Goal: Task Accomplishment & Management: Use online tool/utility

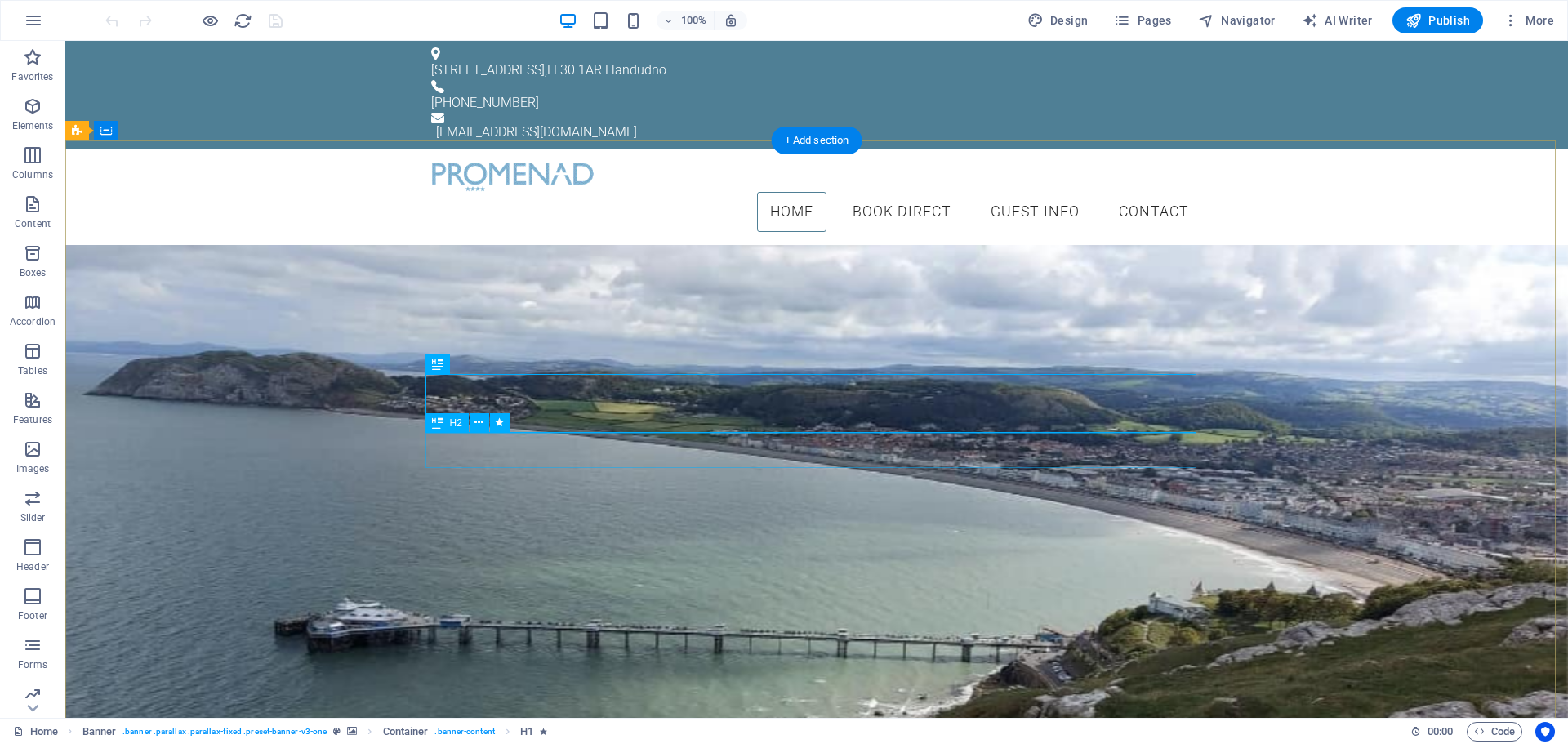
click at [805, 404] on div "Seafront Victorian Property" at bounding box center [815, 387] width 770 height 35
click at [773, 404] on div "Seafront Victorian Property" at bounding box center [815, 387] width 770 height 35
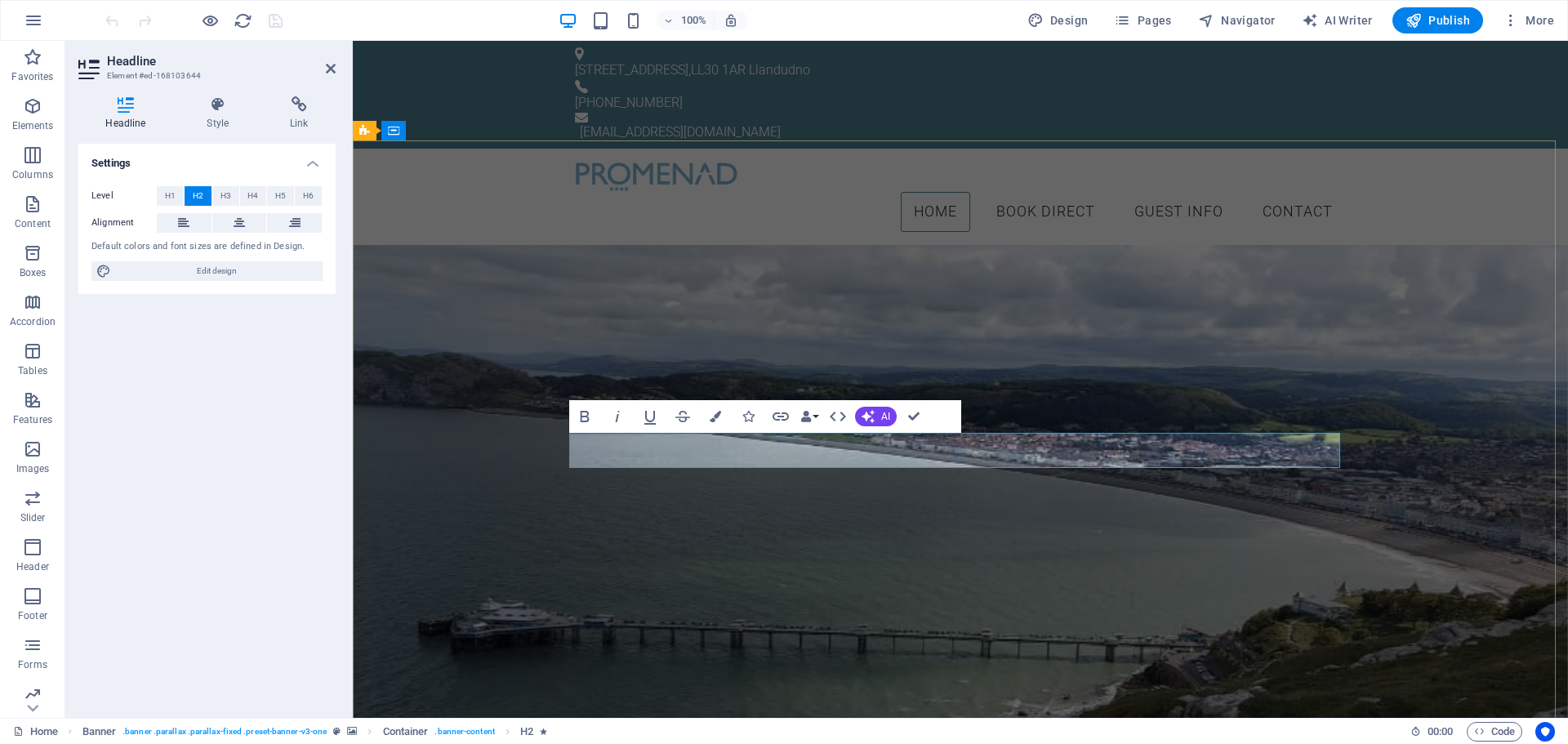
click at [915, 401] on span "A Grade II Victorian gem on Llandudno’s seafront" at bounding box center [960, 386] width 508 height 28
click at [1133, 401] on span "A Grade II Victorian Gem on Llandudno’s seafront" at bounding box center [960, 386] width 512 height 28
click at [957, 401] on span "A Grade II Victorian Gem on Llandudno’s Seafront" at bounding box center [959, 386] width 513 height 28
click at [1130, 518] on div "The Promenâd Llandudno A Grade II Victorian Gem on Llandudno’s Seafront Book Di…" at bounding box center [960, 381] width 1215 height 273
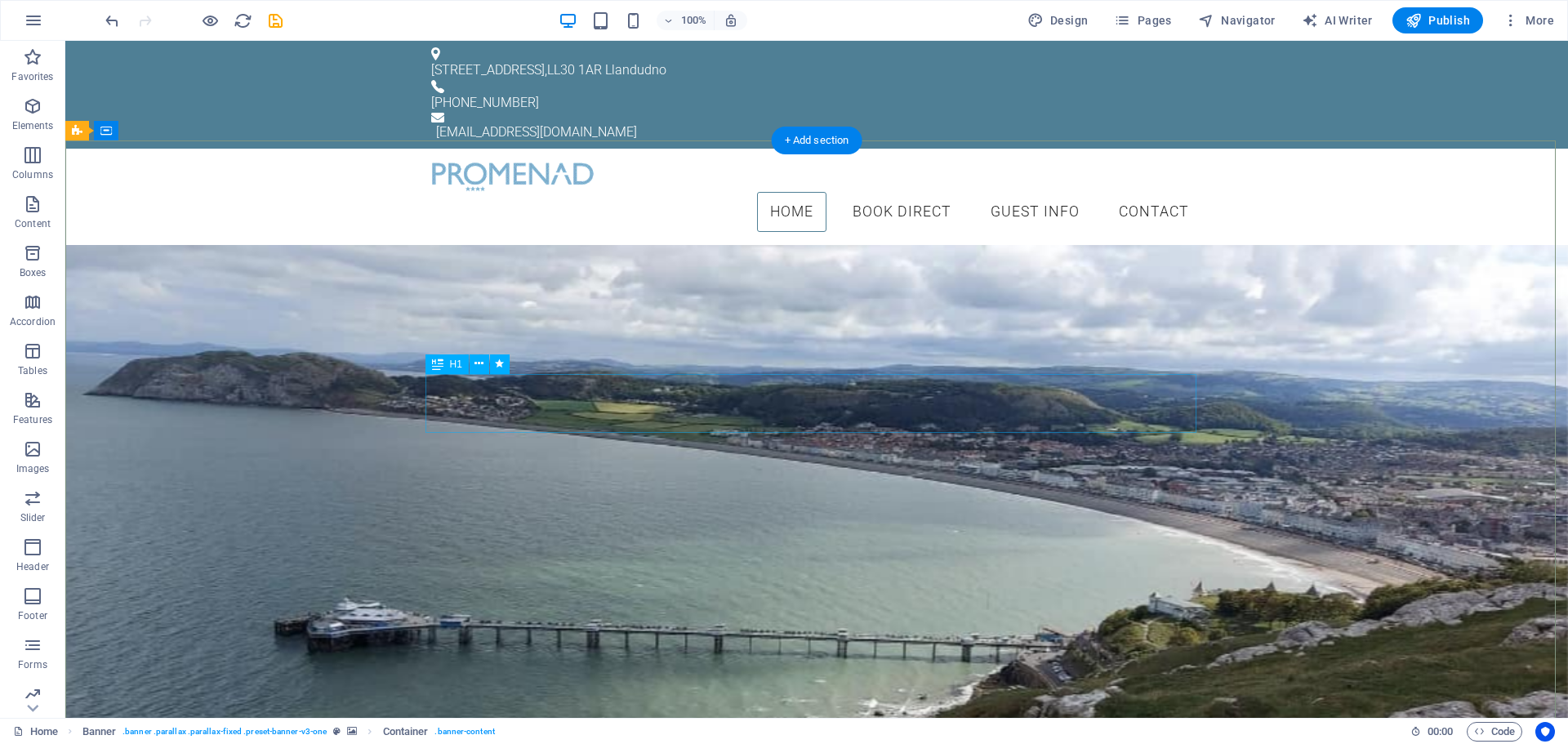
click at [857, 369] on div "The Promenâd Llandudno" at bounding box center [815, 340] width 770 height 59
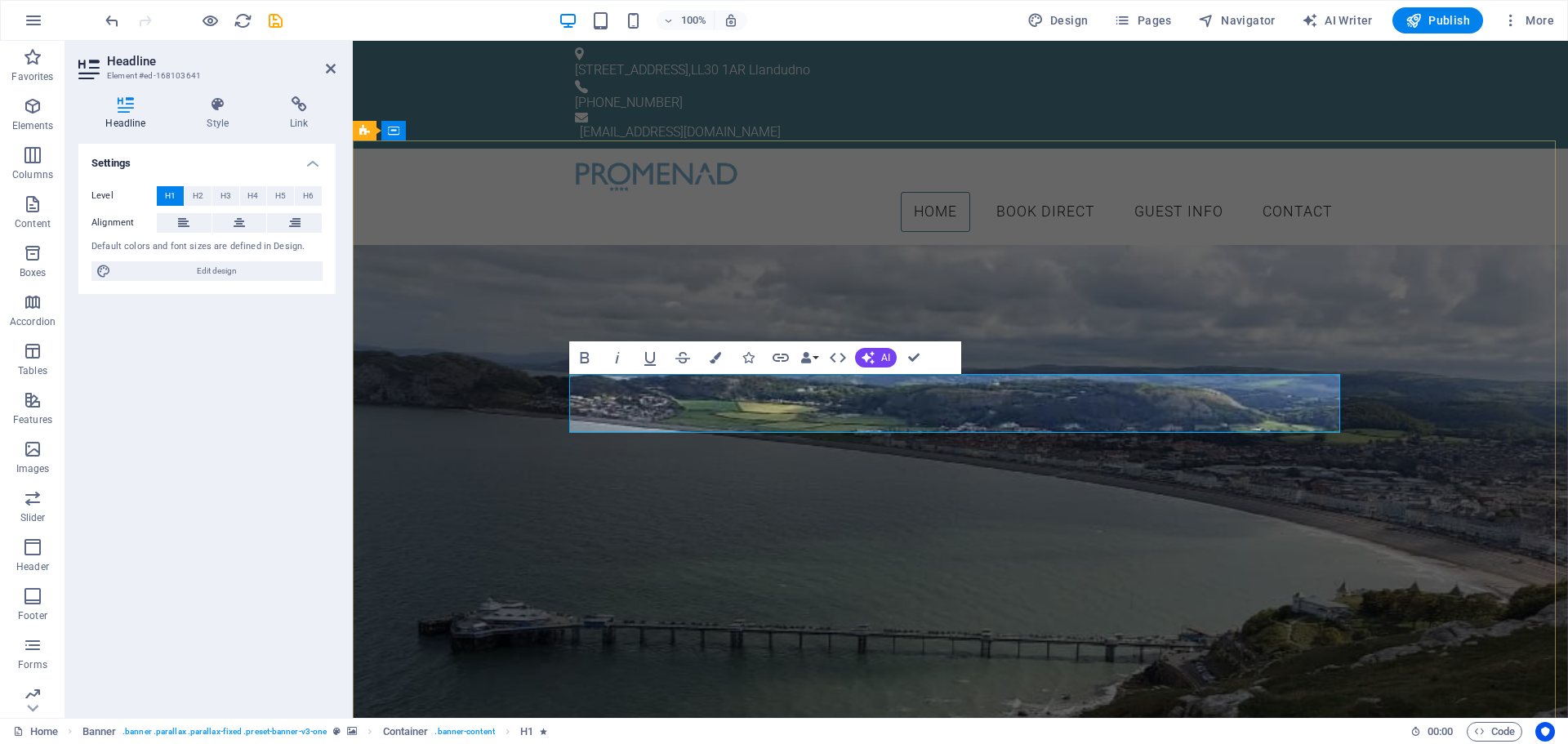
click at [996, 363] on span "The Promenâd Llandudno" at bounding box center [961, 339] width 449 height 46
click at [1000, 363] on span "The Promenâd Llandudno" at bounding box center [961, 339] width 449 height 46
drag, startPoint x: 999, startPoint y: 410, endPoint x: 1248, endPoint y: 420, distance: 249.2
click at [1248, 369] on h1 "The Promenâd Llandudno" at bounding box center [959, 340] width 770 height 59
click at [302, 110] on icon at bounding box center [299, 104] width 73 height 17
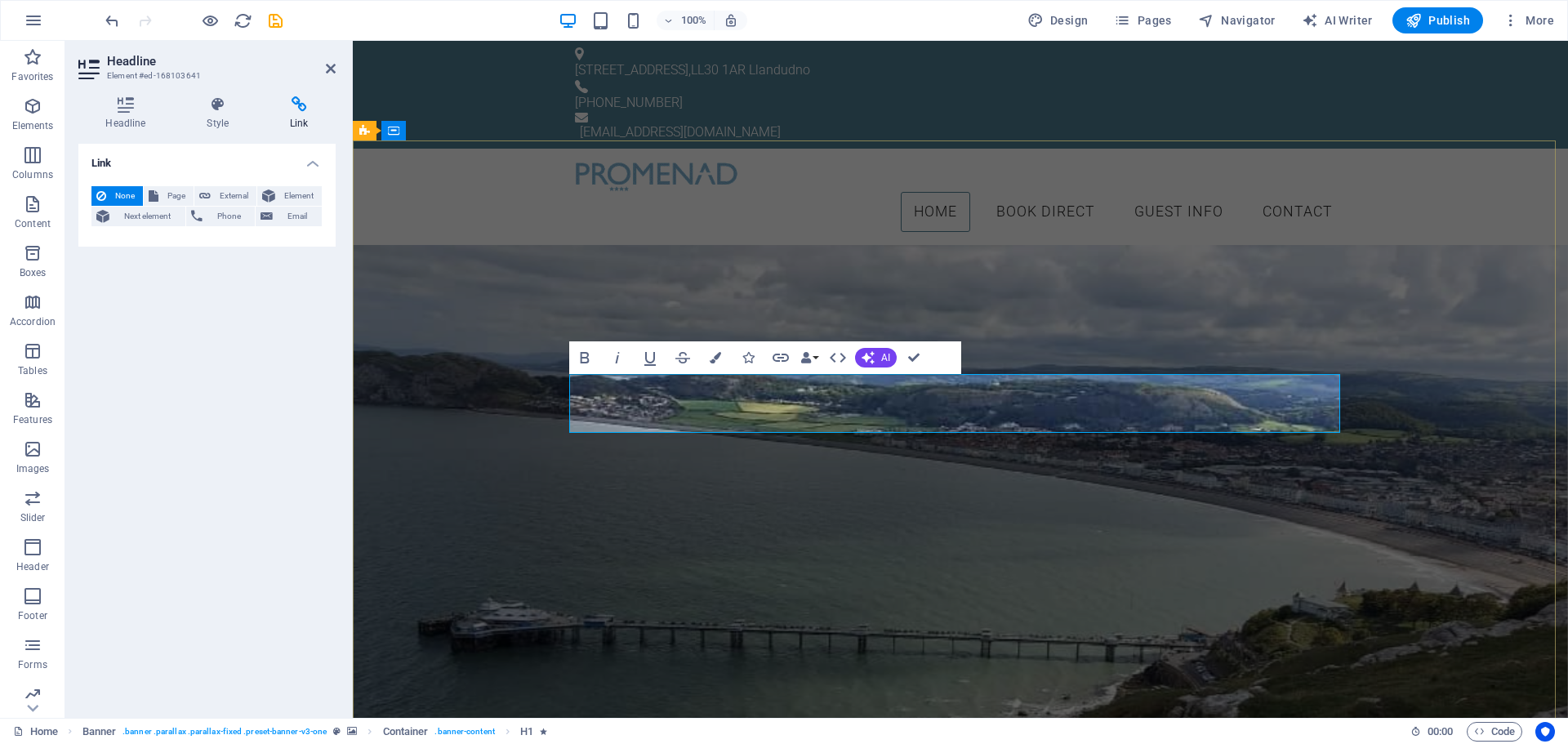
click at [1082, 363] on span "The Promenâd Llandudno" at bounding box center [961, 339] width 449 height 46
drag, startPoint x: 1176, startPoint y: 411, endPoint x: 999, endPoint y: 397, distance: 177.6
click at [999, 363] on span "The Promenâd Llandudno" at bounding box center [961, 339] width 449 height 46
click at [1075, 518] on div "The Promenâd Guesthouse A Grade II Victorian Gem on Llandudno’s Seafront Book D…" at bounding box center [960, 381] width 1215 height 273
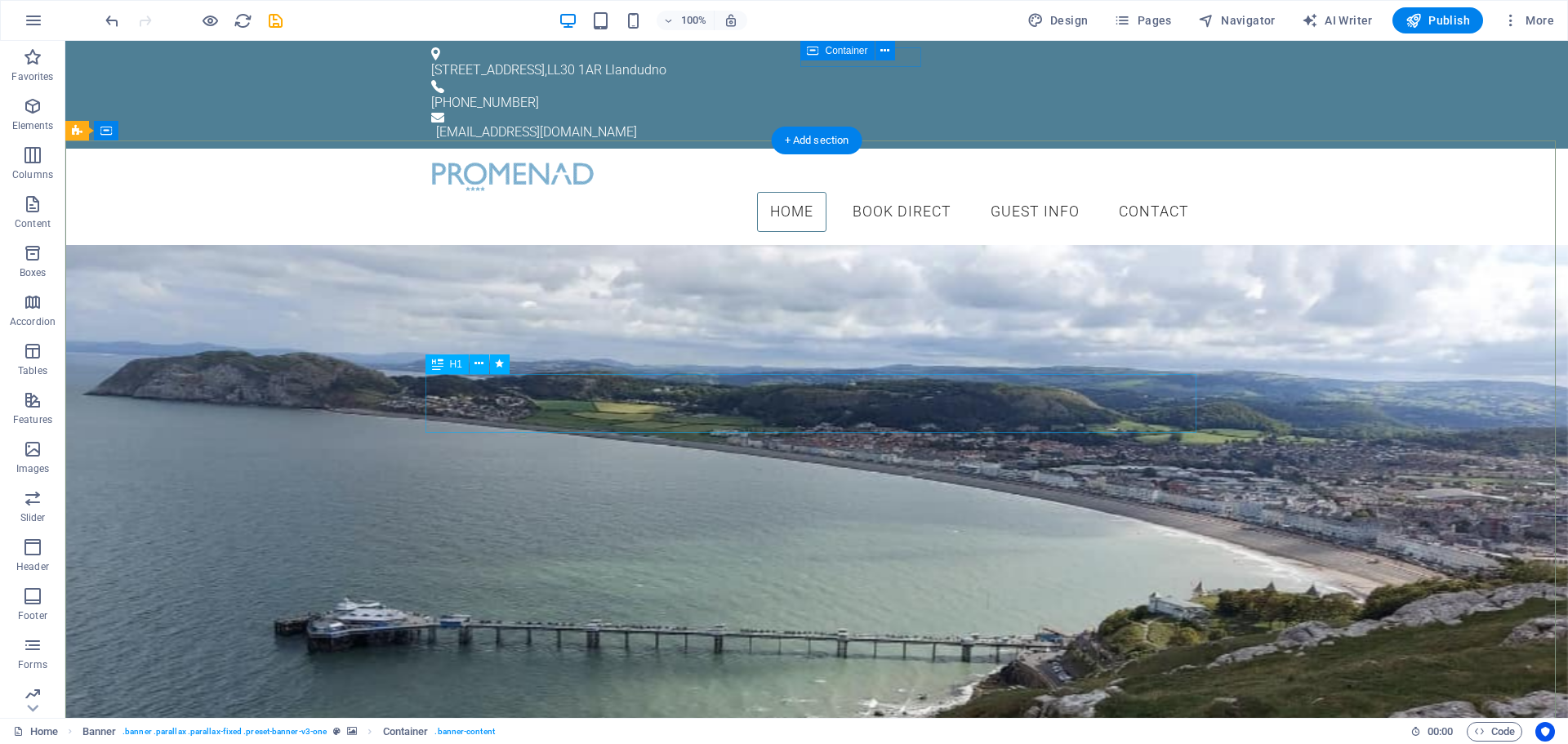
click at [950, 369] on div "The Promenâd Guesthouse" at bounding box center [815, 340] width 770 height 59
drag, startPoint x: 950, startPoint y: 416, endPoint x: 663, endPoint y: 409, distance: 287.1
click at [950, 369] on div "The Promenâd Guesthouse" at bounding box center [815, 340] width 770 height 59
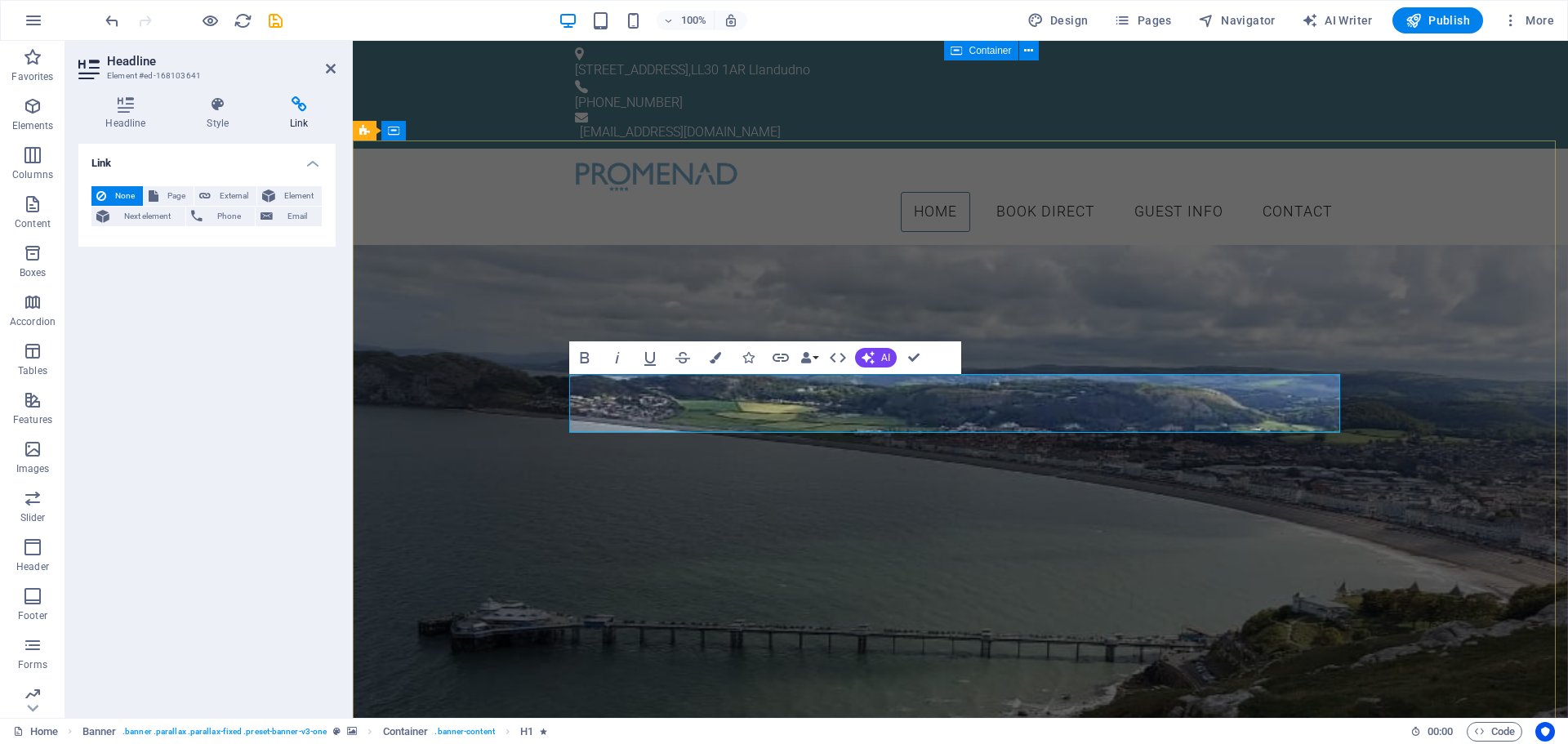
click at [1102, 363] on span "The Promenâd Guesthouse" at bounding box center [960, 339] width 472 height 46
drag, startPoint x: 1130, startPoint y: 541, endPoint x: 1417, endPoint y: 548, distance: 287.1
click at [1418, 518] on div "The Promenâd Guest House A Grade II Victorian Gem on Llandudno’s Seafront Book …" at bounding box center [960, 381] width 1215 height 273
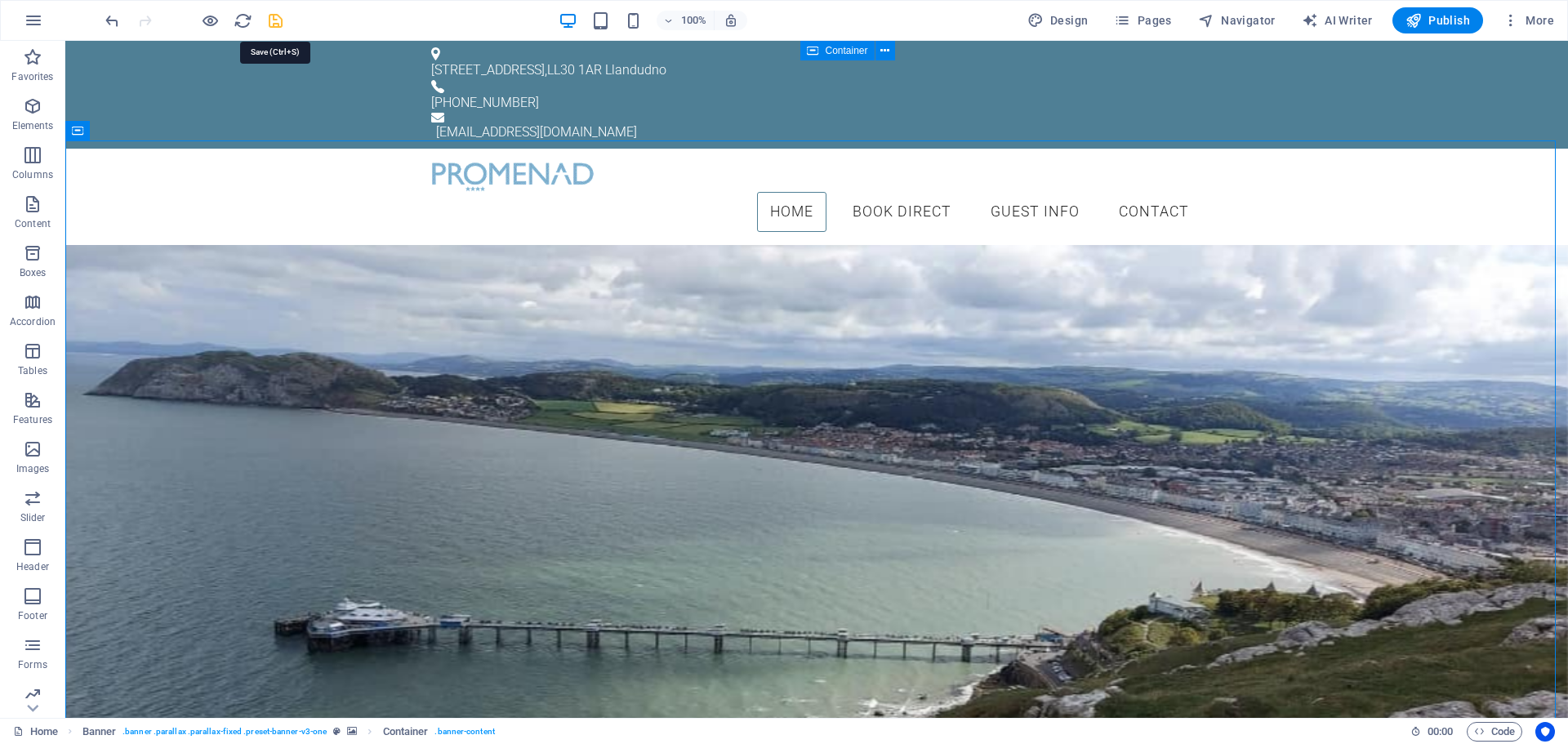
drag, startPoint x: 277, startPoint y: 22, endPoint x: 309, endPoint y: 40, distance: 36.7
click at [277, 23] on icon "save" at bounding box center [275, 21] width 19 height 19
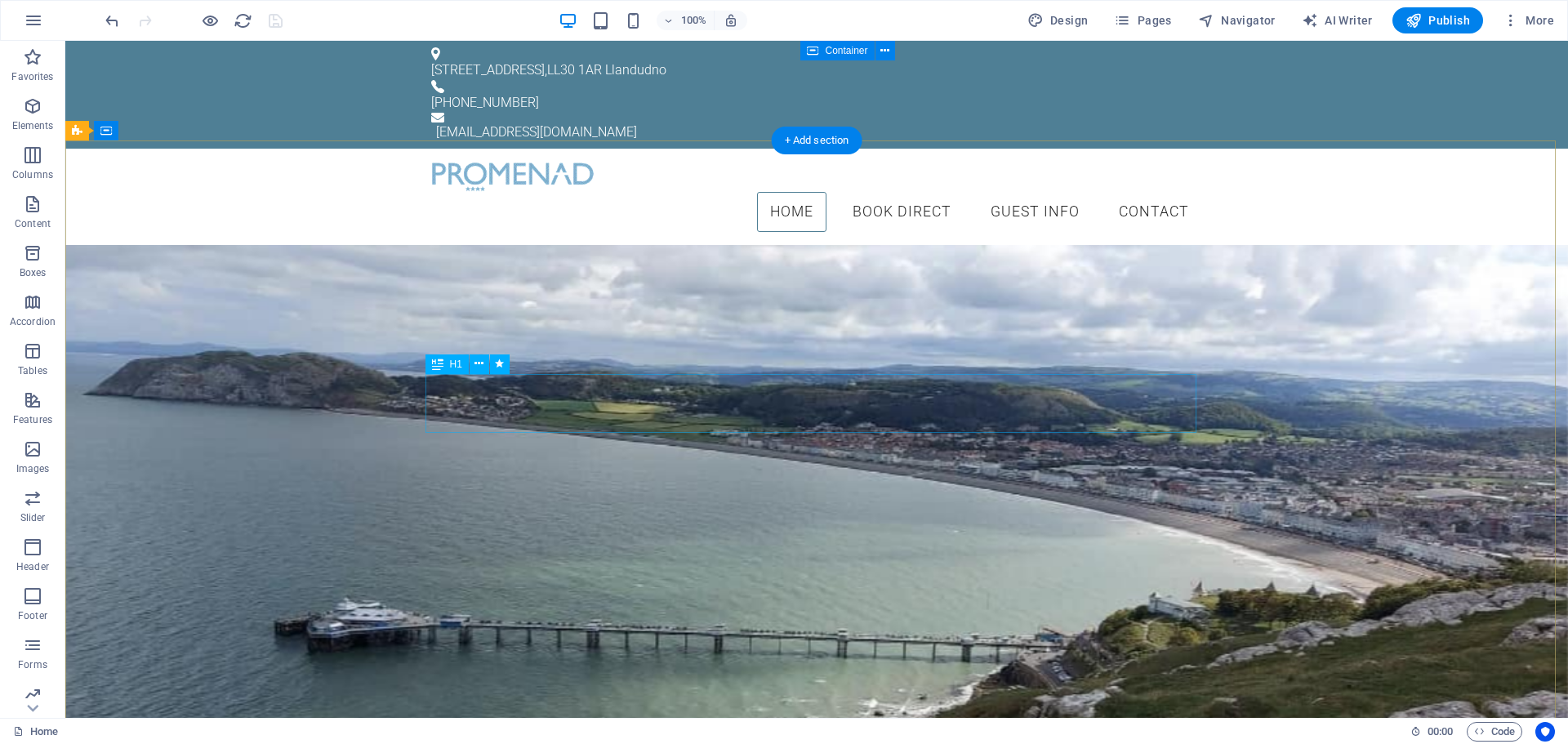
click at [842, 369] on div "The Promenâd Guest House" at bounding box center [815, 340] width 770 height 59
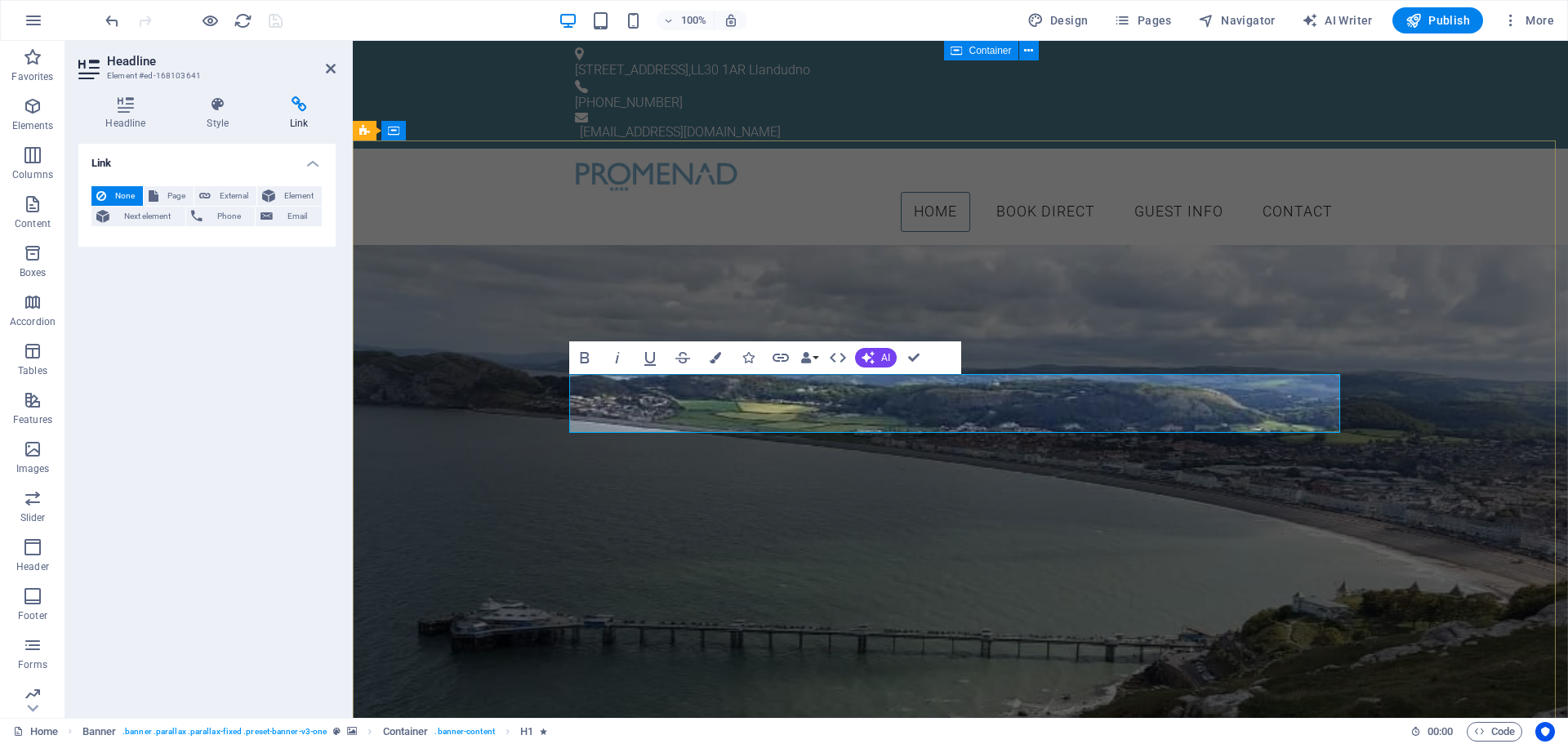
drag, startPoint x: 987, startPoint y: 405, endPoint x: 949, endPoint y: 405, distance: 38.0
click at [987, 363] on span "The Promenâd Guest House" at bounding box center [960, 339] width 488 height 46
click at [967, 363] on span "The Promenâd Guest House" at bounding box center [960, 339] width 488 height 46
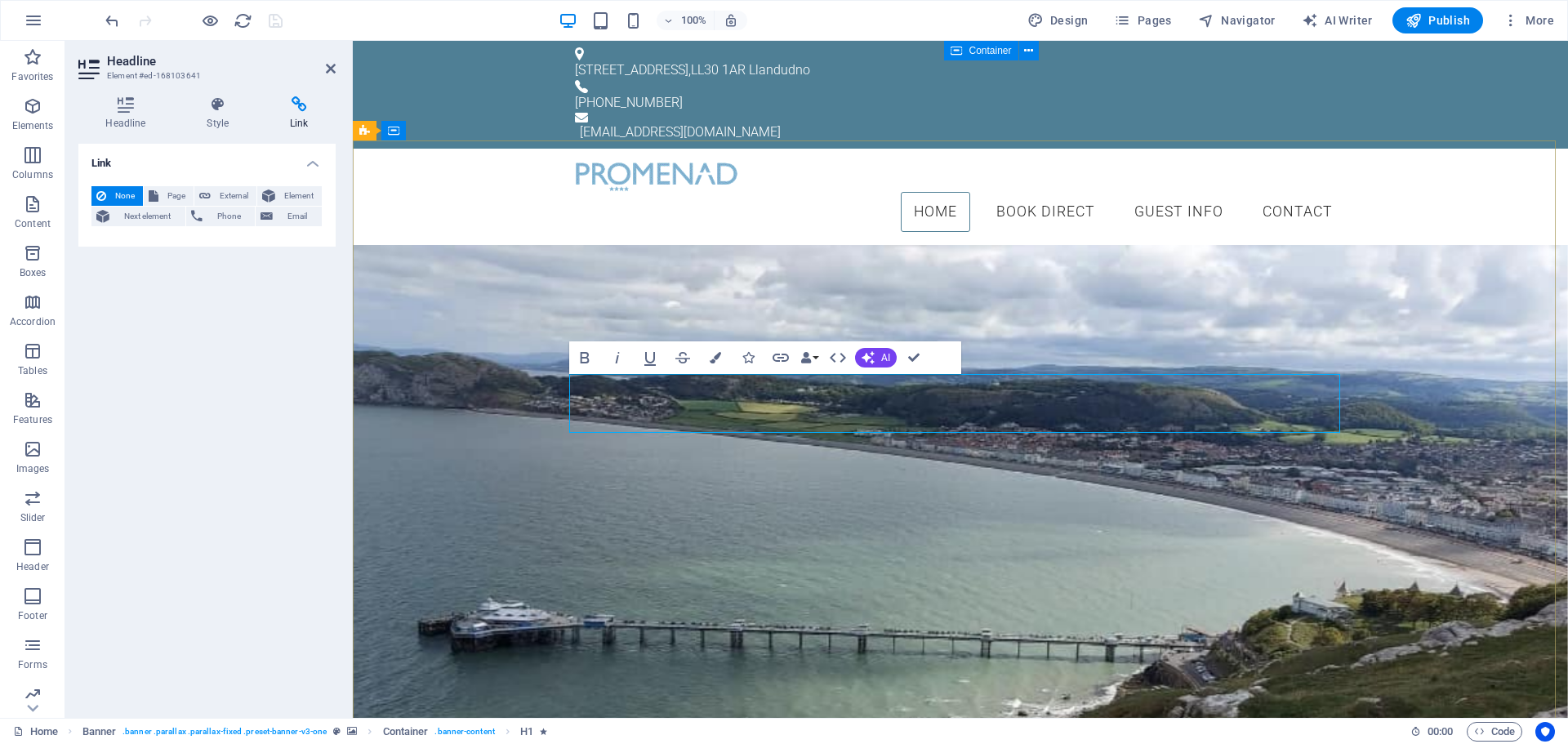
click at [981, 363] on span "The Promenâd Guest House" at bounding box center [960, 339] width 488 height 46
drag, startPoint x: 981, startPoint y: 402, endPoint x: 1200, endPoint y: 405, distance: 219.0
click at [1200, 369] on h1 "The Promenâd Guest House" at bounding box center [959, 340] width 770 height 59
click at [1150, 518] on div "The Promenâd A Grade II Victorian Gem on Llandudno’s Seafront Book Direct" at bounding box center [960, 381] width 1215 height 273
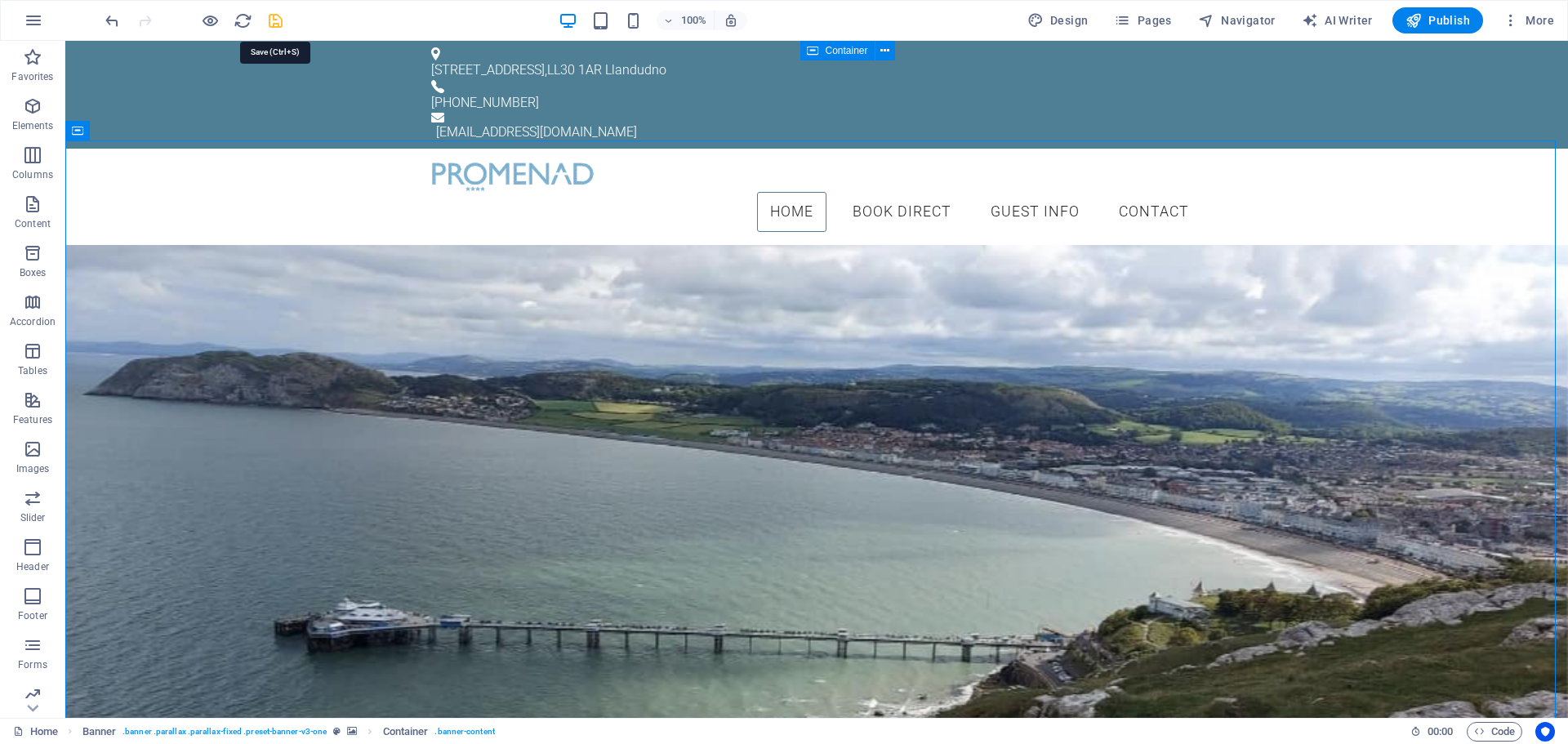
click at [270, 18] on icon "save" at bounding box center [275, 21] width 19 height 19
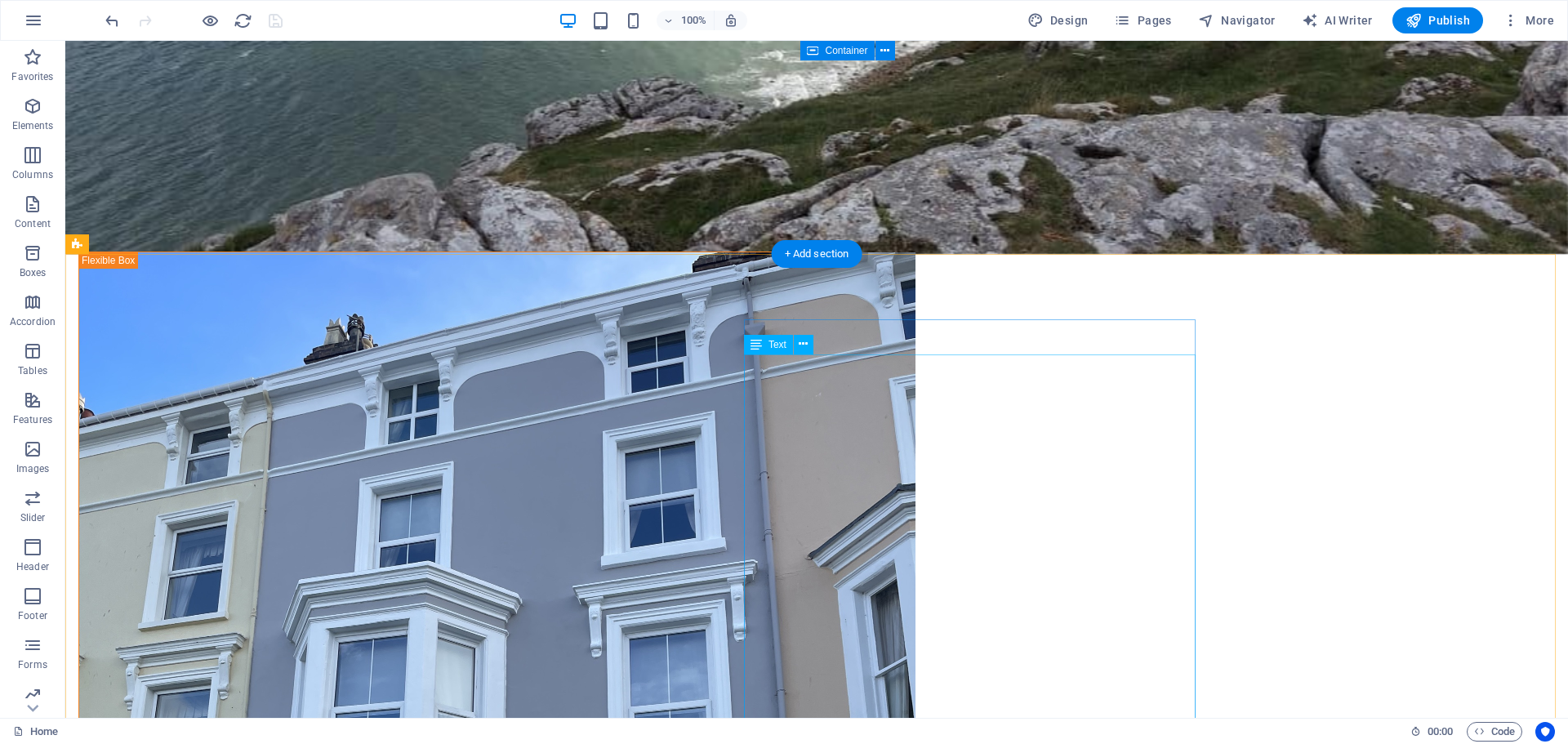
scroll to position [735, 0]
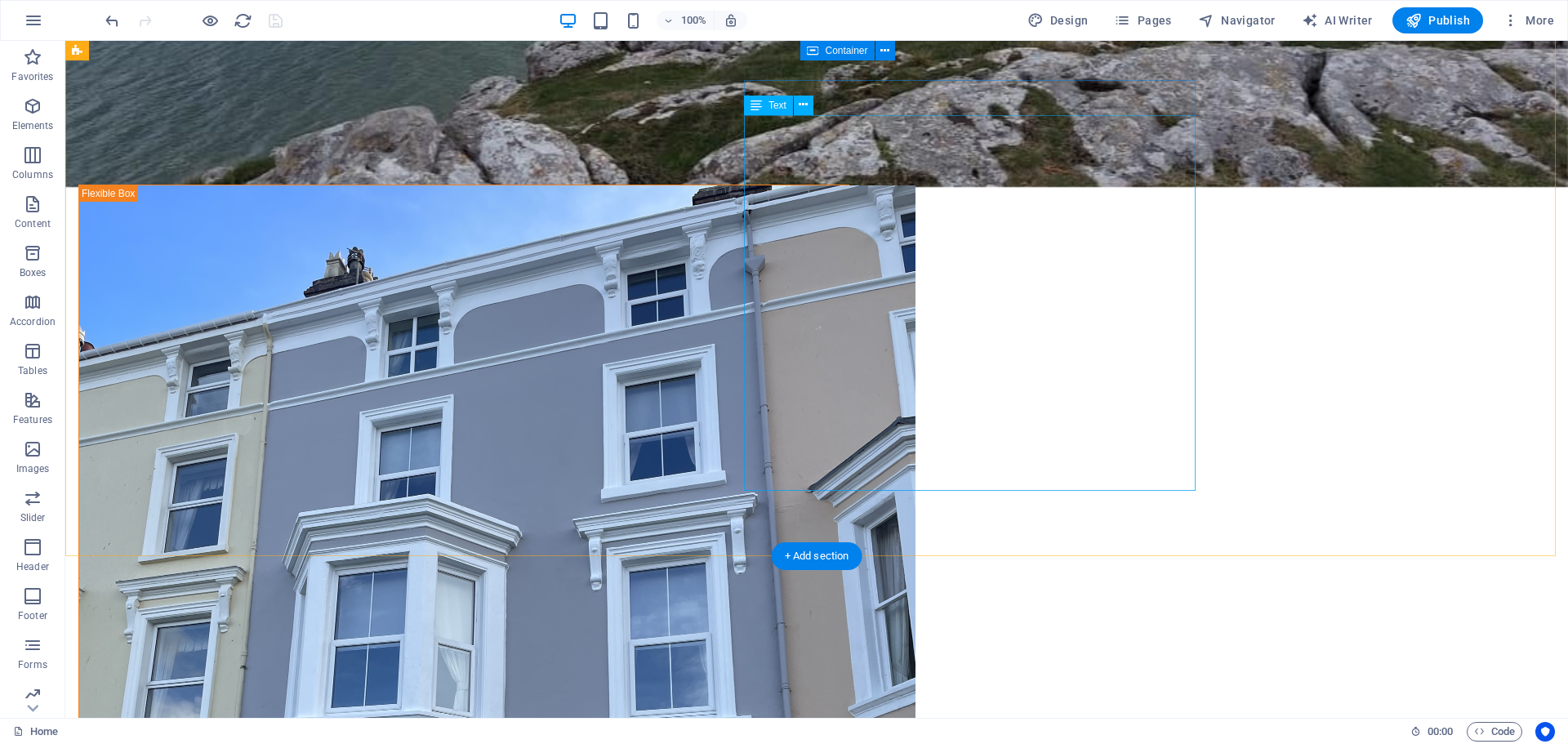
drag, startPoint x: 895, startPoint y: 478, endPoint x: 608, endPoint y: 480, distance: 287.0
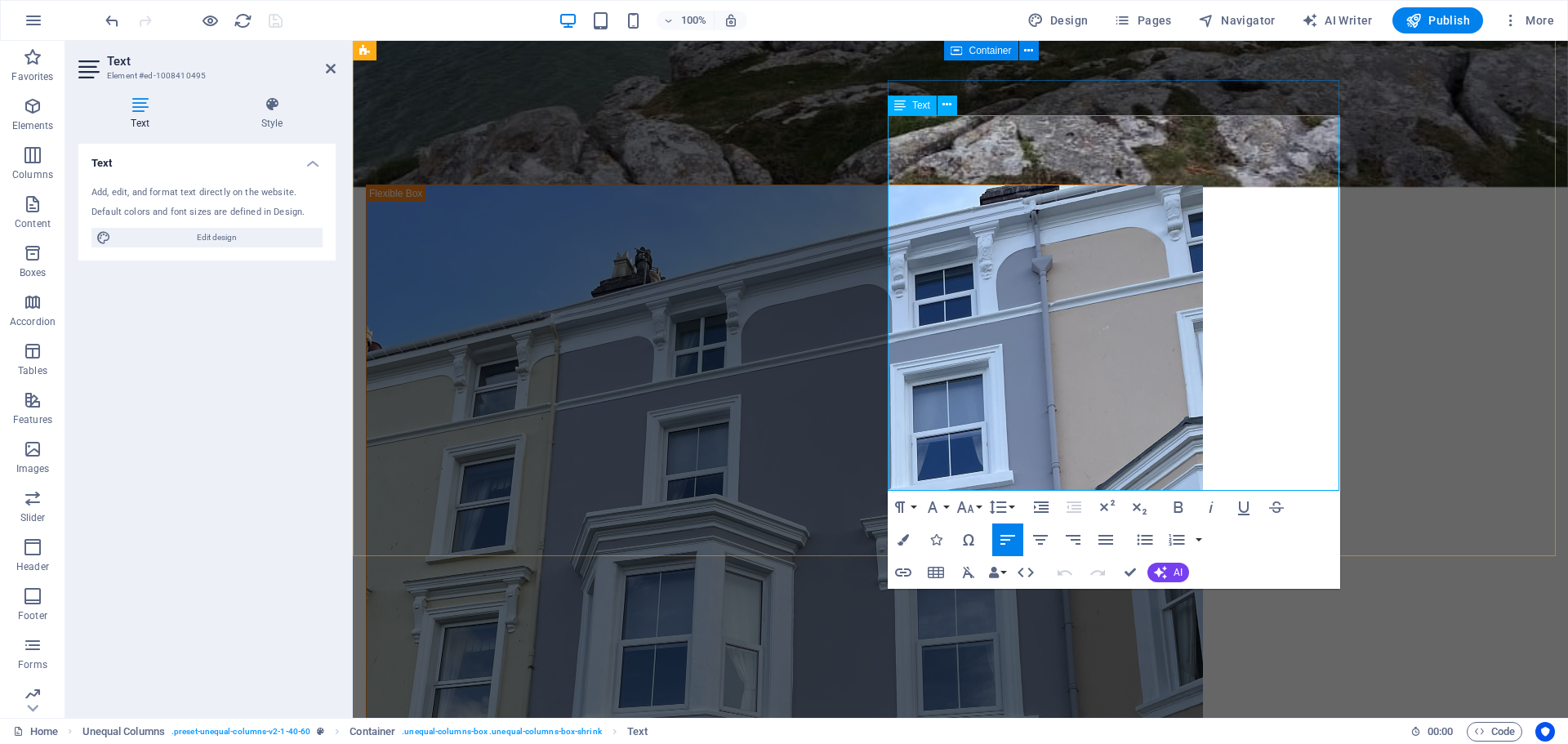
drag, startPoint x: 1052, startPoint y: 477, endPoint x: 908, endPoint y: 140, distance: 366.5
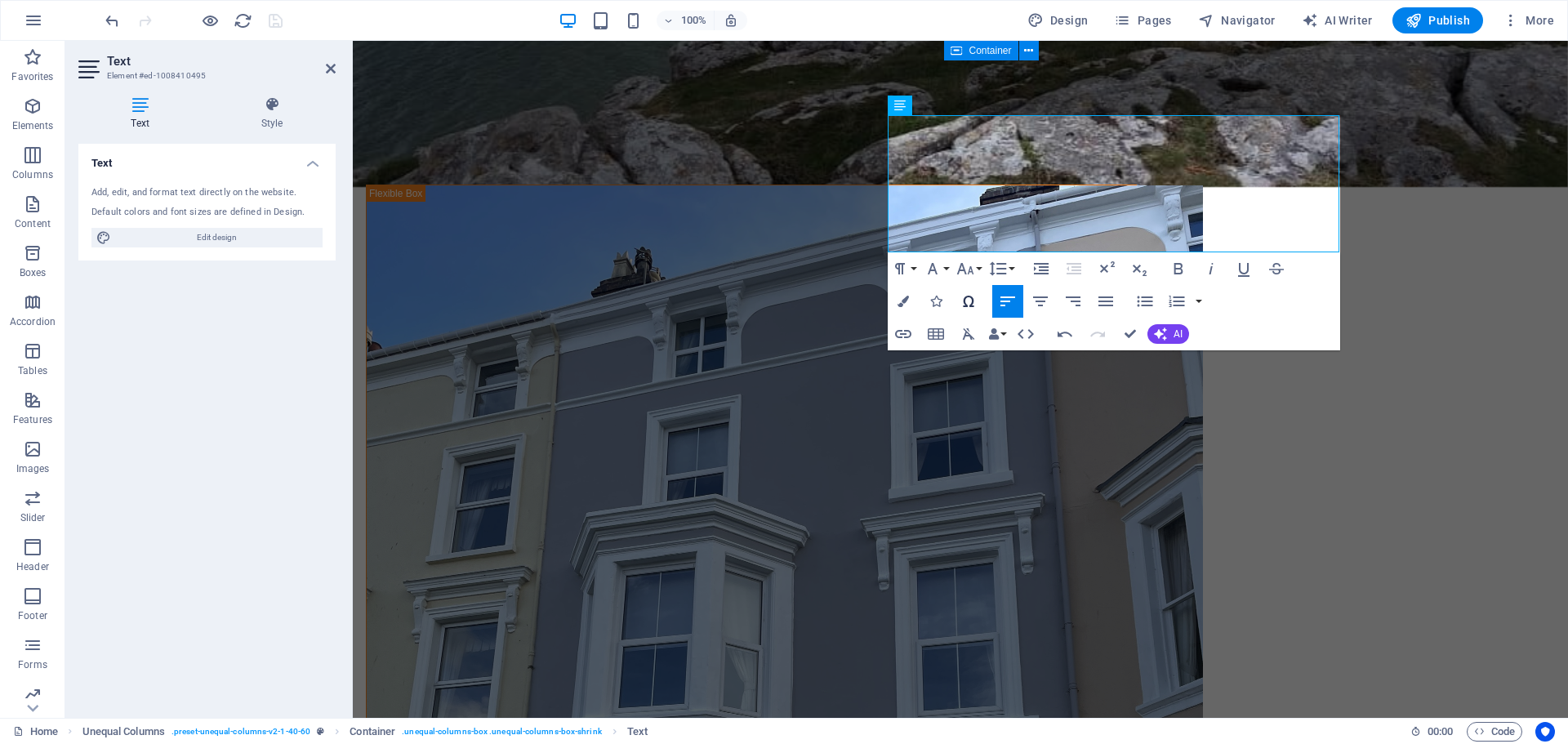
scroll to position [5818, 2]
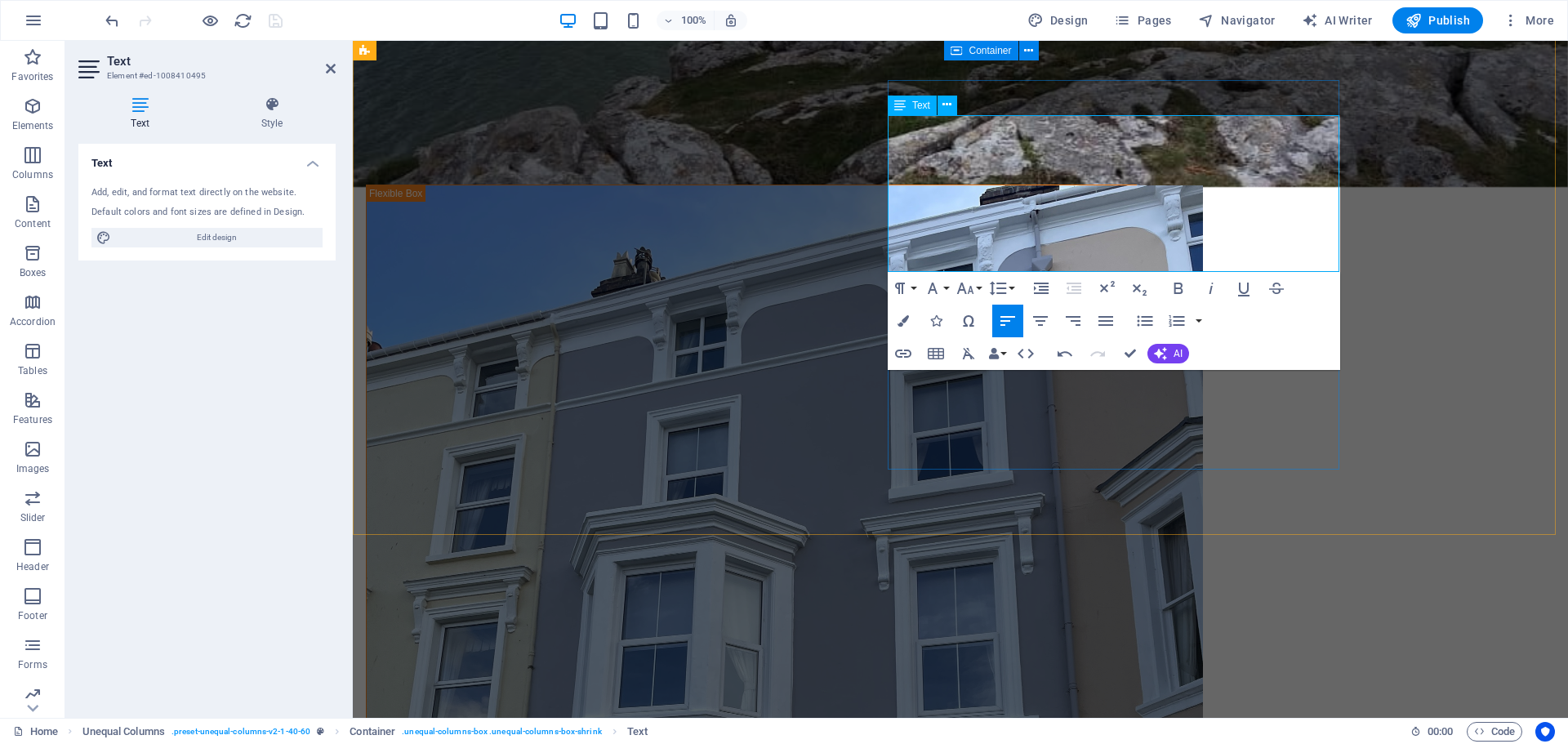
drag, startPoint x: 956, startPoint y: 143, endPoint x: 889, endPoint y: 127, distance: 68.9
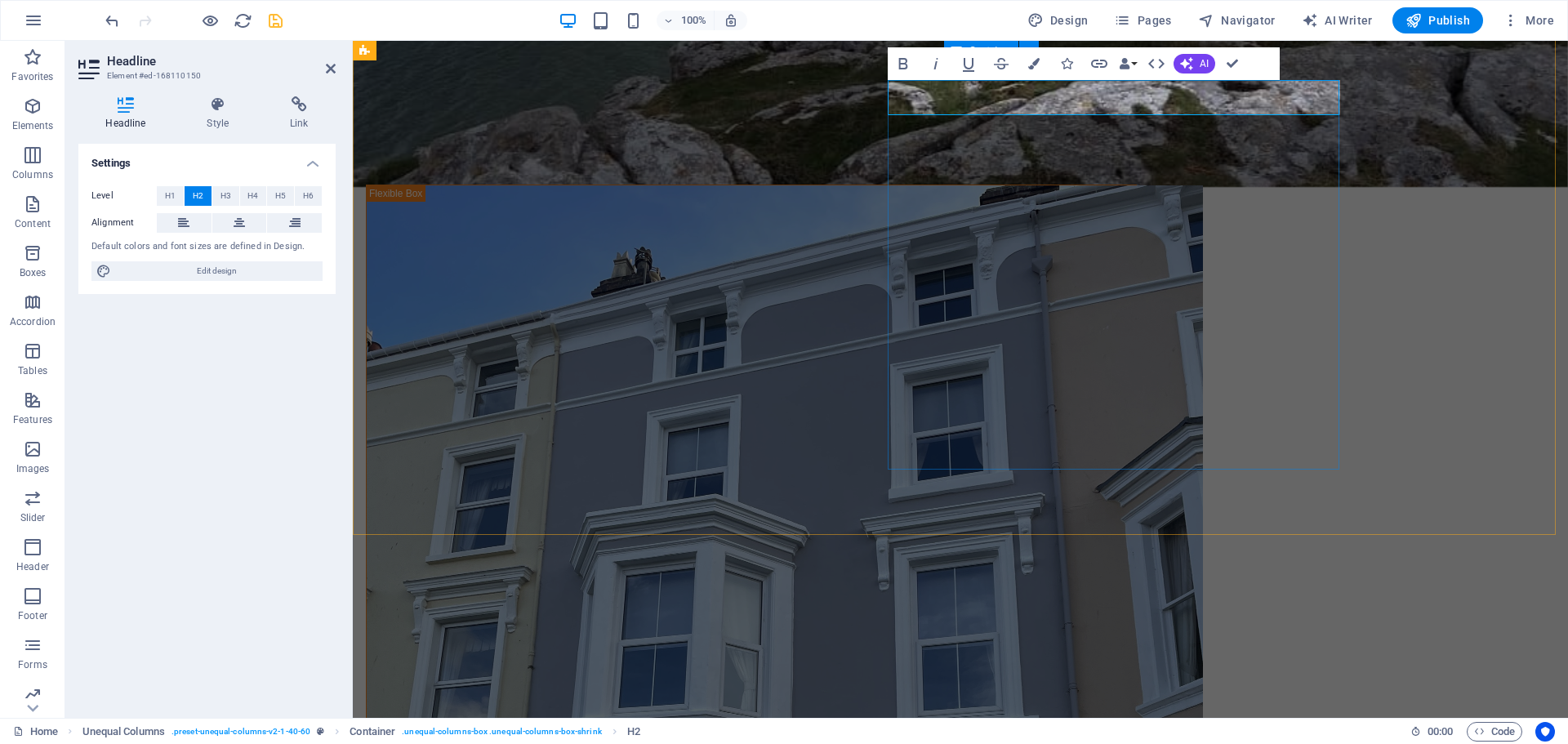
drag, startPoint x: 1305, startPoint y: 103, endPoint x: 887, endPoint y: 109, distance: 418.0
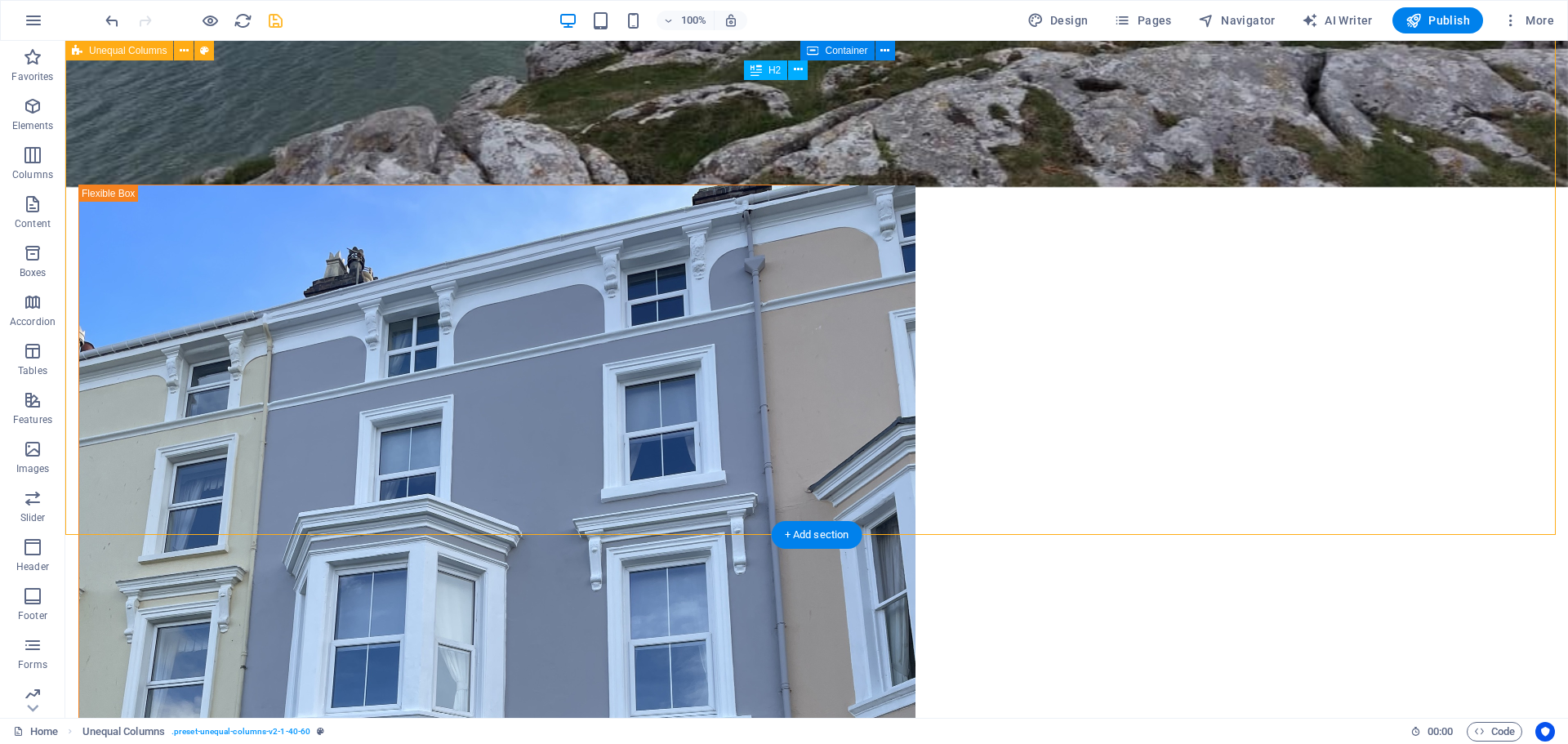
click at [262, 13] on div at bounding box center [194, 20] width 183 height 27
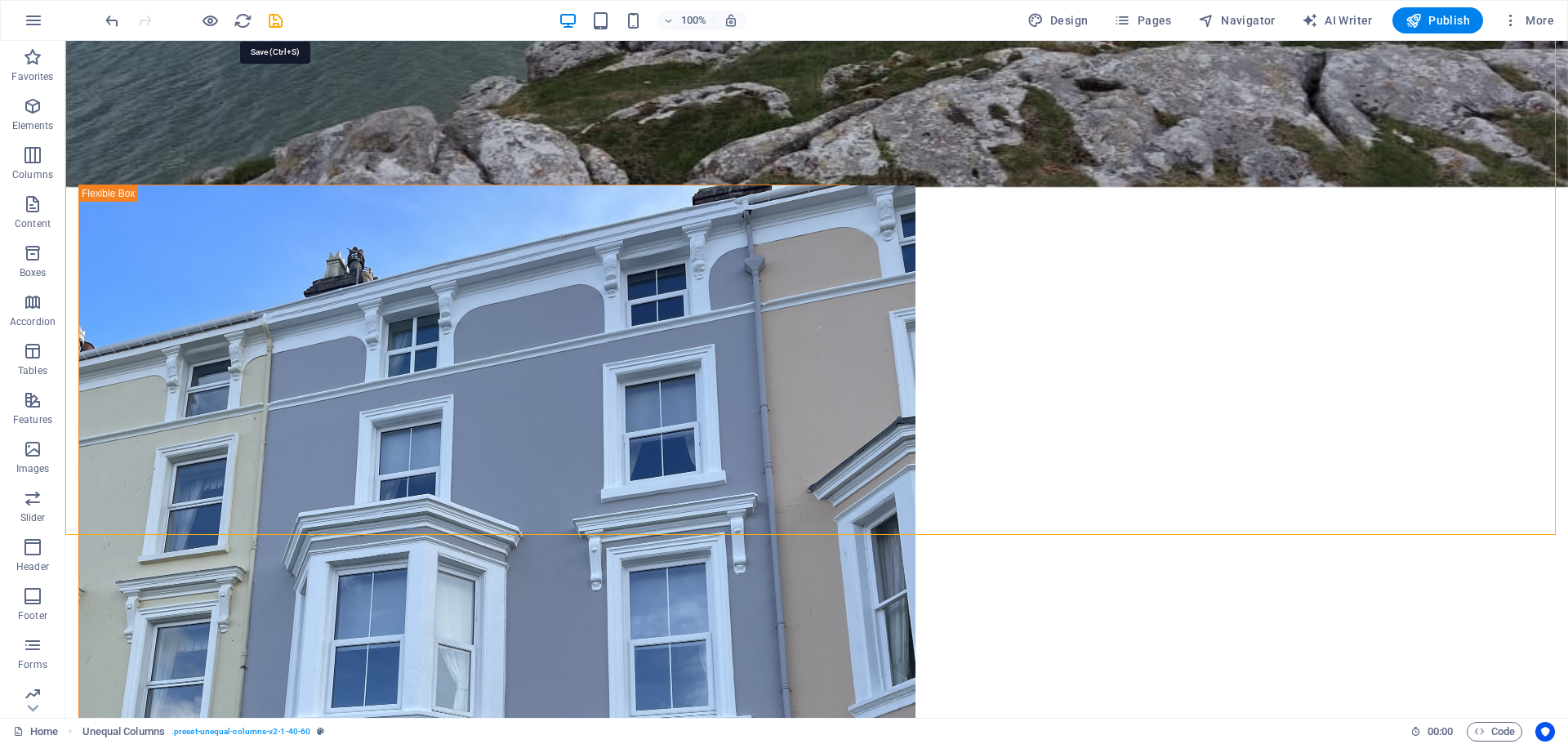
click at [276, 16] on icon "save" at bounding box center [275, 21] width 19 height 19
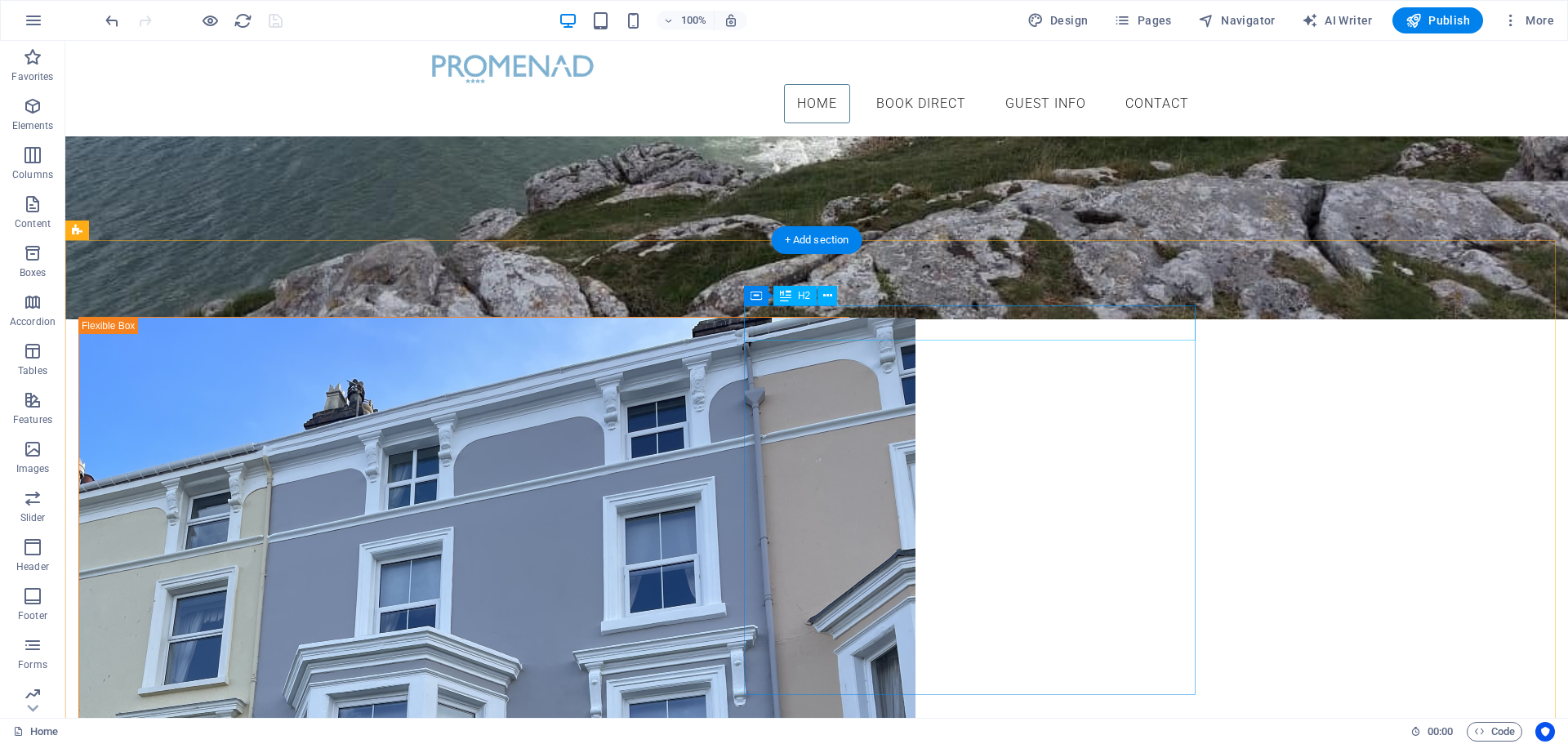
scroll to position [493, 0]
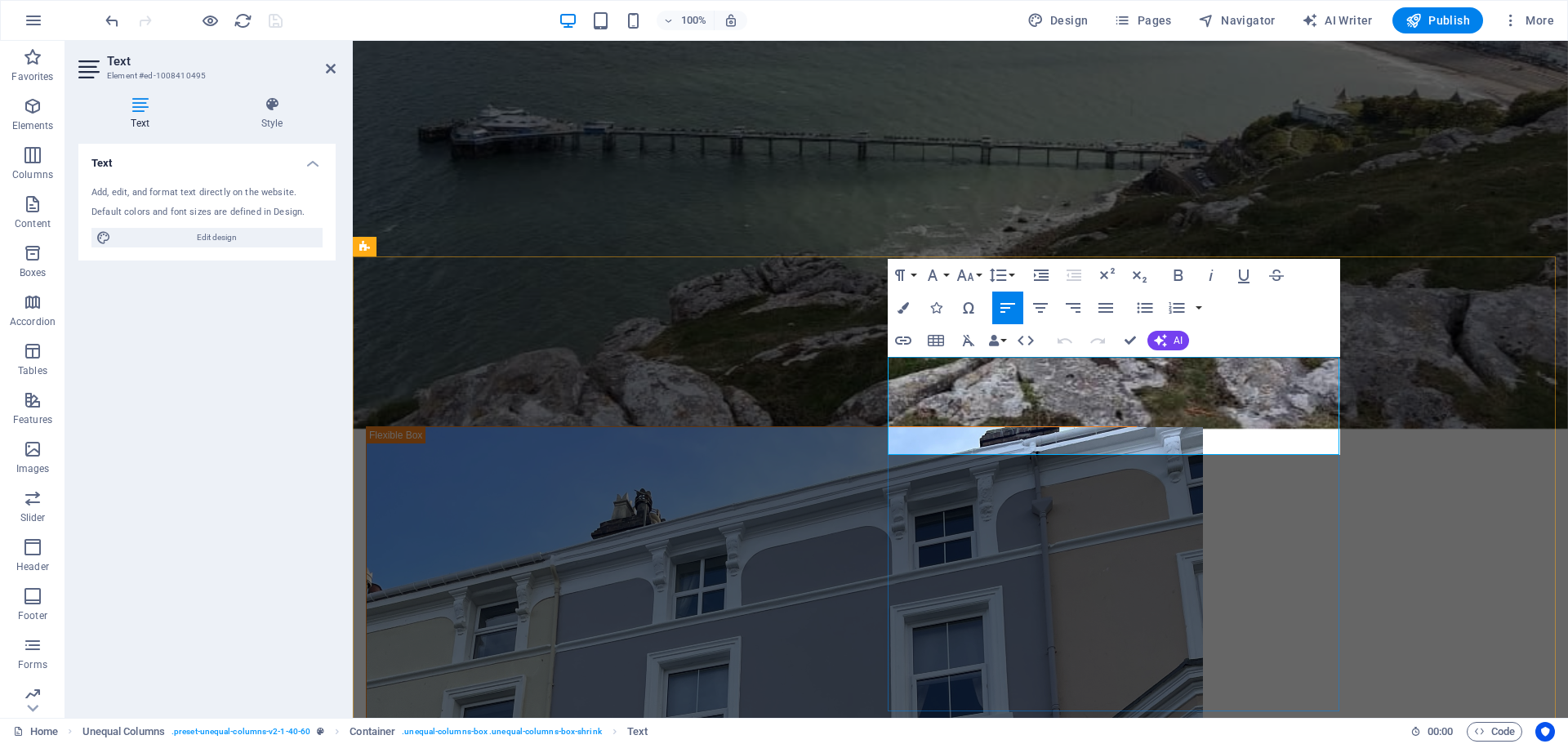
drag, startPoint x: 1107, startPoint y: 448, endPoint x: 889, endPoint y: 369, distance: 231.9
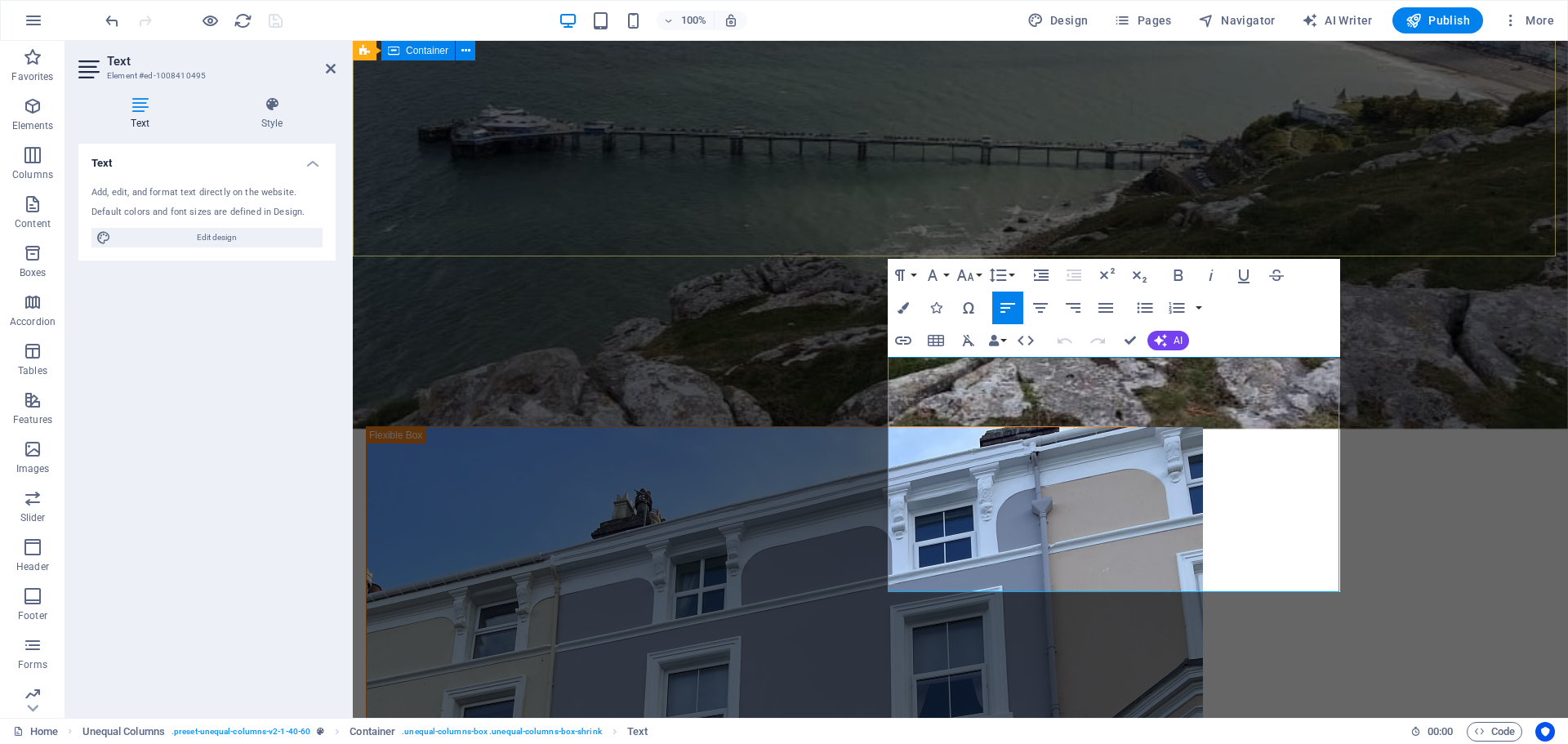
scroll to position [8545, 2]
drag, startPoint x: 1446, startPoint y: 451, endPoint x: 1732, endPoint y: 435, distance: 286.4
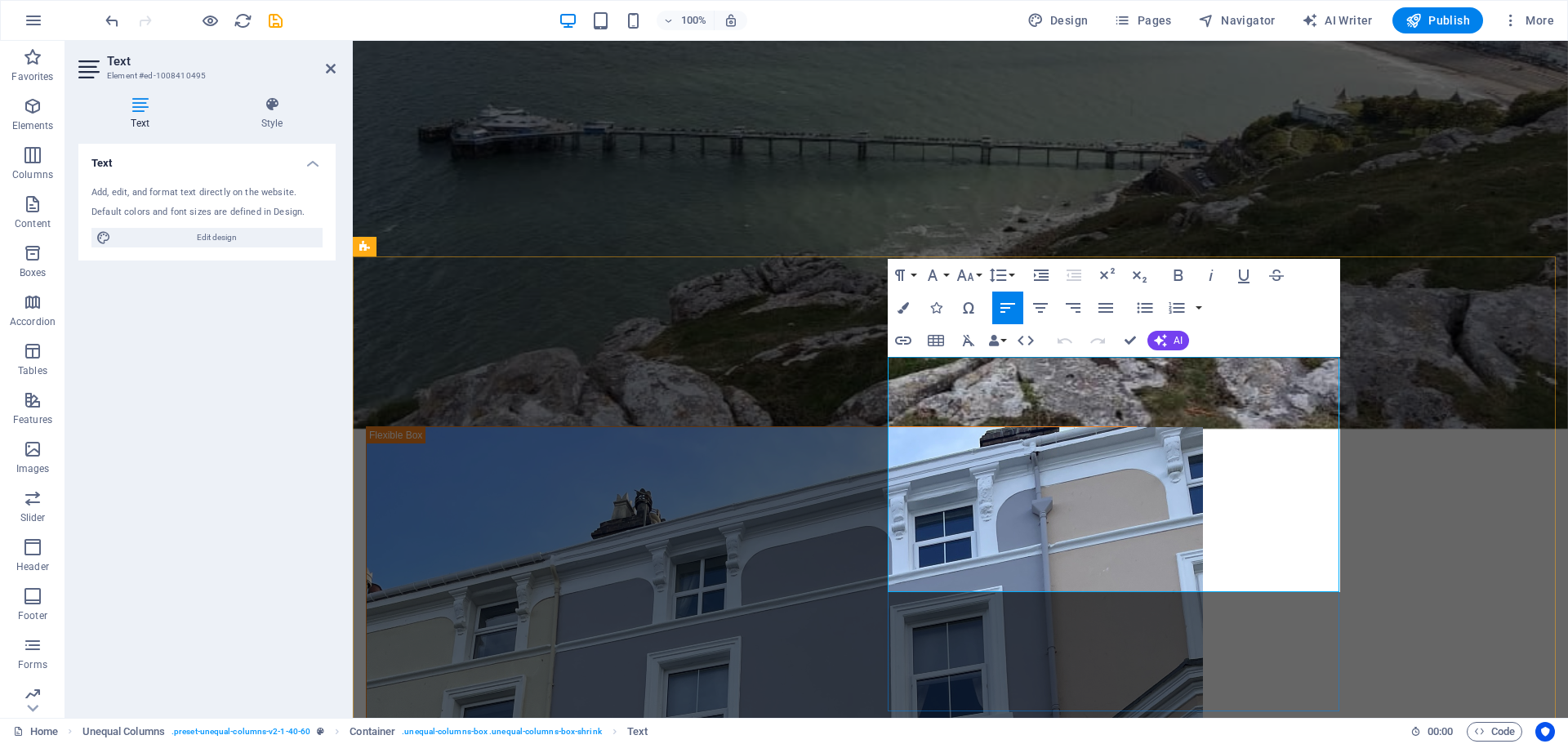
drag, startPoint x: 1014, startPoint y: 374, endPoint x: 1010, endPoint y: 578, distance: 204.0
click at [1106, 306] on icon "button" at bounding box center [1106, 308] width 20 height 20
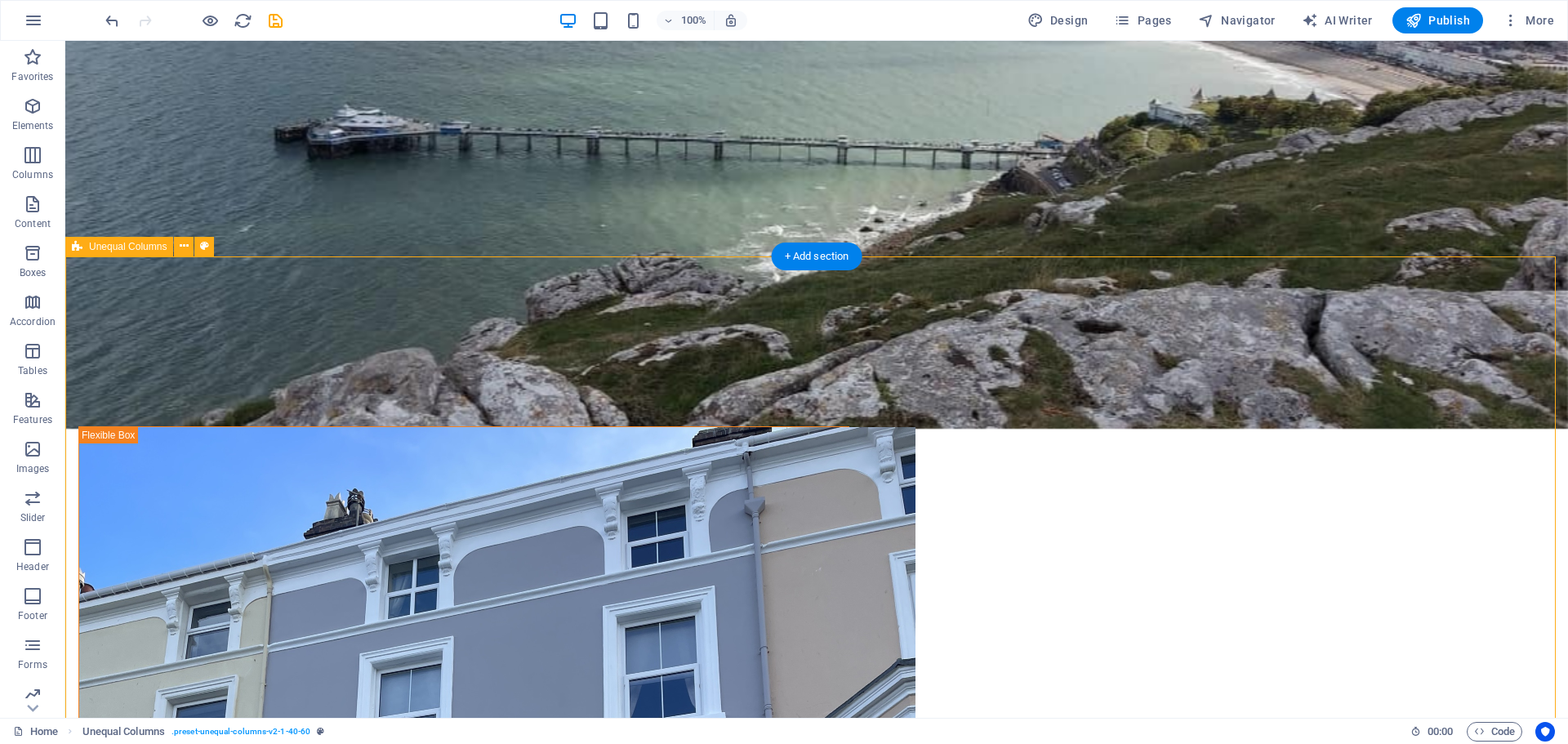
click at [263, 18] on div at bounding box center [194, 20] width 183 height 27
click at [270, 19] on icon "save" at bounding box center [275, 21] width 19 height 19
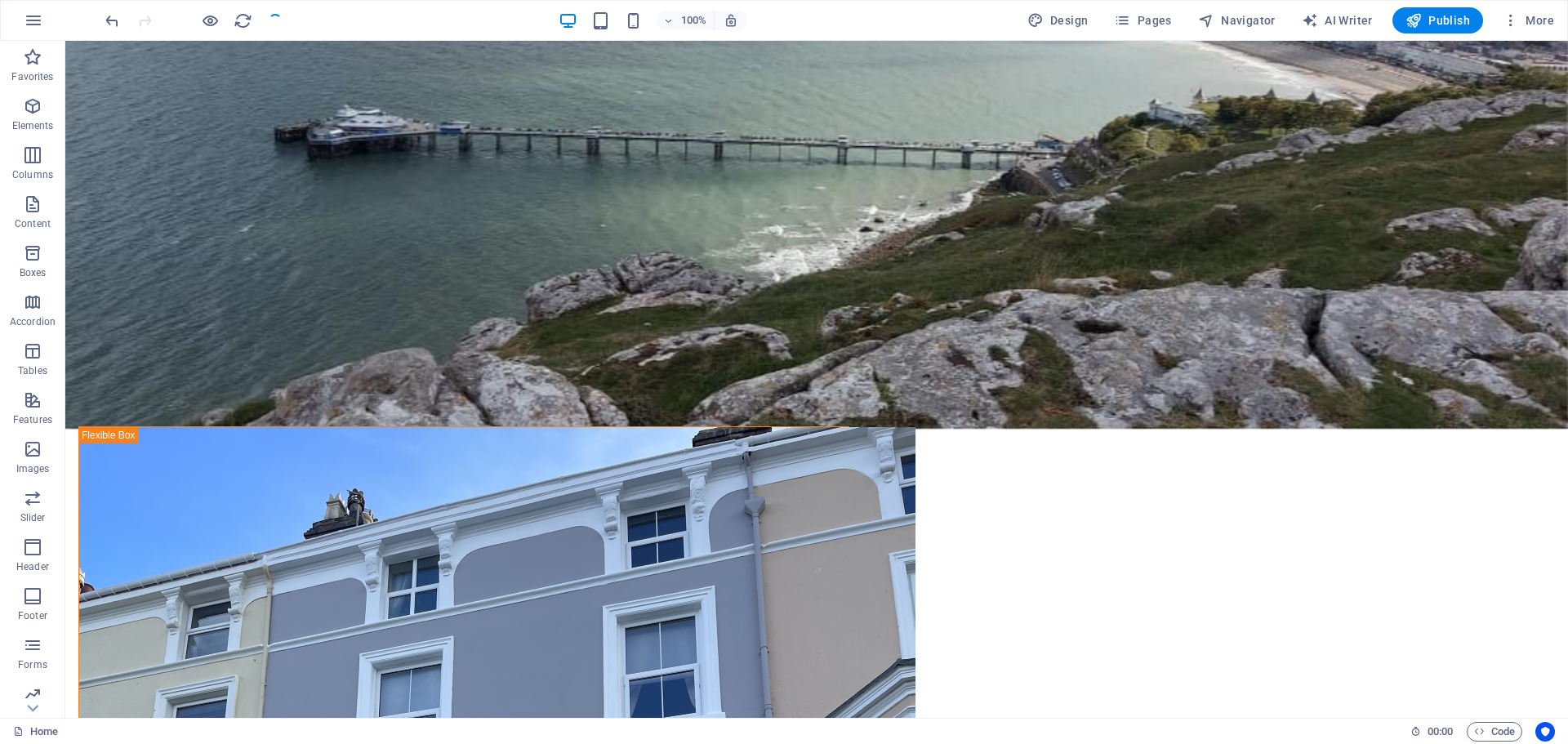
click at [271, 20] on div at bounding box center [194, 20] width 183 height 27
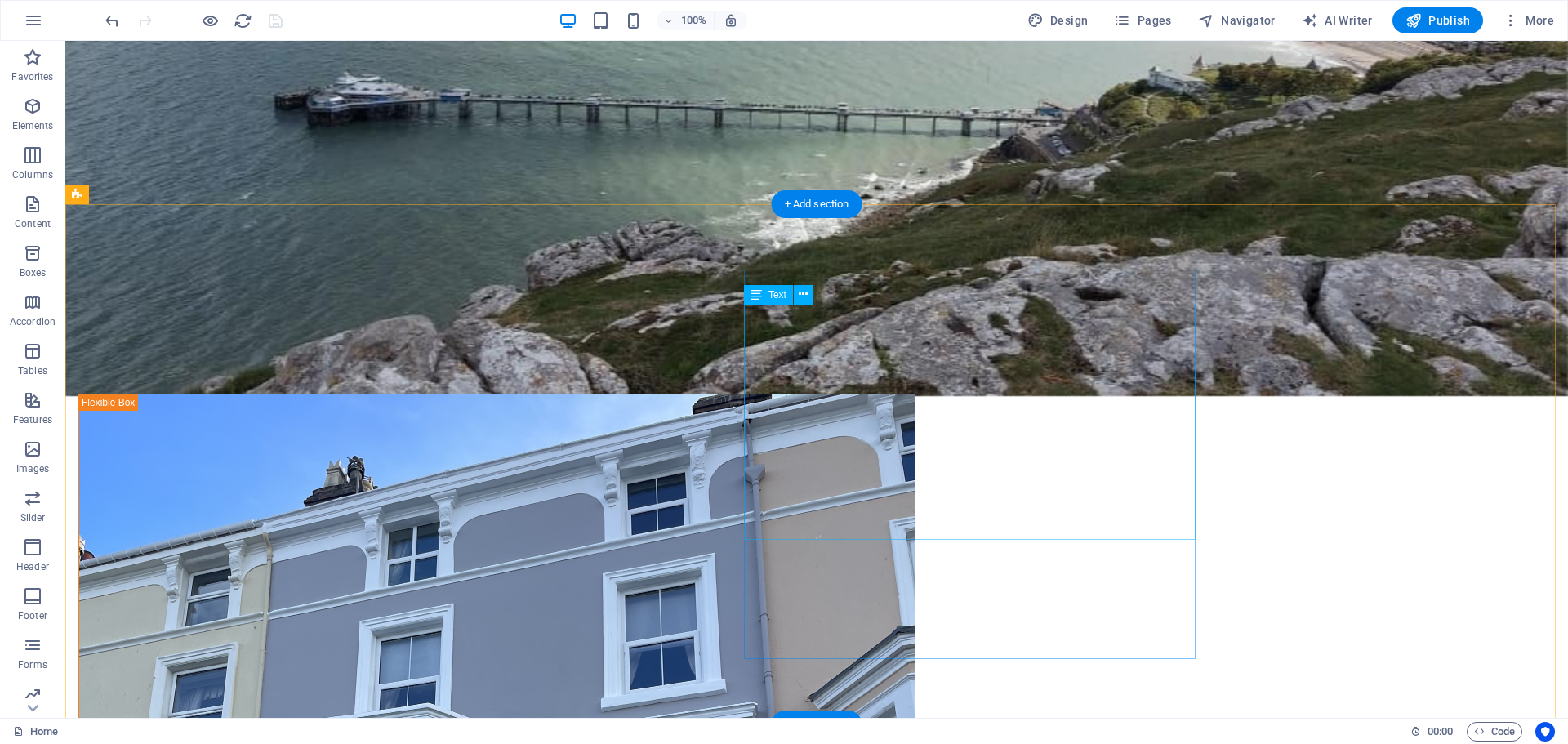
scroll to position [575, 0]
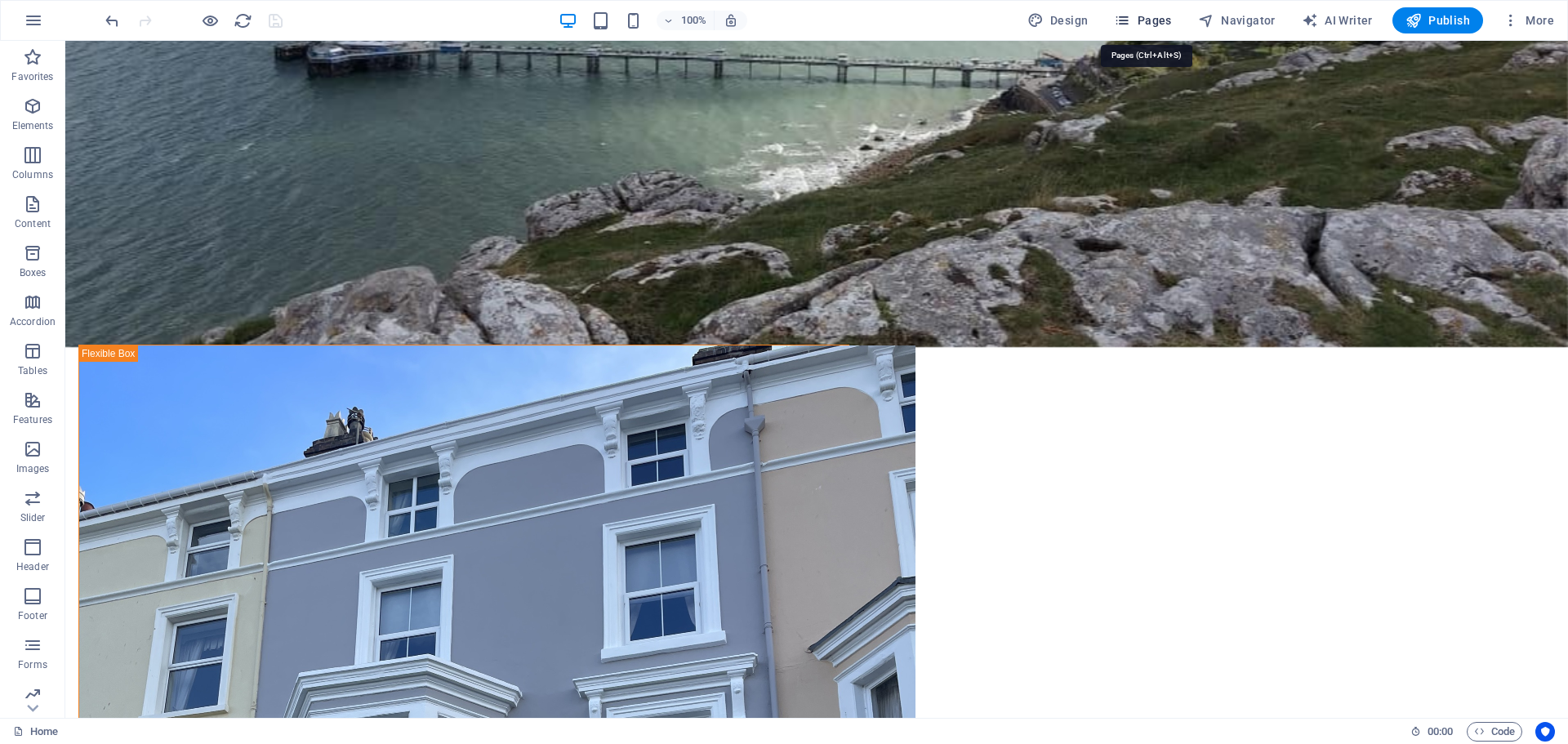
click at [1144, 22] on span "Pages" at bounding box center [1142, 20] width 57 height 17
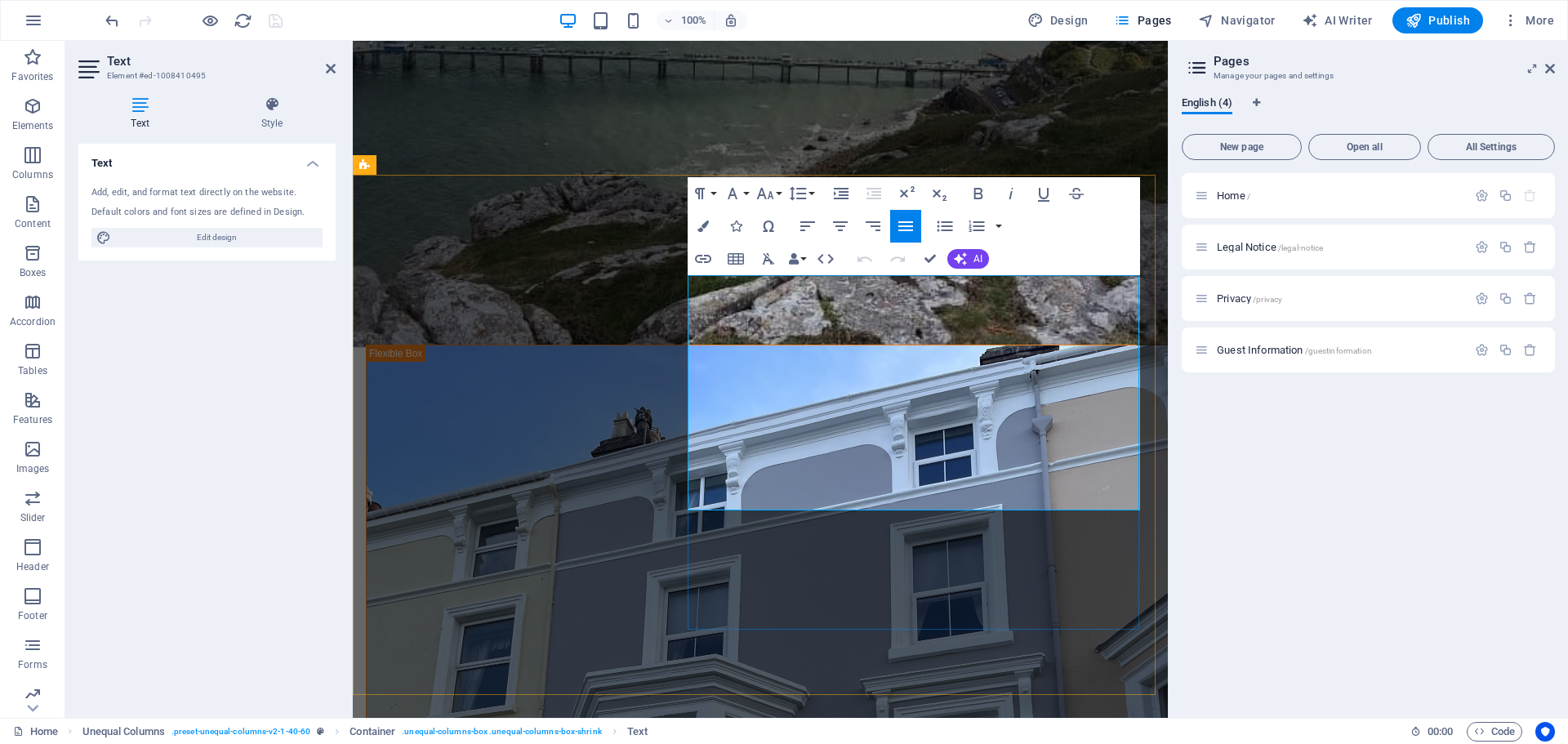
drag, startPoint x: 1039, startPoint y: 441, endPoint x: 1086, endPoint y: 444, distance: 47.1
drag, startPoint x: 1091, startPoint y: 442, endPoint x: 1036, endPoint y: 439, distance: 55.1
click at [975, 193] on icon "button" at bounding box center [978, 194] width 9 height 12
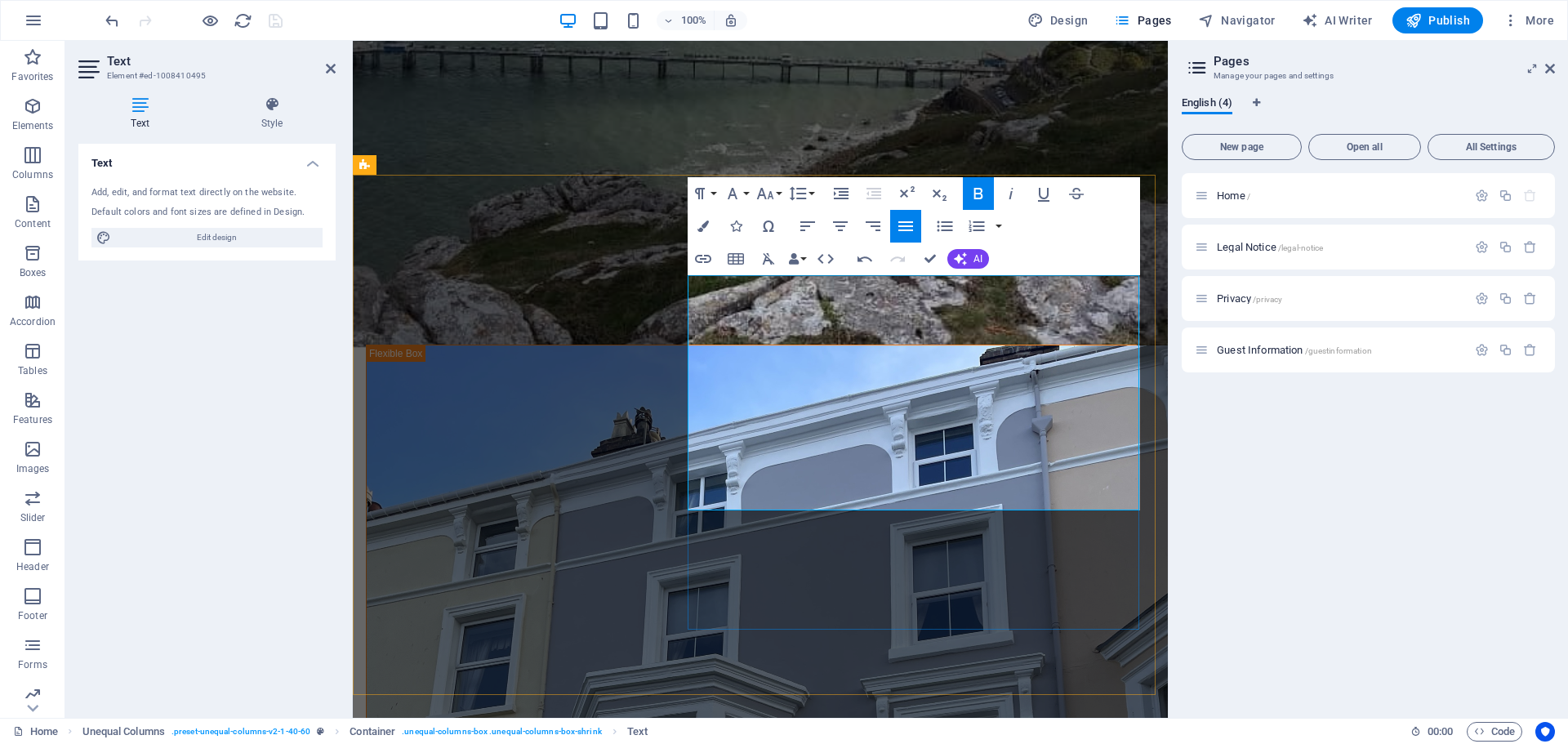
drag, startPoint x: 1021, startPoint y: 574, endPoint x: 1318, endPoint y: 582, distance: 297.1
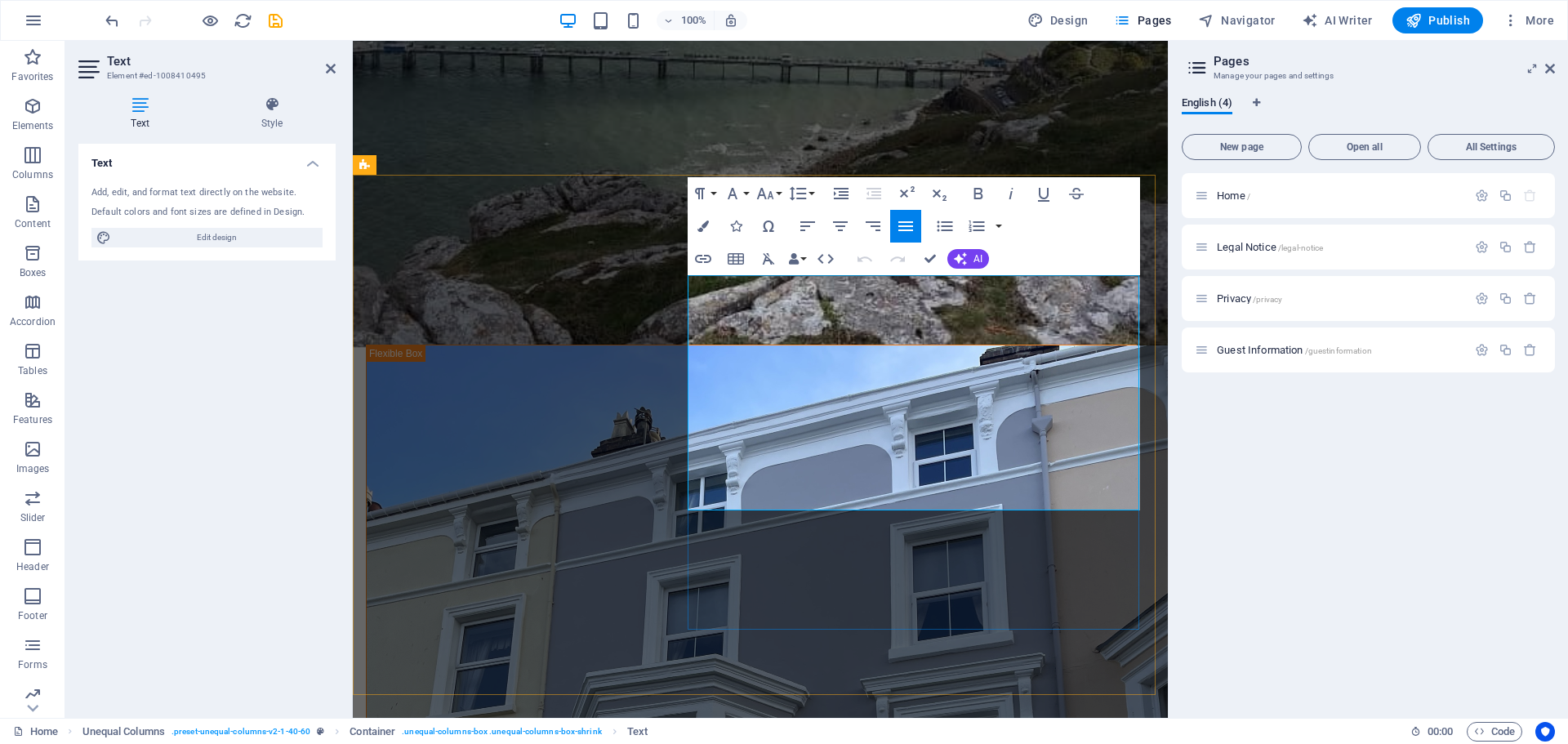
drag, startPoint x: 895, startPoint y: 497, endPoint x: 689, endPoint y: 288, distance: 293.5
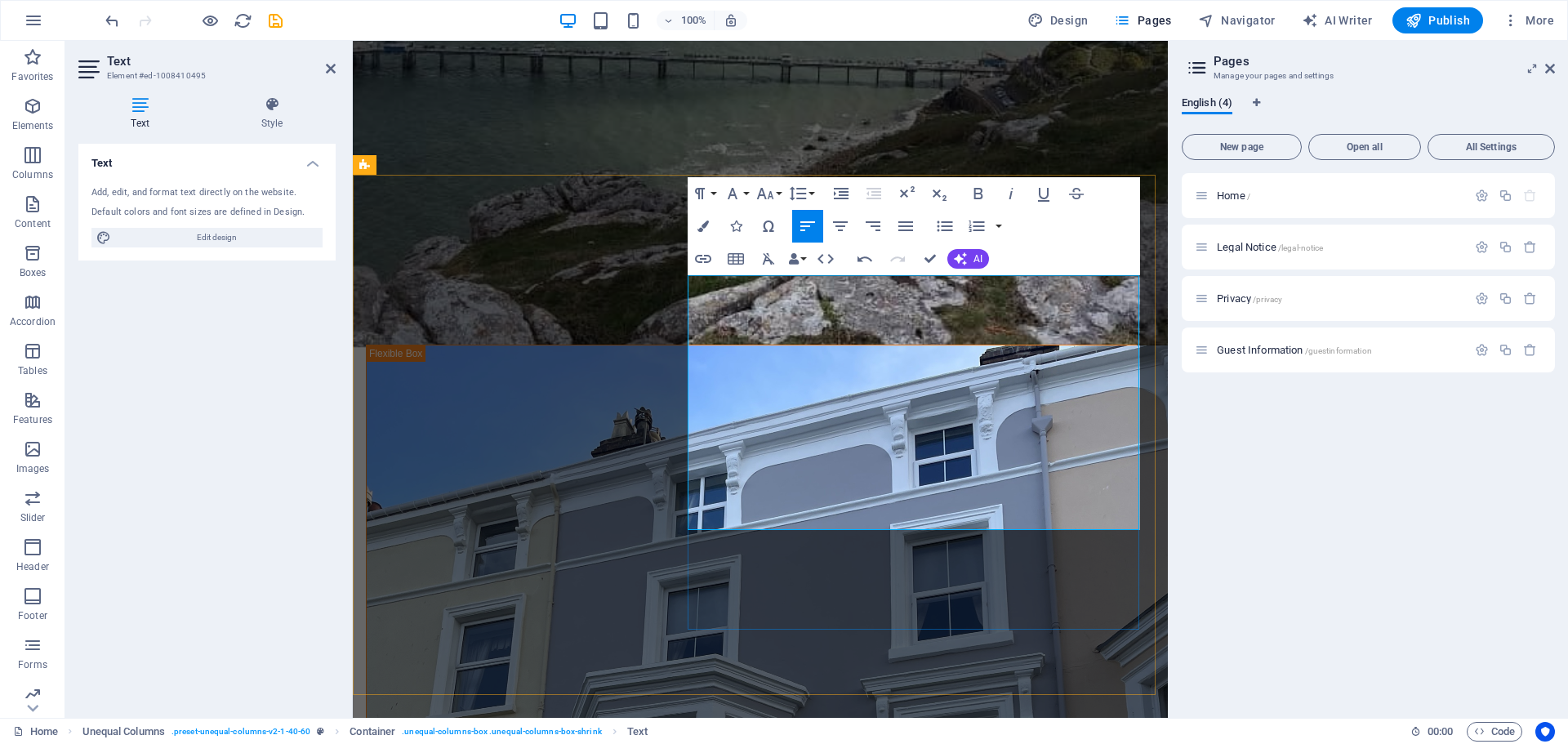
drag, startPoint x: 901, startPoint y: 505, endPoint x: 856, endPoint y: 512, distance: 45.5
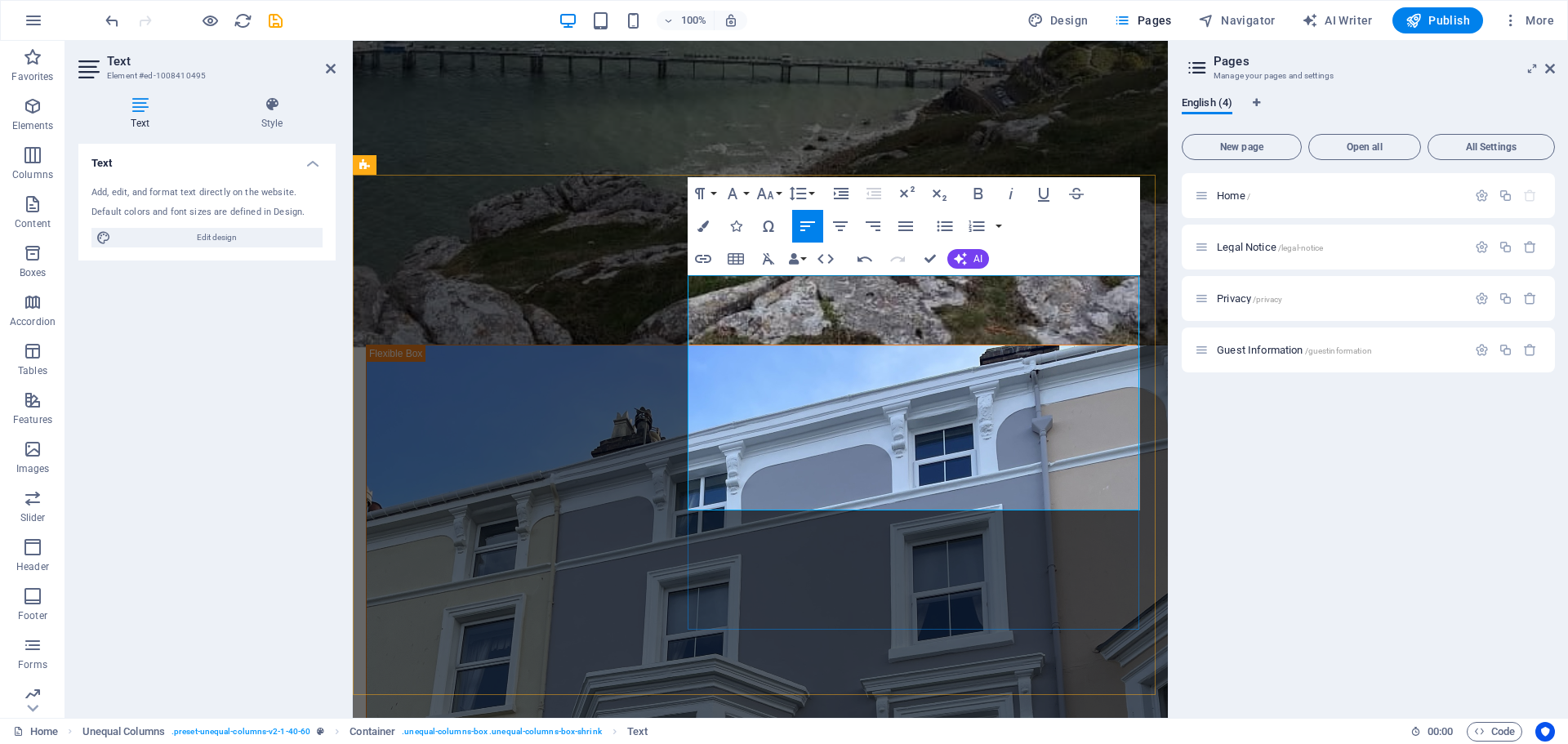
click at [904, 223] on icon "button" at bounding box center [905, 226] width 20 height 20
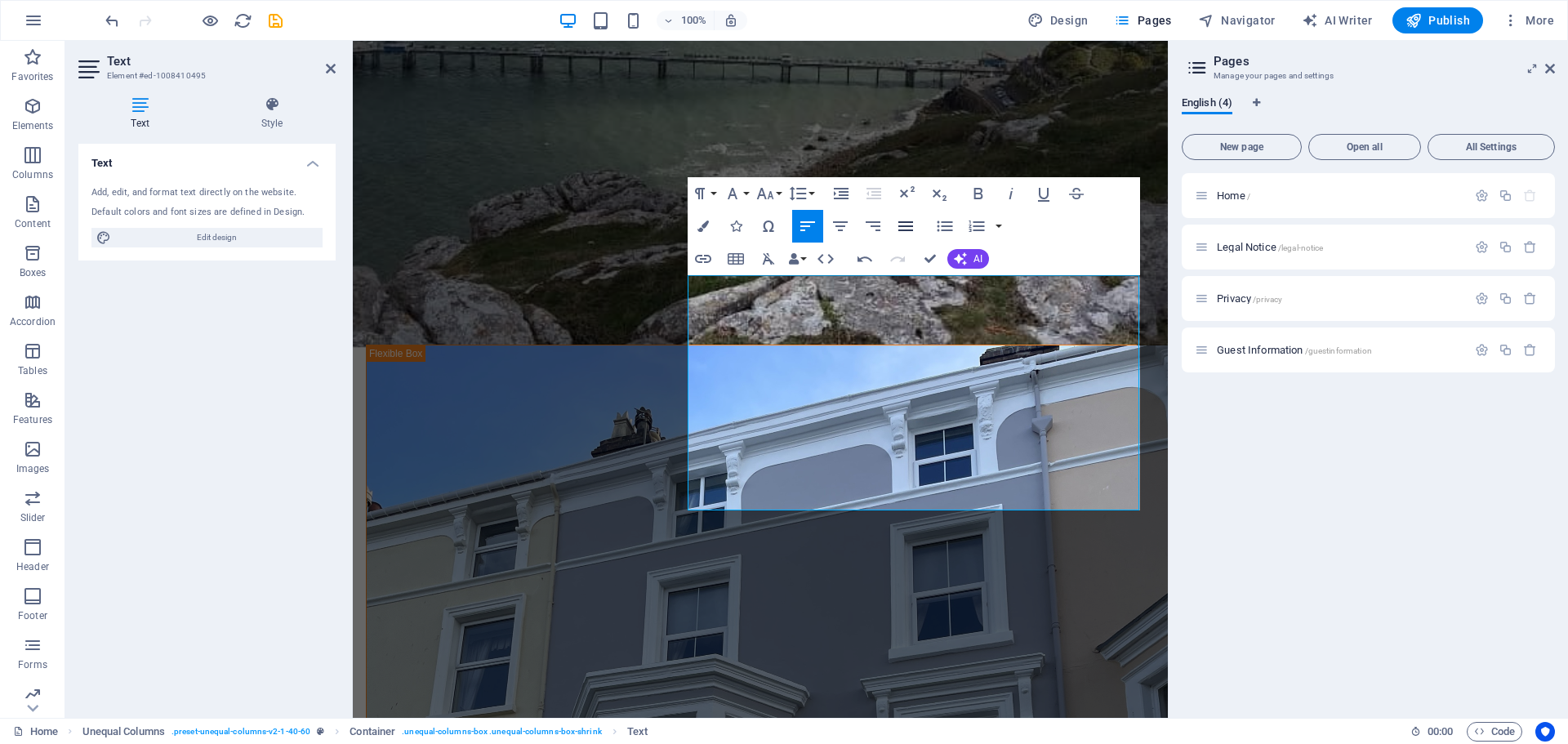
click at [905, 219] on icon "button" at bounding box center [905, 226] width 20 height 20
drag, startPoint x: 886, startPoint y: 289, endPoint x: 884, endPoint y: 503, distance: 214.0
click at [808, 222] on icon "button" at bounding box center [807, 226] width 15 height 10
click at [905, 219] on icon "button" at bounding box center [905, 226] width 20 height 20
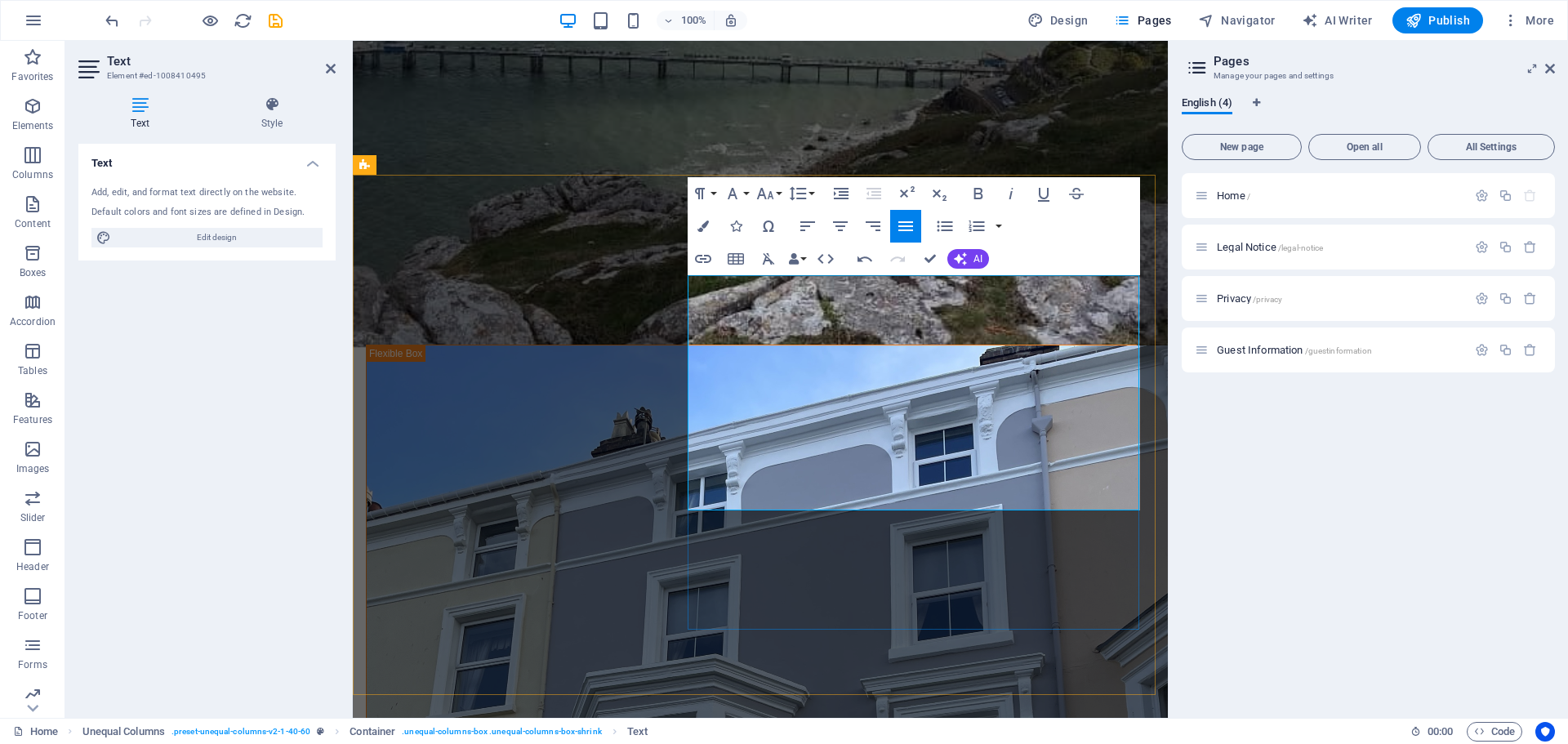
click at [280, 21] on icon "save" at bounding box center [275, 21] width 19 height 19
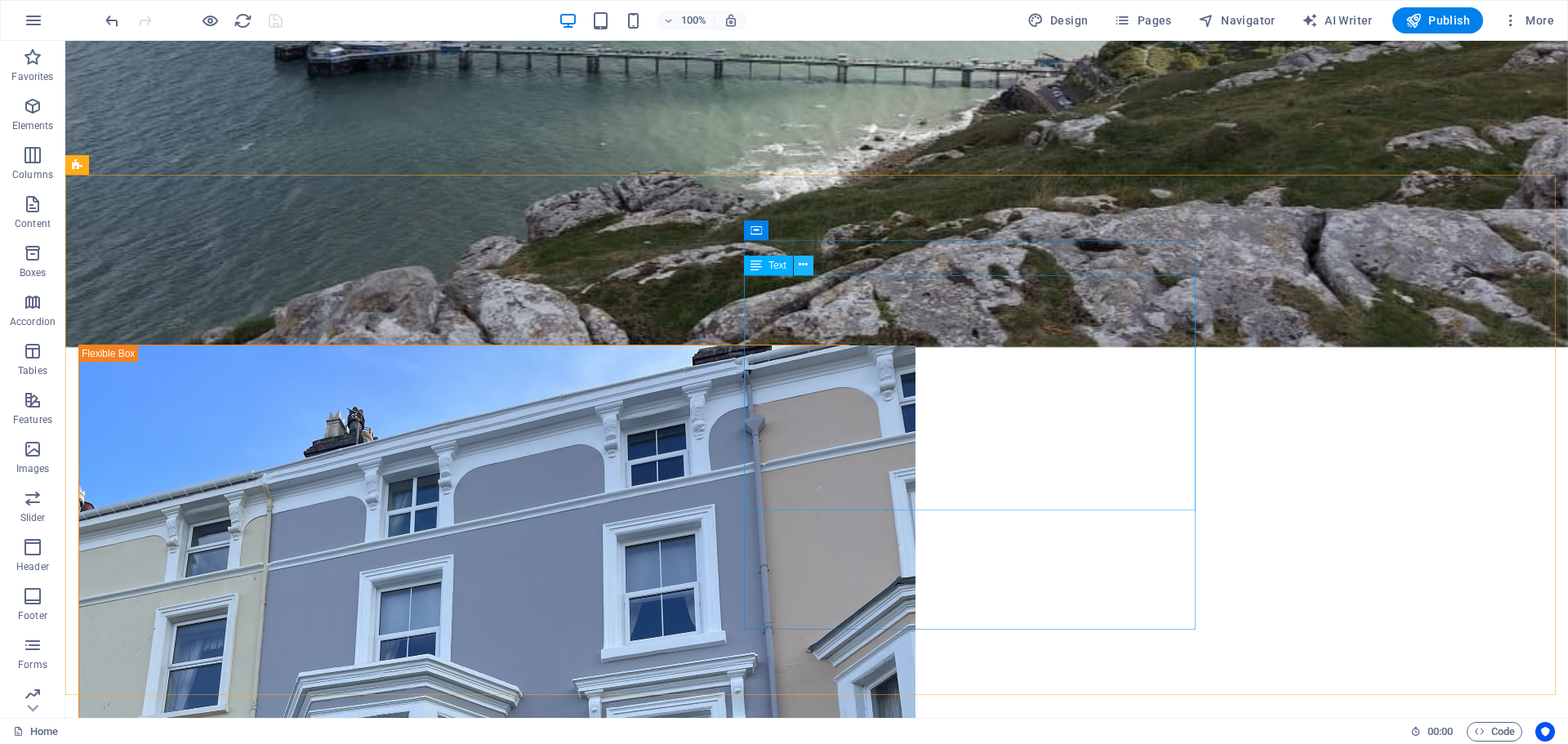
click at [805, 259] on icon at bounding box center [803, 265] width 9 height 17
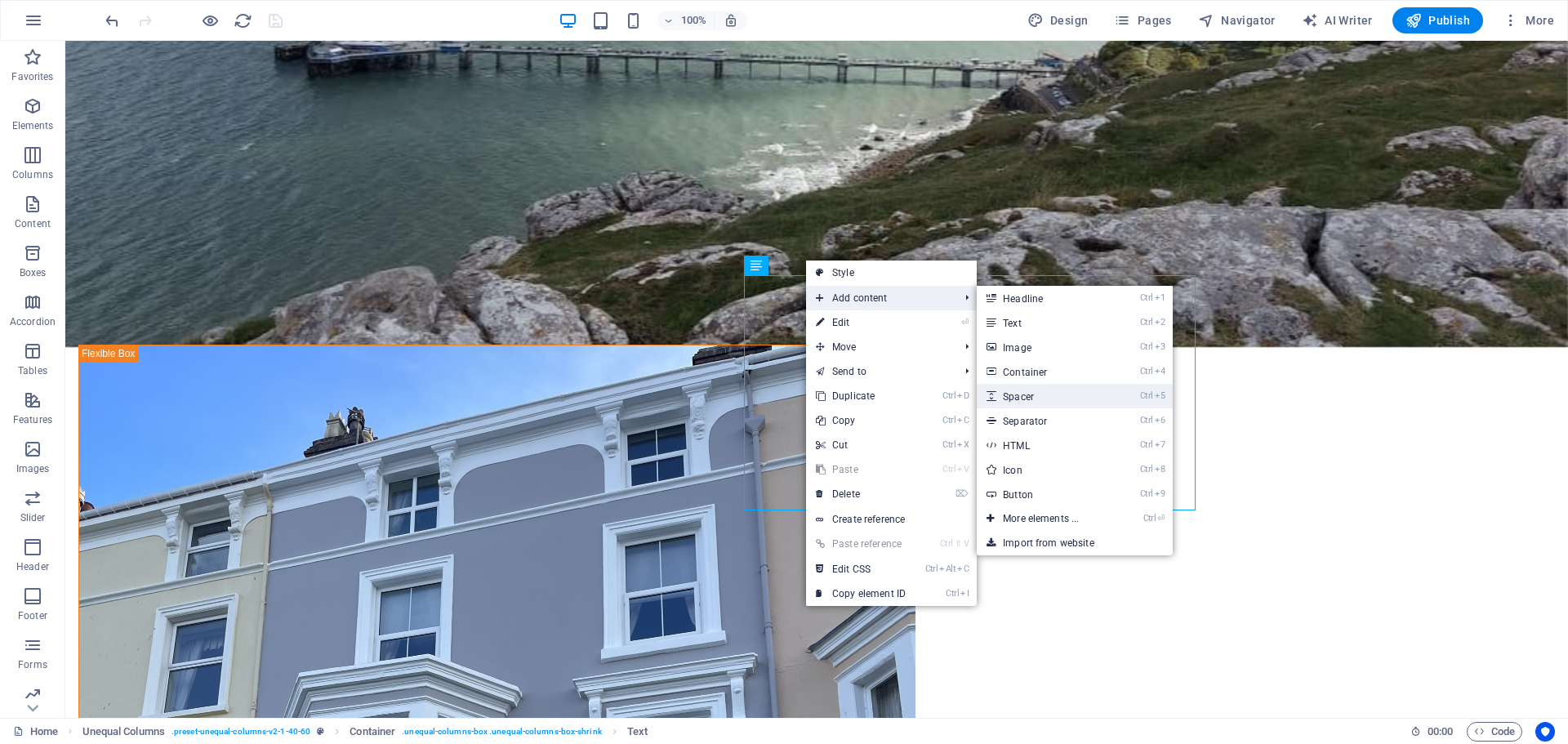
click at [1012, 396] on link "Ctrl 5 Spacer" at bounding box center [1044, 396] width 135 height 25
select select "px"
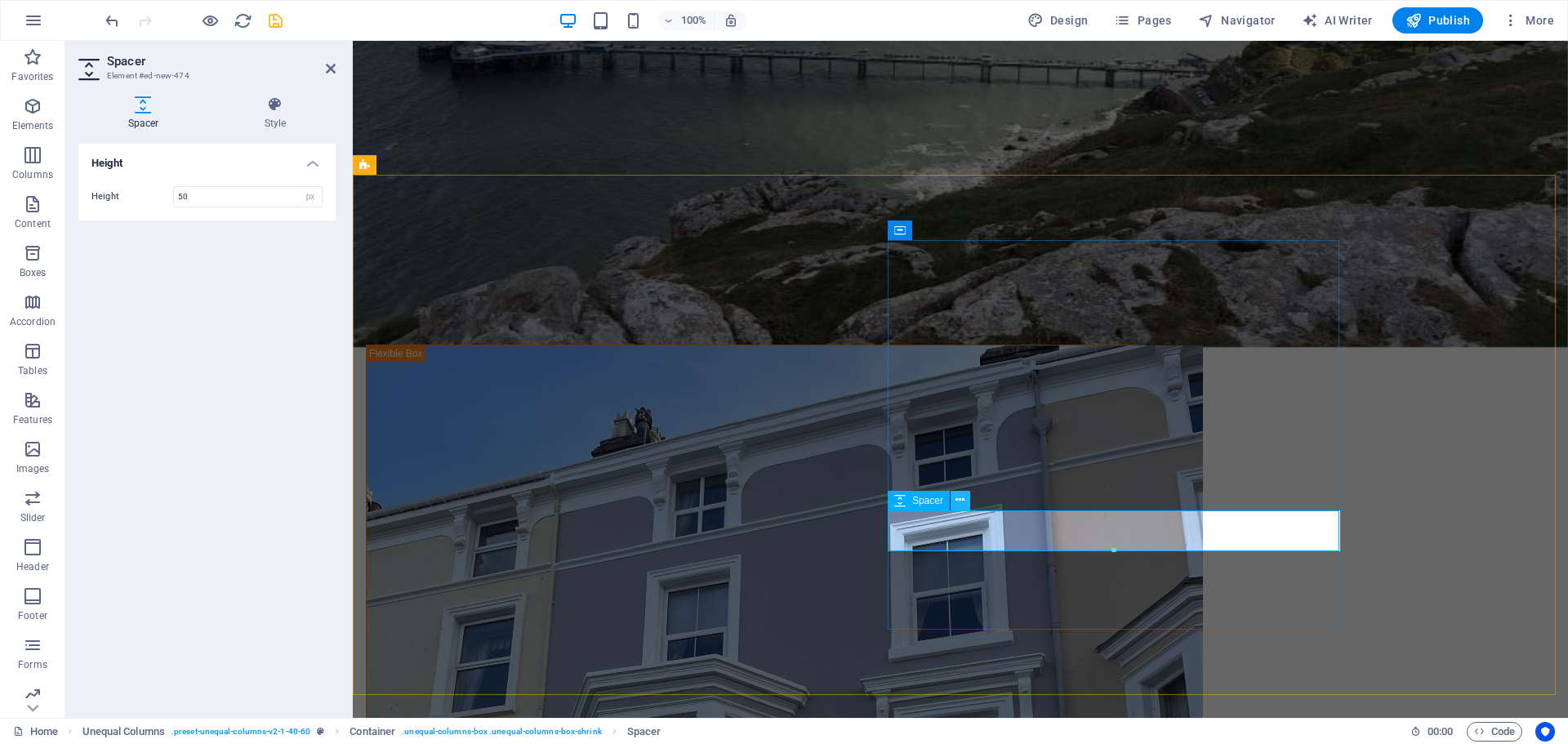
click at [958, 502] on icon at bounding box center [959, 500] width 9 height 17
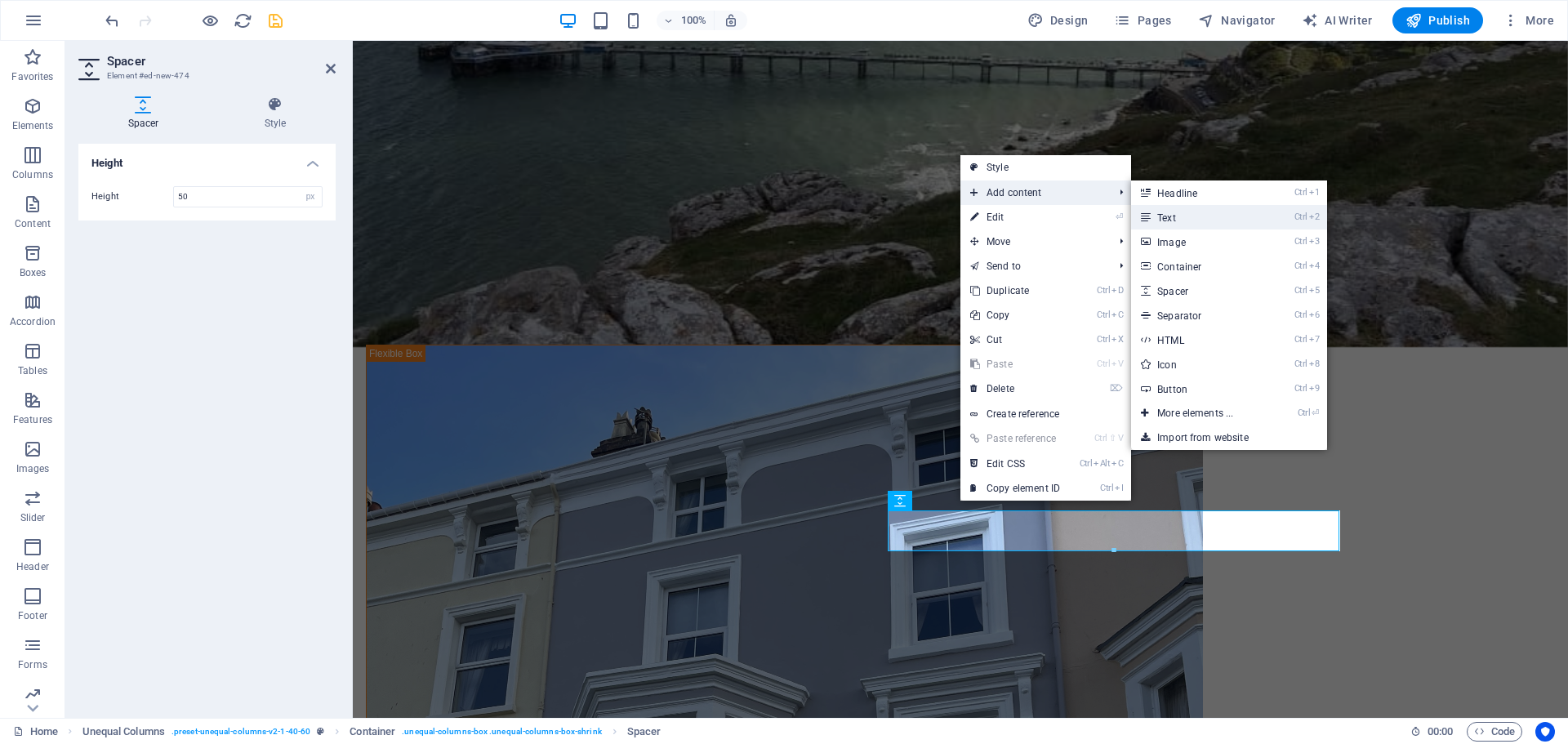
click at [1170, 221] on link "Ctrl 2 Text" at bounding box center [1197, 217] width 135 height 25
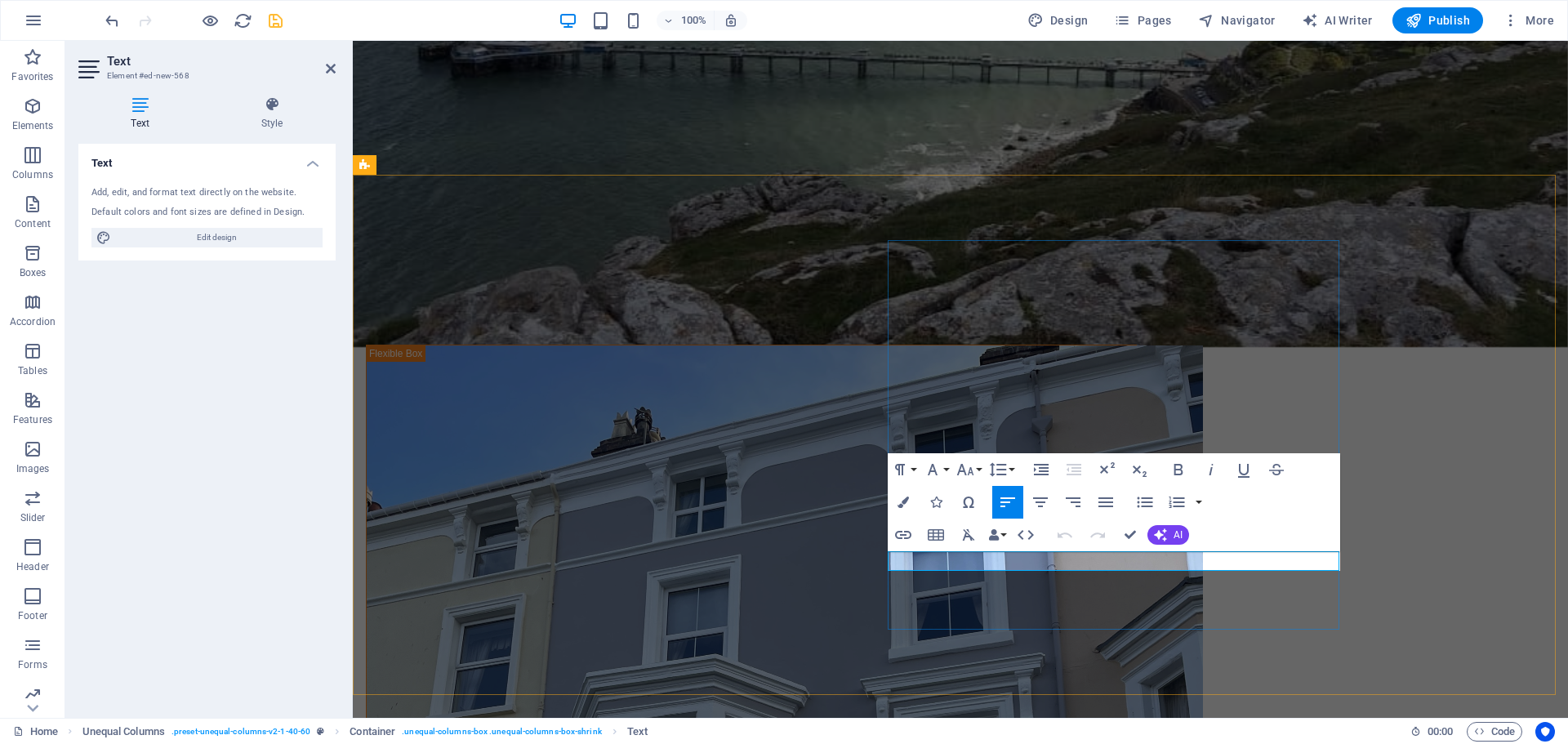
drag, startPoint x: 986, startPoint y: 563, endPoint x: 876, endPoint y: 556, distance: 110.2
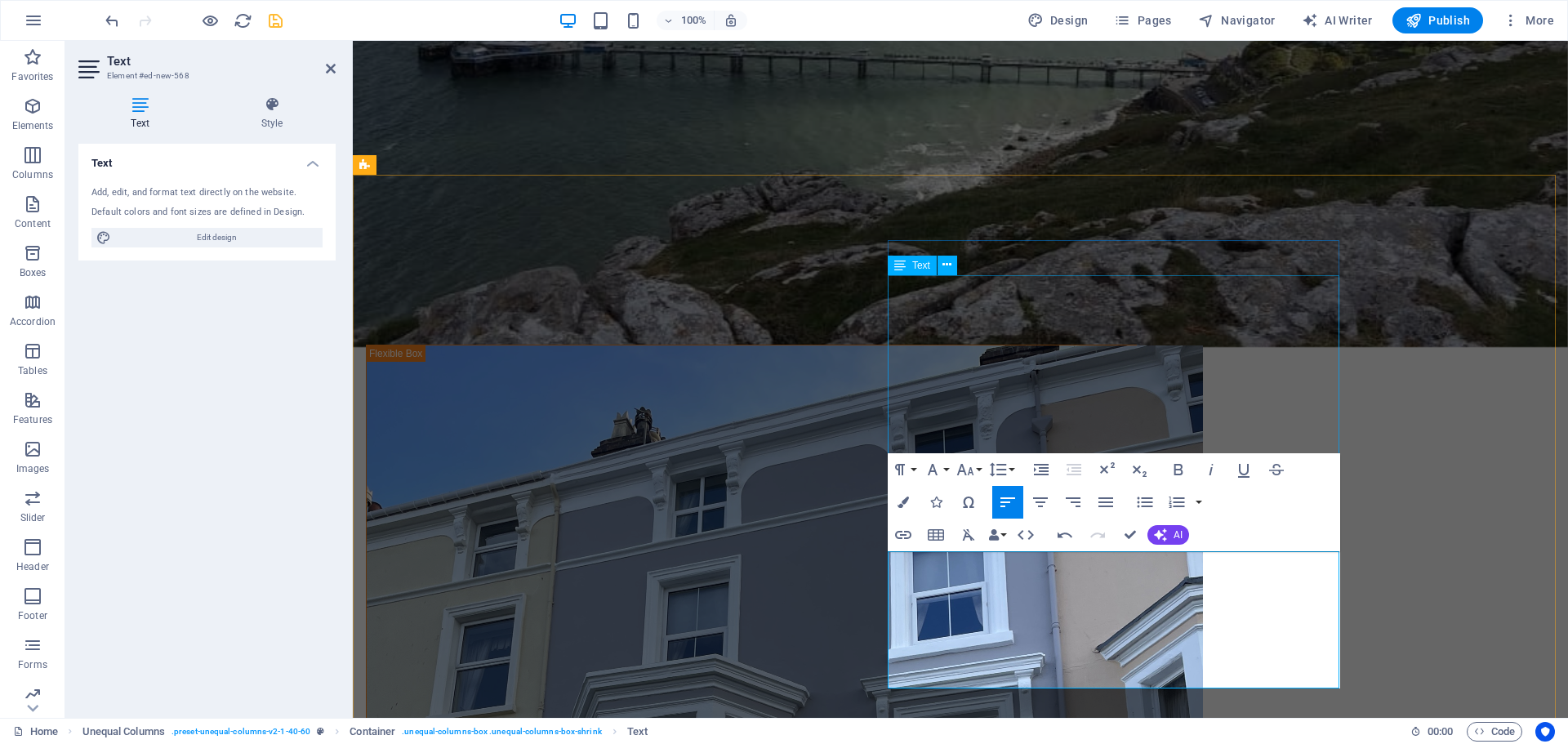
scroll to position [3768, 2]
drag, startPoint x: 998, startPoint y: 669, endPoint x: 1000, endPoint y: 570, distance: 99.0
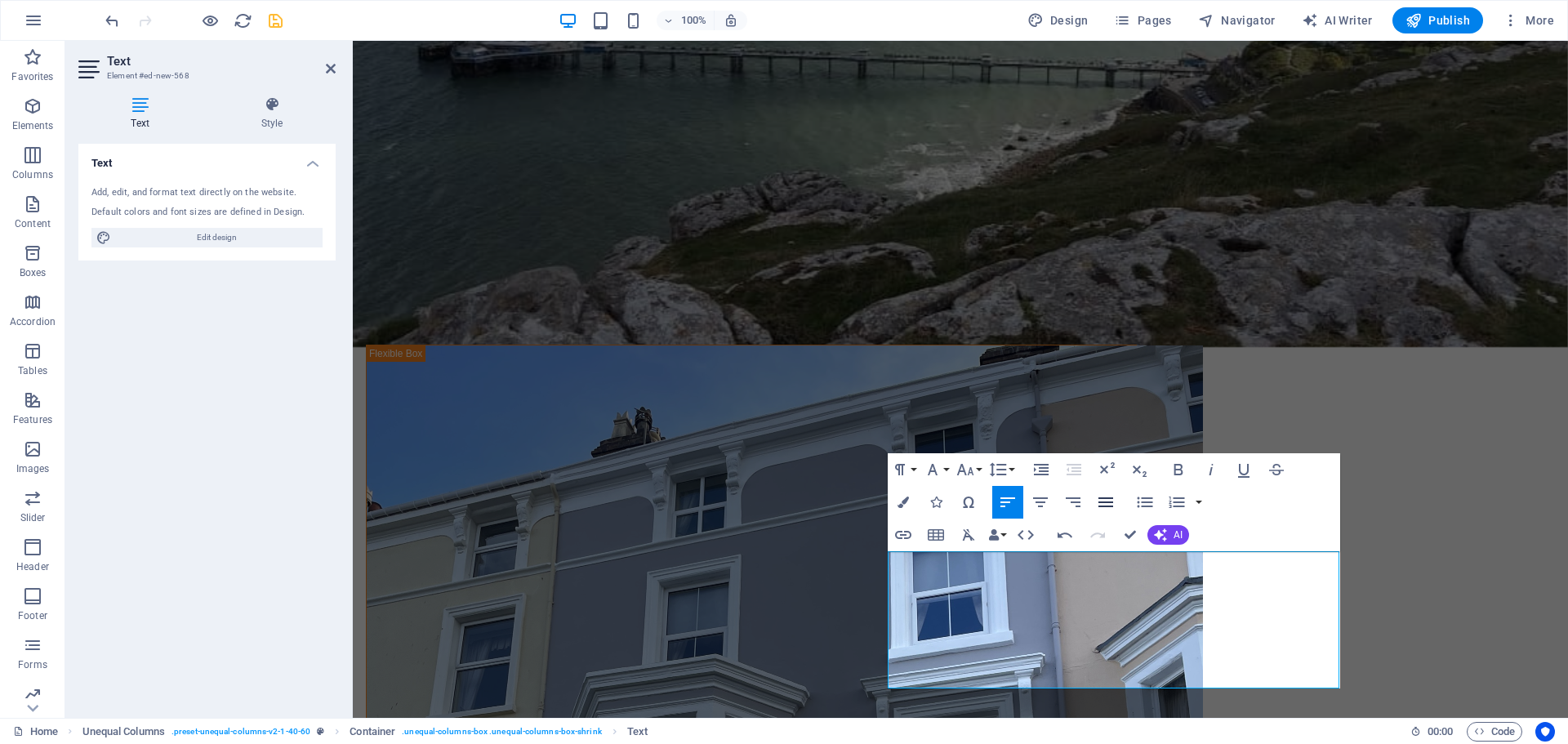
click at [1102, 501] on icon "button" at bounding box center [1106, 502] width 20 height 20
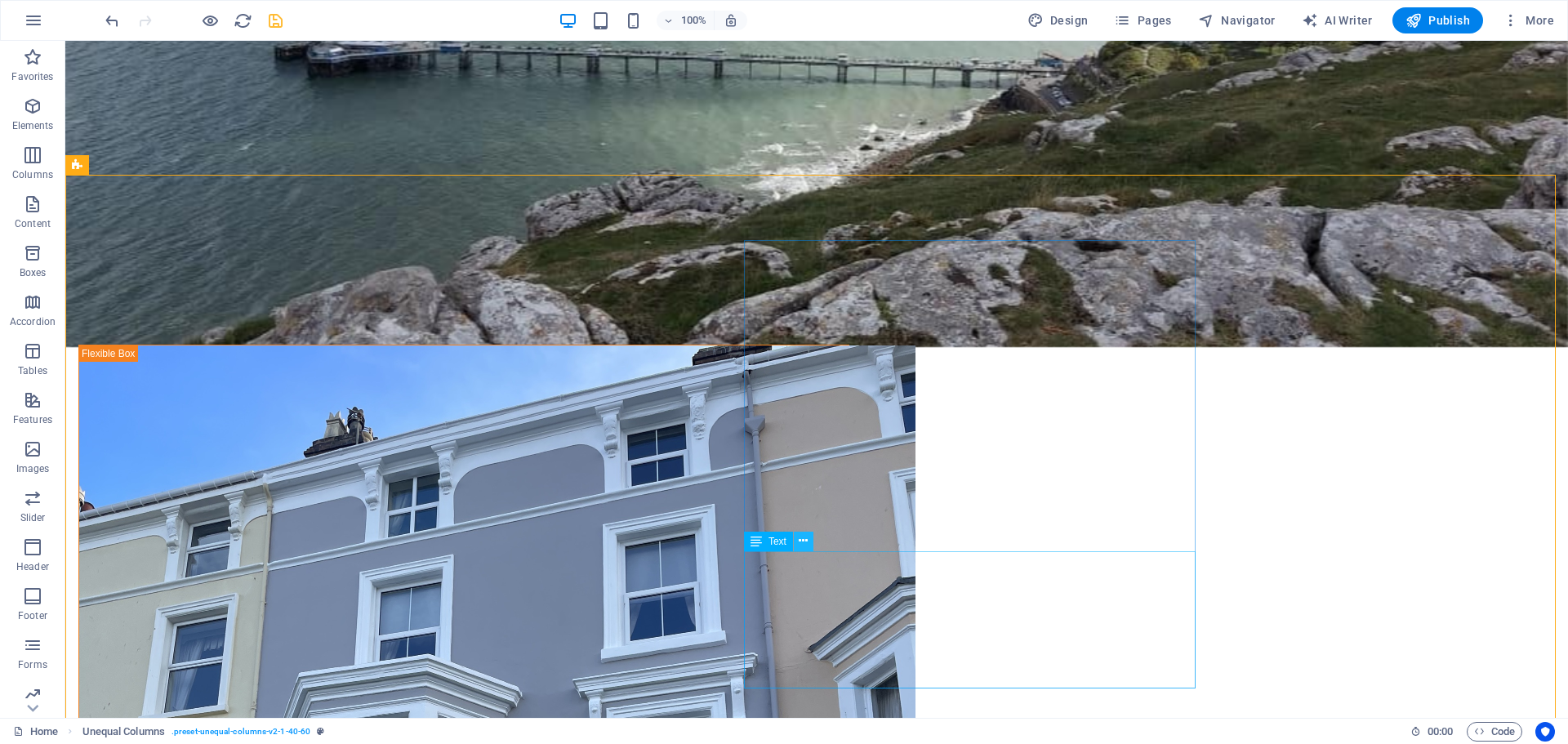
click at [802, 542] on icon at bounding box center [803, 540] width 9 height 17
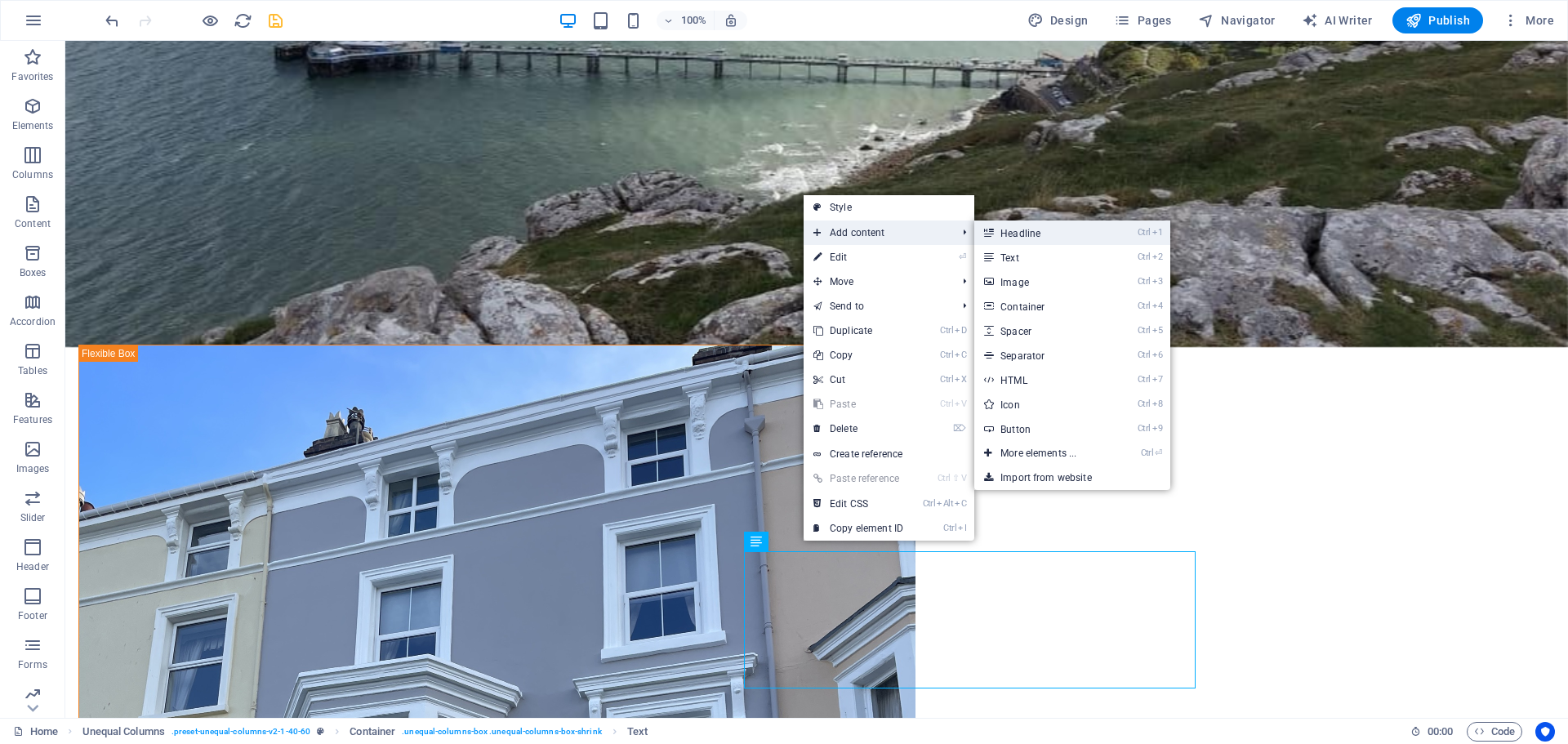
click at [1016, 236] on link "Ctrl 1 Headline" at bounding box center [1041, 232] width 135 height 25
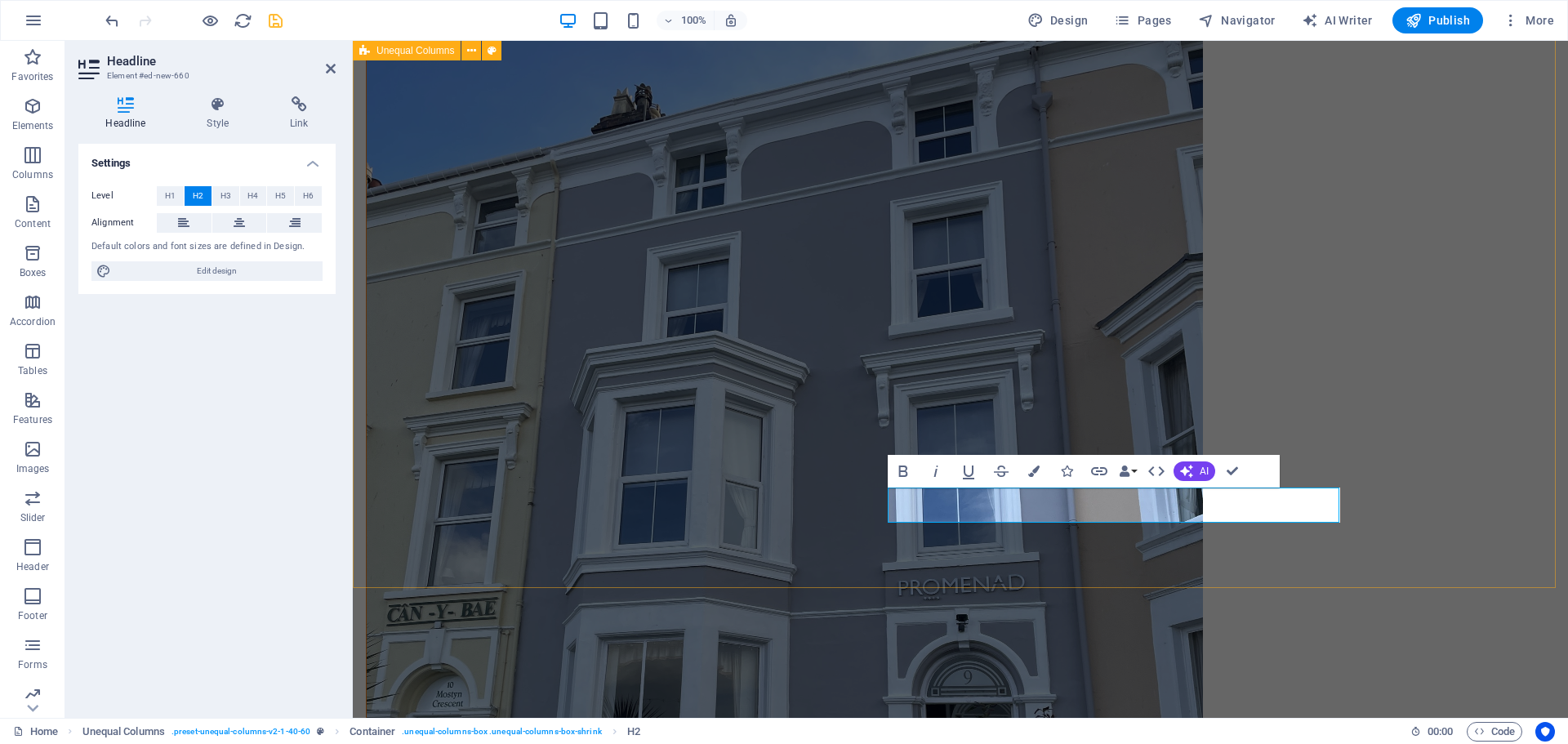
scroll to position [903, 0]
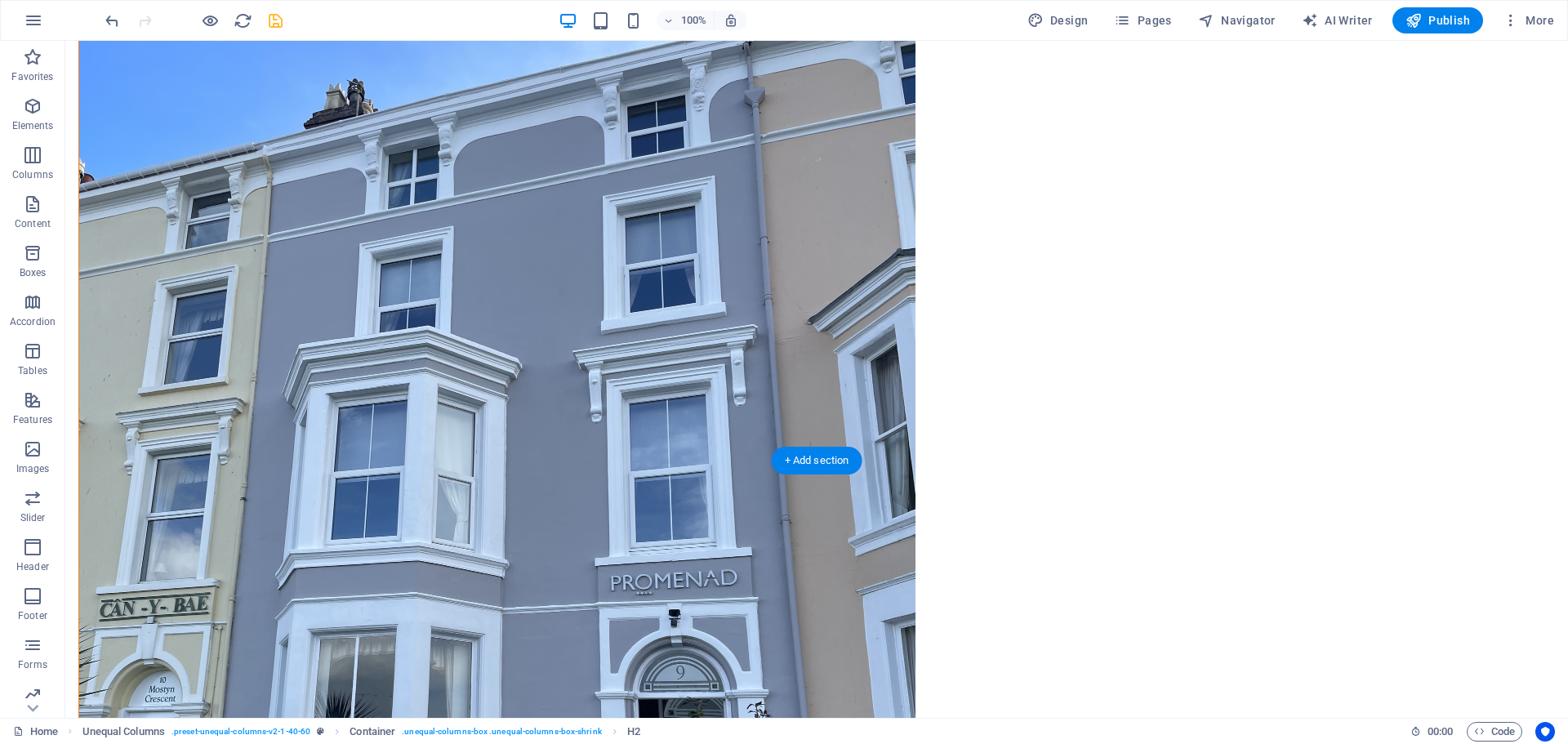
drag, startPoint x: 829, startPoint y: 395, endPoint x: 771, endPoint y: 238, distance: 167.4
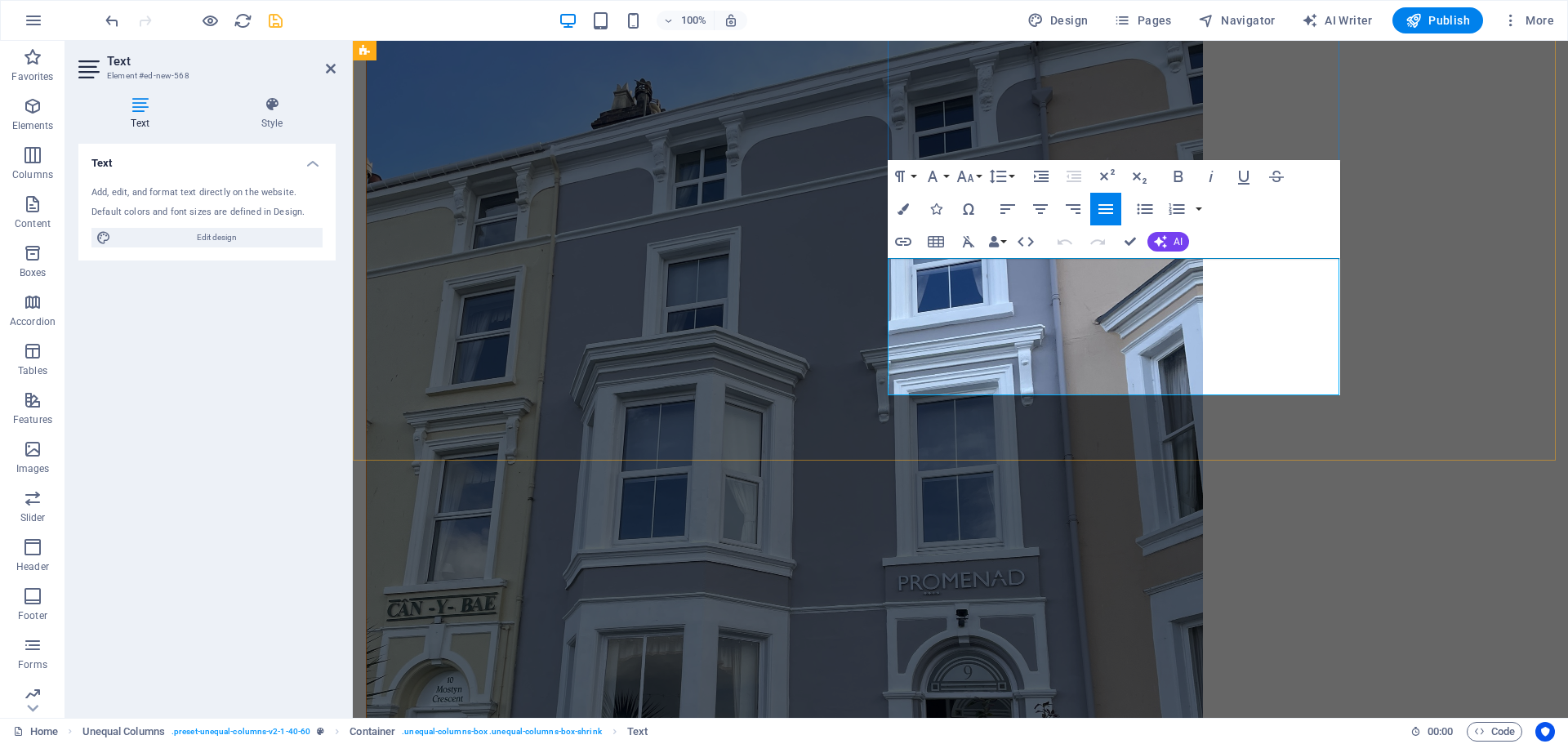
drag, startPoint x: 1081, startPoint y: 271, endPoint x: 891, endPoint y: 275, distance: 190.0
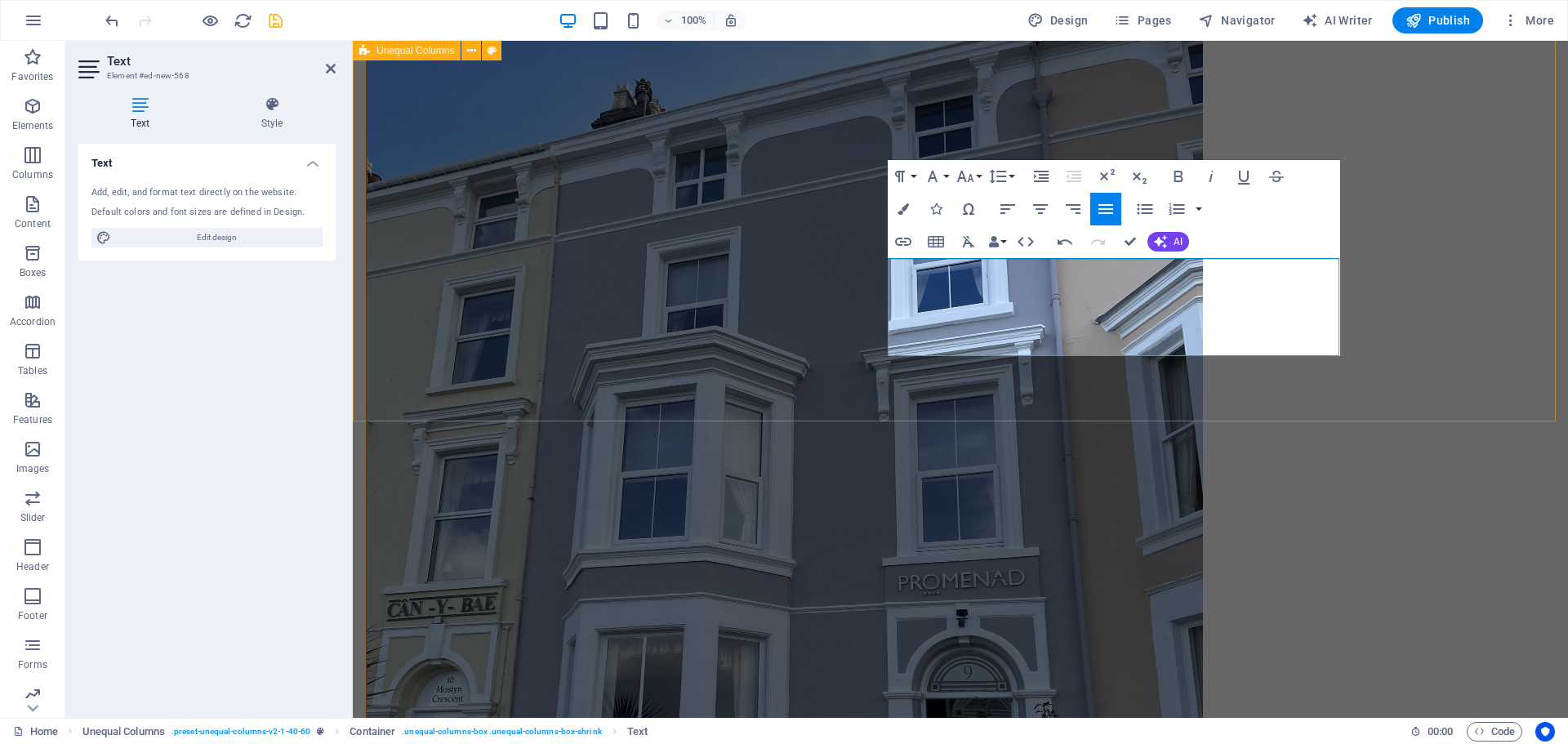
click at [1435, 282] on div "Welcome to The Promenâd in [GEOGRAPHIC_DATA] Welcome to The Promenâd, your rela…" at bounding box center [960, 744] width 1215 height 1587
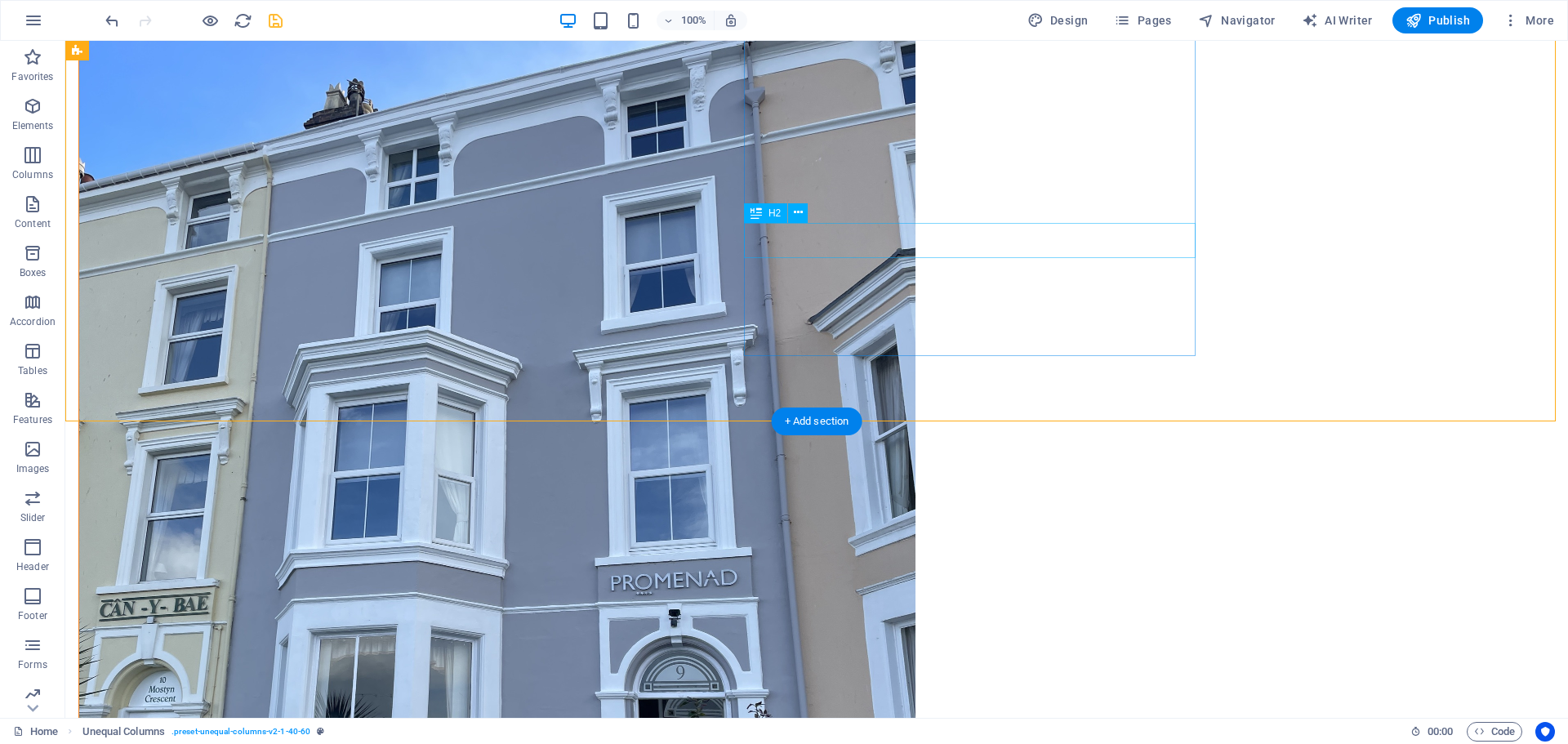
drag, startPoint x: 790, startPoint y: 247, endPoint x: 858, endPoint y: 261, distance: 69.4
click at [773, 212] on span "H2" at bounding box center [774, 214] width 12 height 10
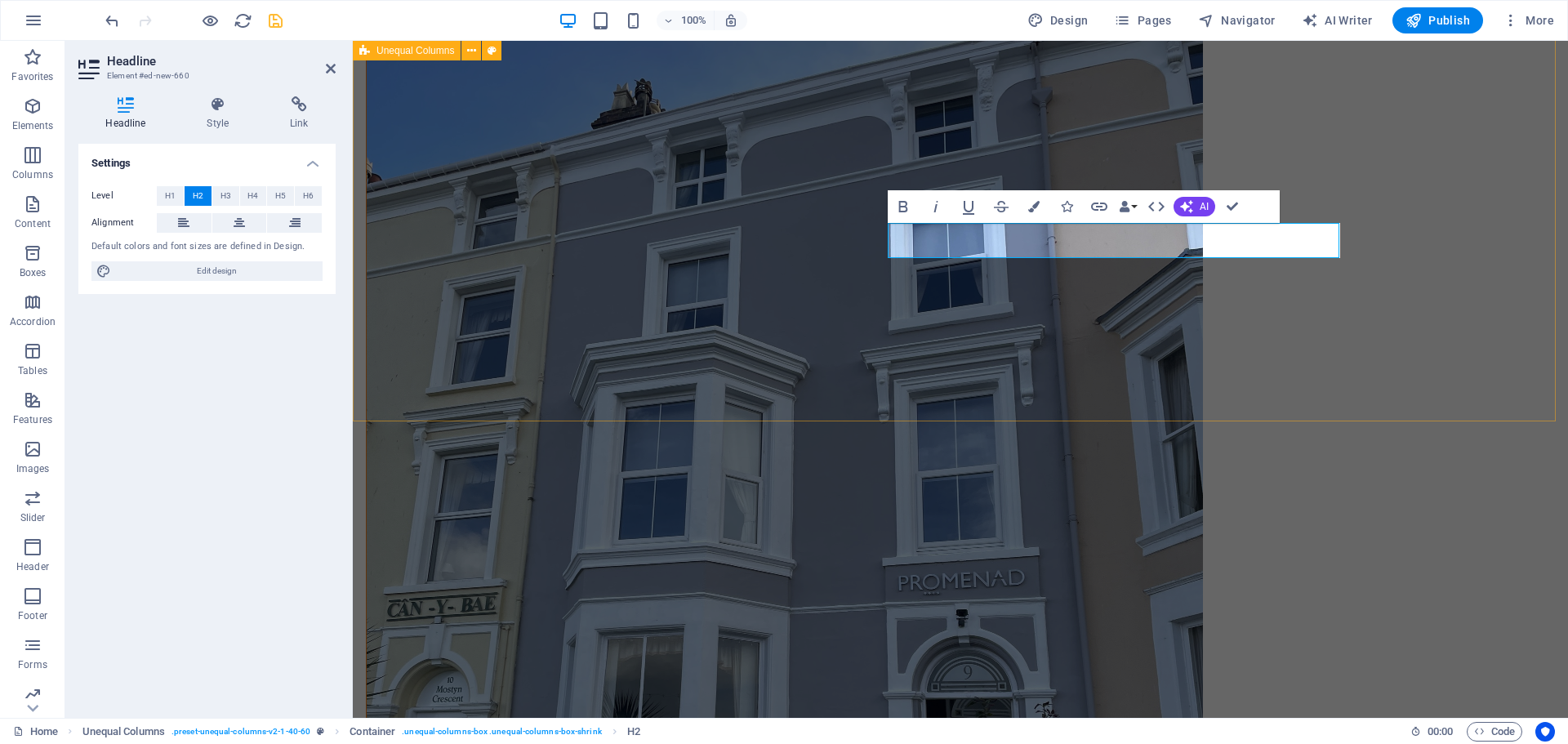
click at [1421, 260] on div "Welcome to The Promenâd in [GEOGRAPHIC_DATA] Welcome to The Promenâd, your rela…" at bounding box center [960, 744] width 1215 height 1587
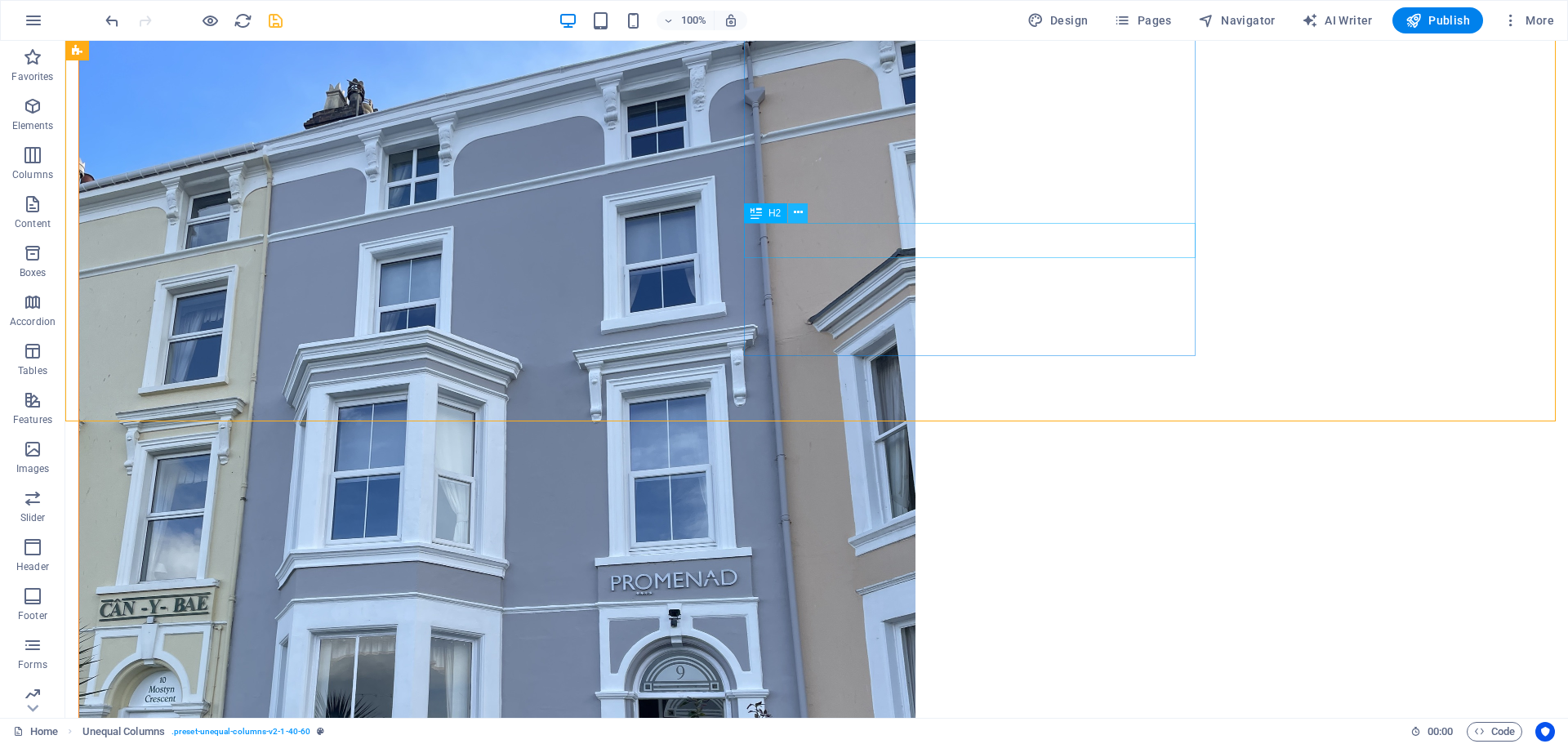
click at [799, 217] on icon at bounding box center [798, 212] width 9 height 17
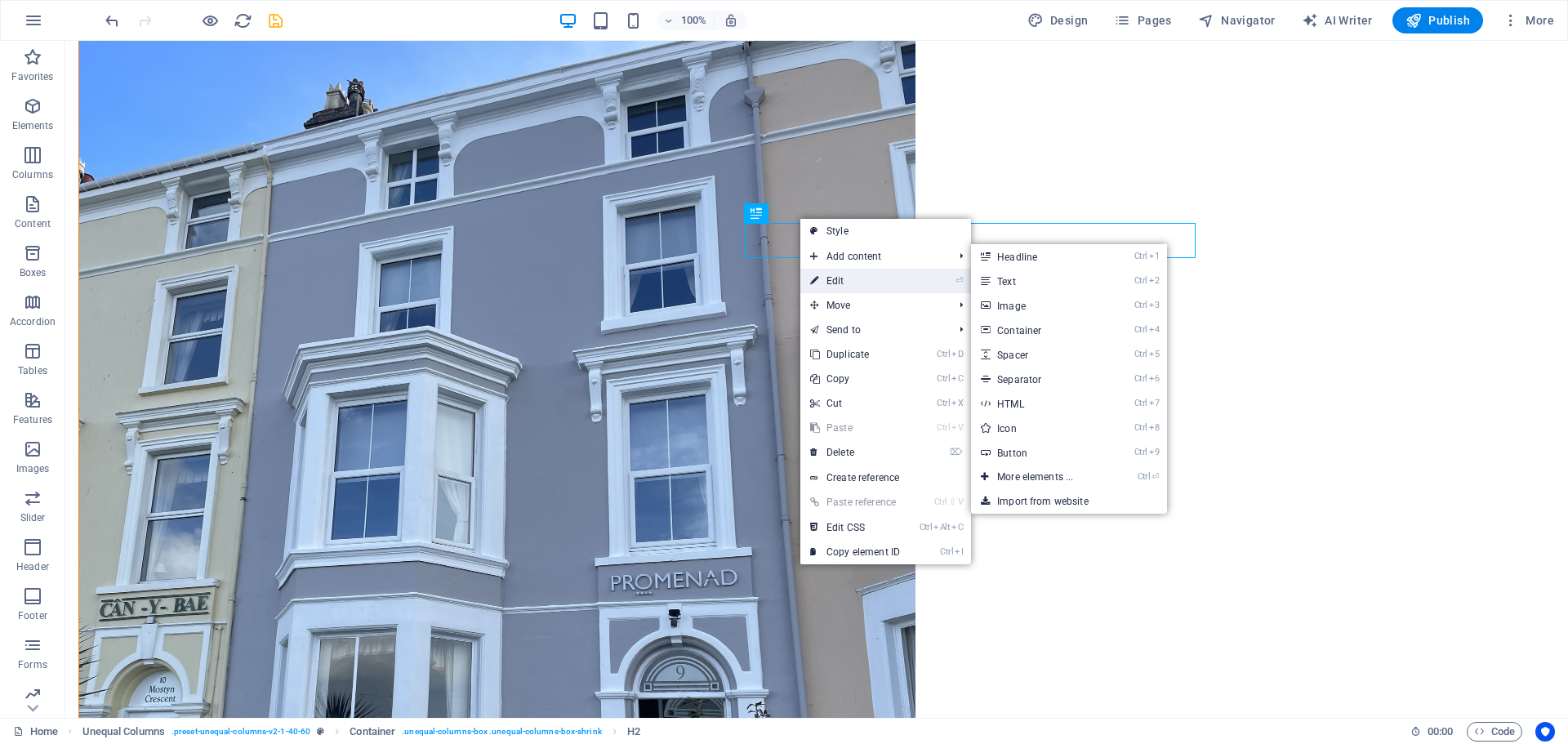
click at [833, 285] on link "⏎ Edit" at bounding box center [854, 280] width 109 height 25
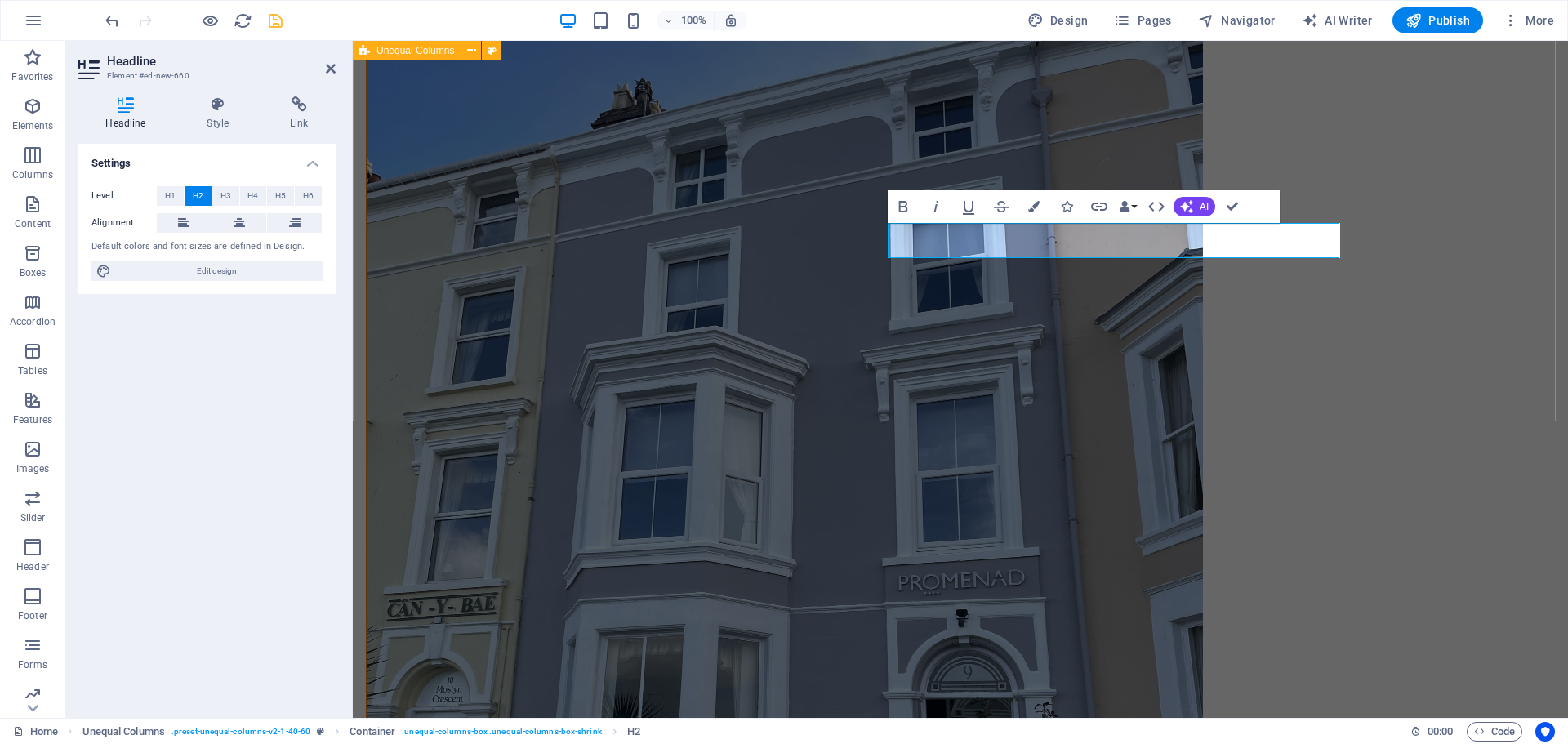
click at [1472, 217] on div "Welcome to The Promenâd in [GEOGRAPHIC_DATA] Welcome to The Promenâd, your rela…" at bounding box center [960, 744] width 1215 height 1587
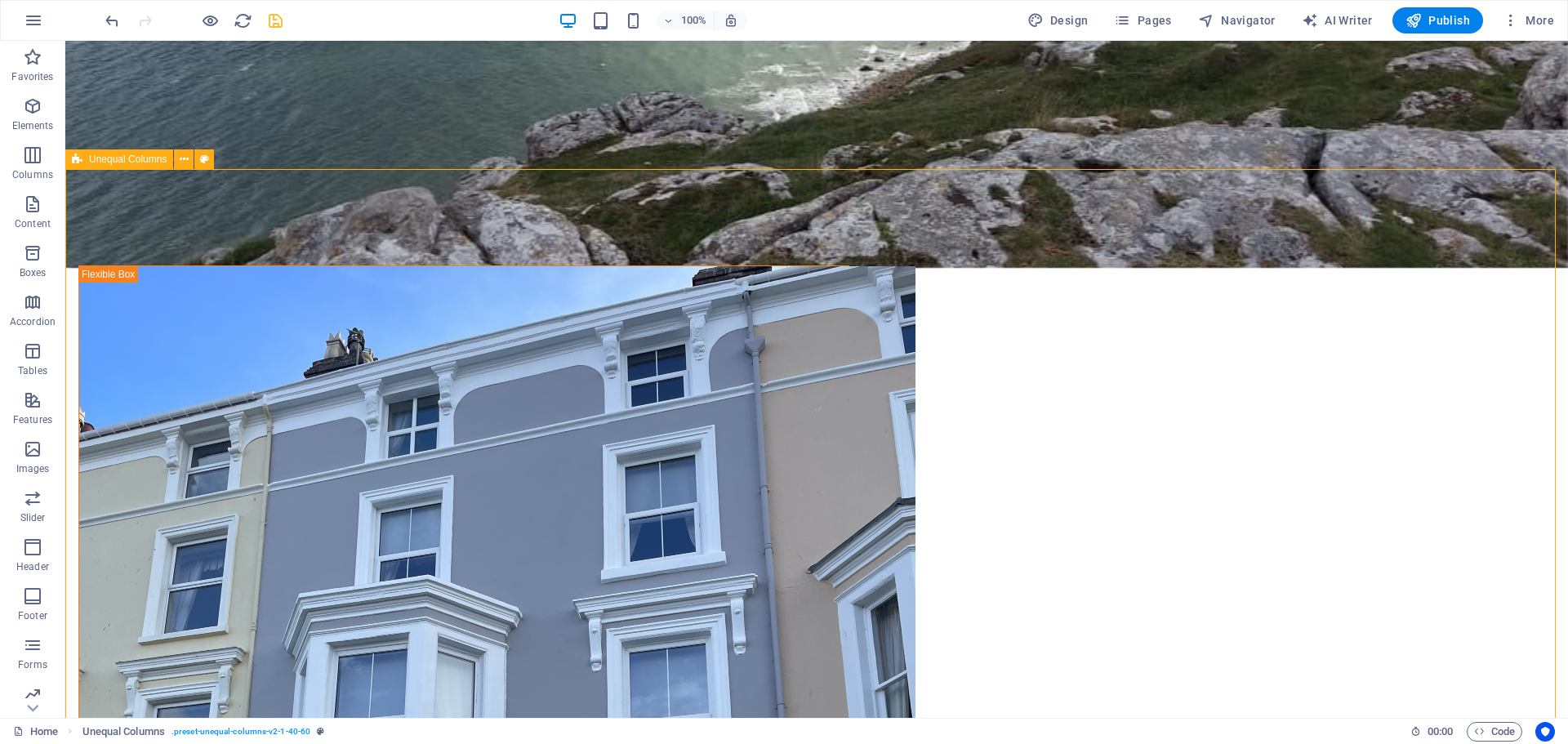
scroll to position [661, 0]
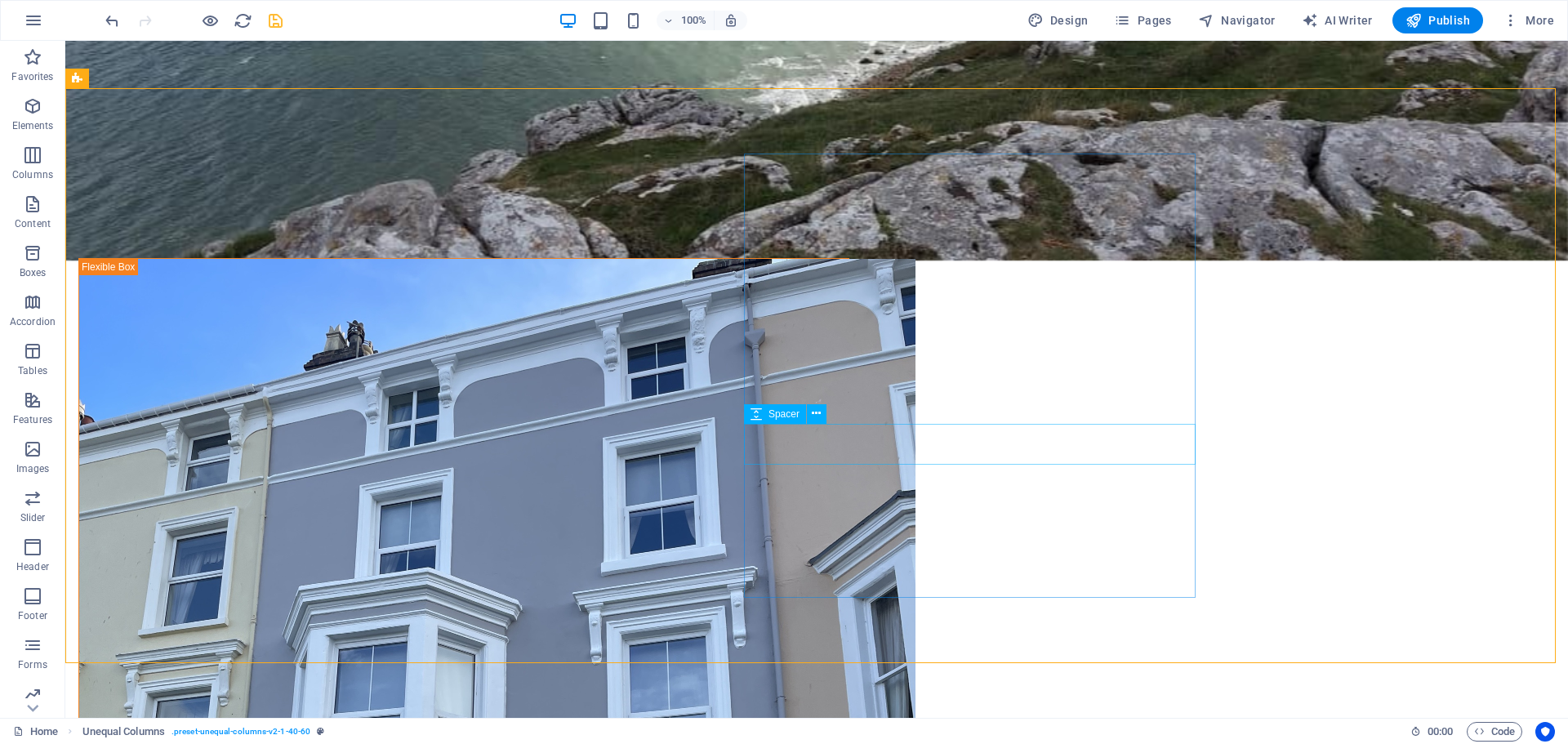
click at [787, 413] on span "Spacer" at bounding box center [784, 414] width 31 height 10
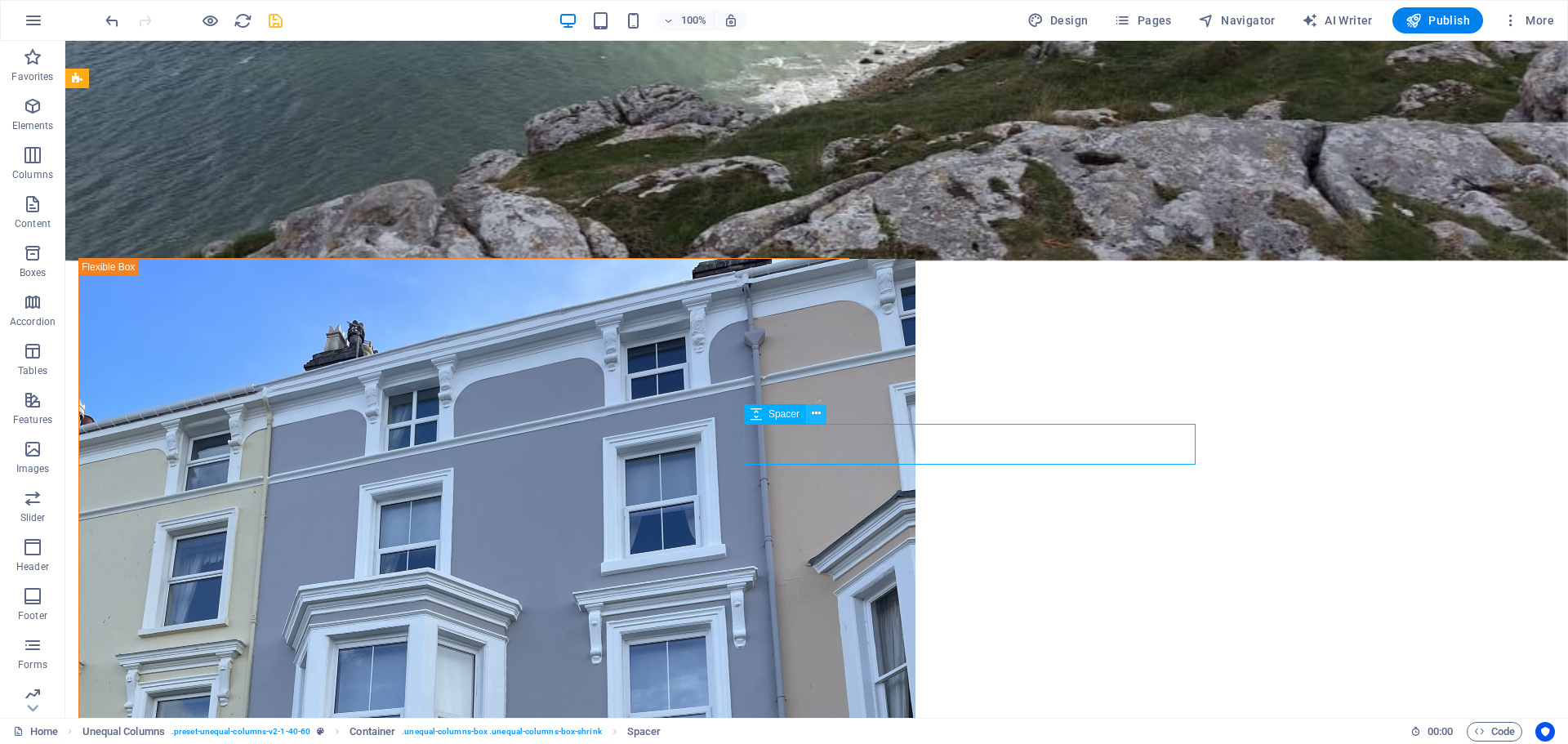
click at [817, 416] on icon at bounding box center [815, 413] width 9 height 17
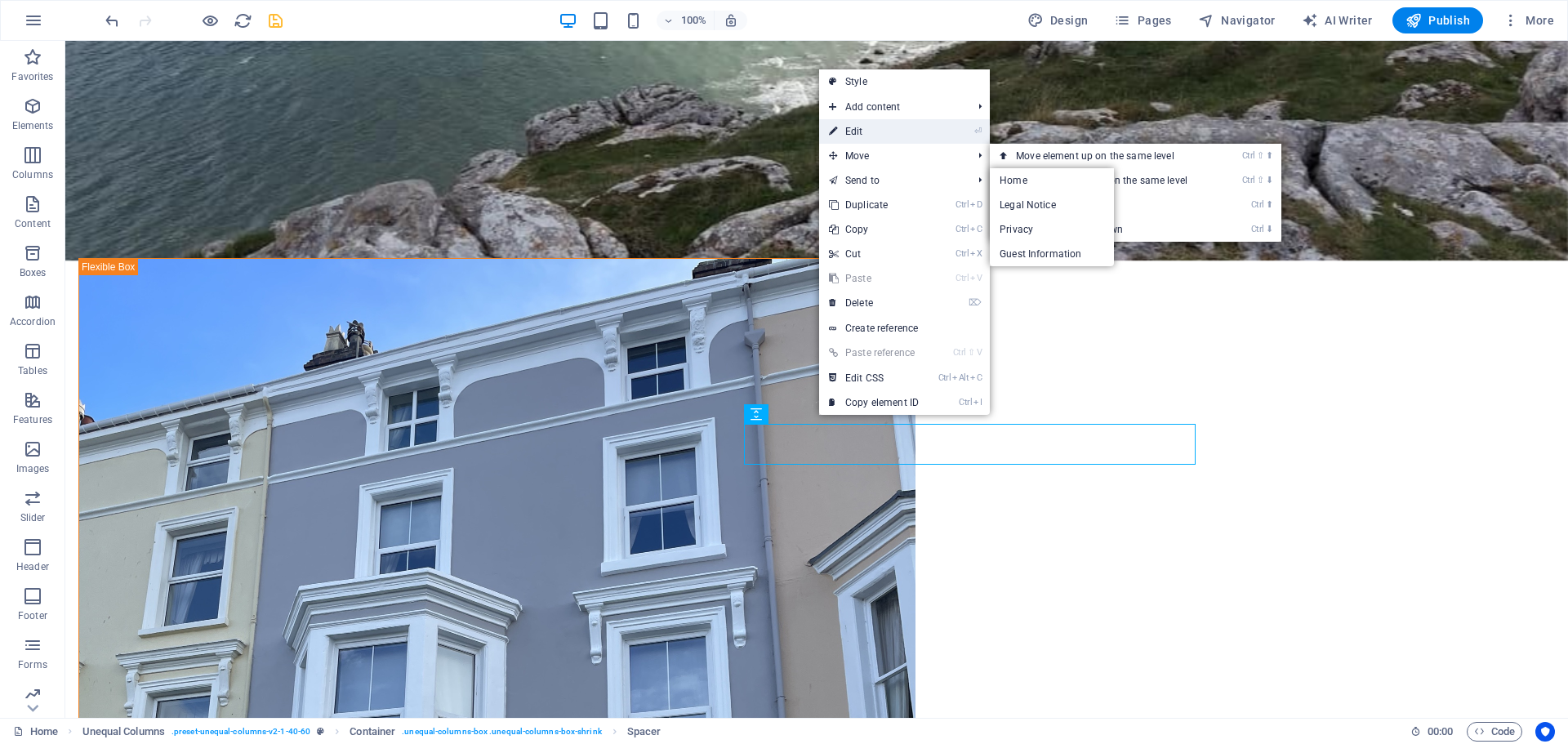
click at [875, 137] on link "⏎ Edit" at bounding box center [873, 131] width 109 height 25
select select "px"
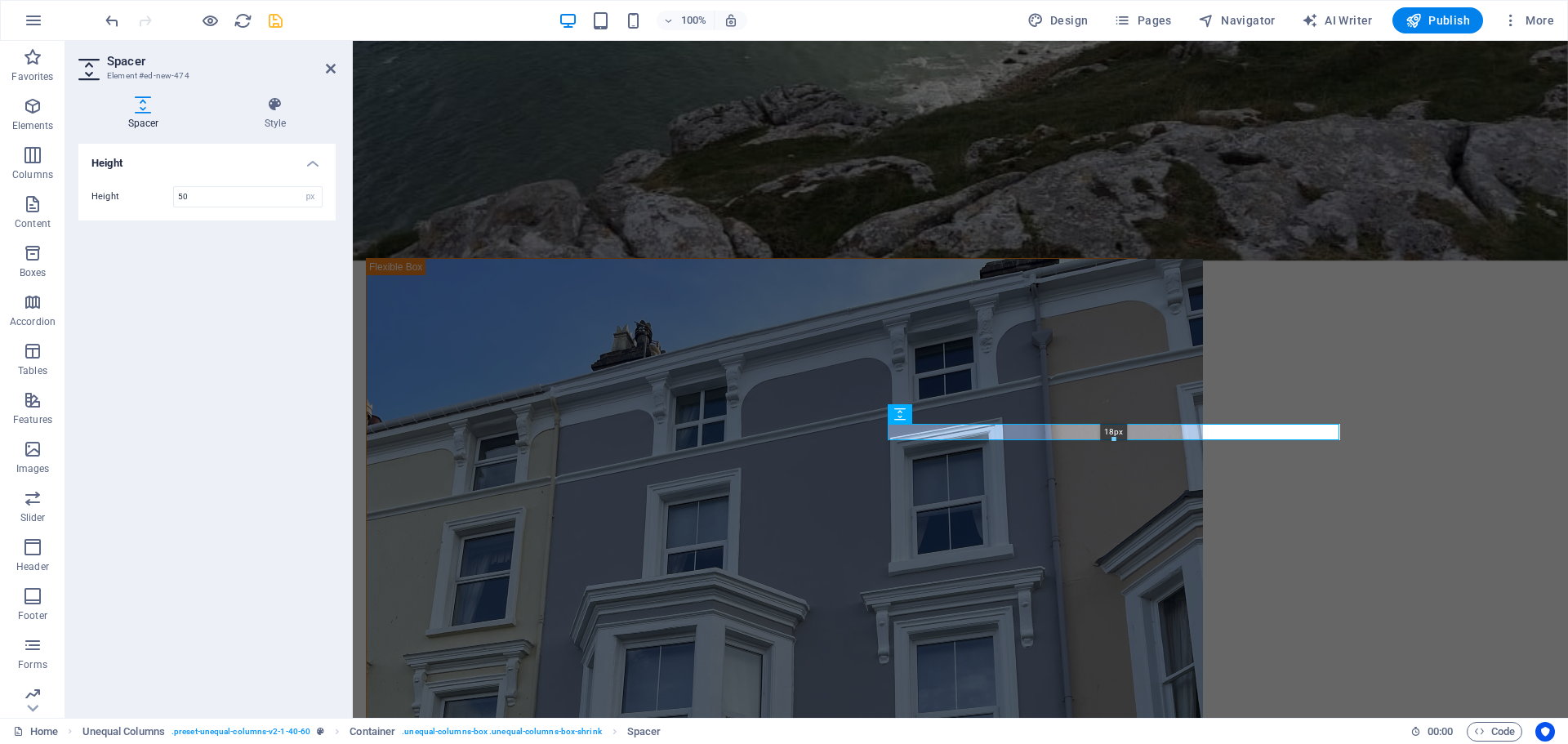
drag, startPoint x: 915, startPoint y: 466, endPoint x: 913, endPoint y: 442, distance: 24.1
click at [913, 442] on div at bounding box center [1114, 440] width 451 height 6
click at [934, 444] on div at bounding box center [1114, 447] width 451 height 6
drag, startPoint x: 766, startPoint y: 400, endPoint x: 1109, endPoint y: 435, distance: 344.8
click at [1109, 435] on div at bounding box center [1114, 437] width 451 height 6
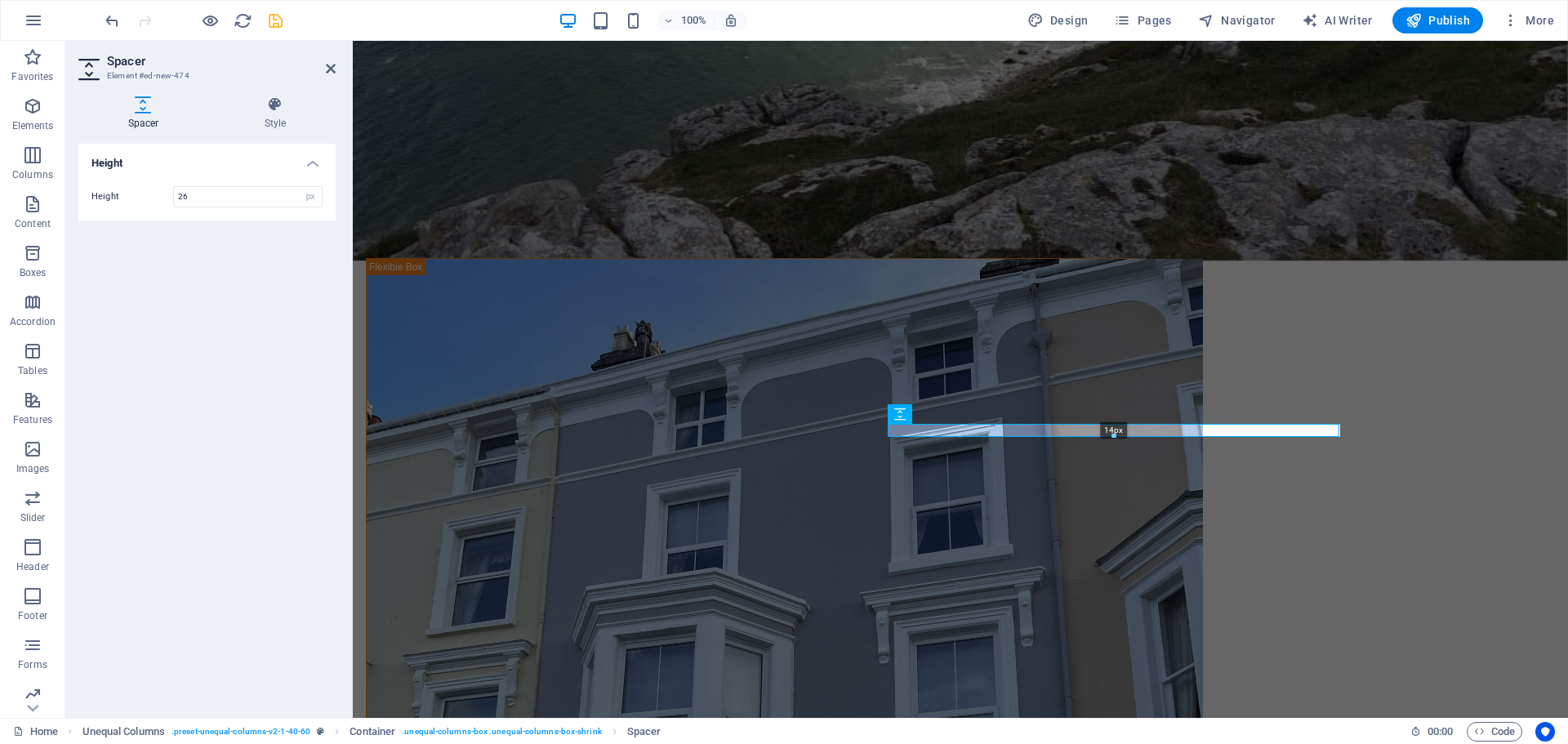
type input "14"
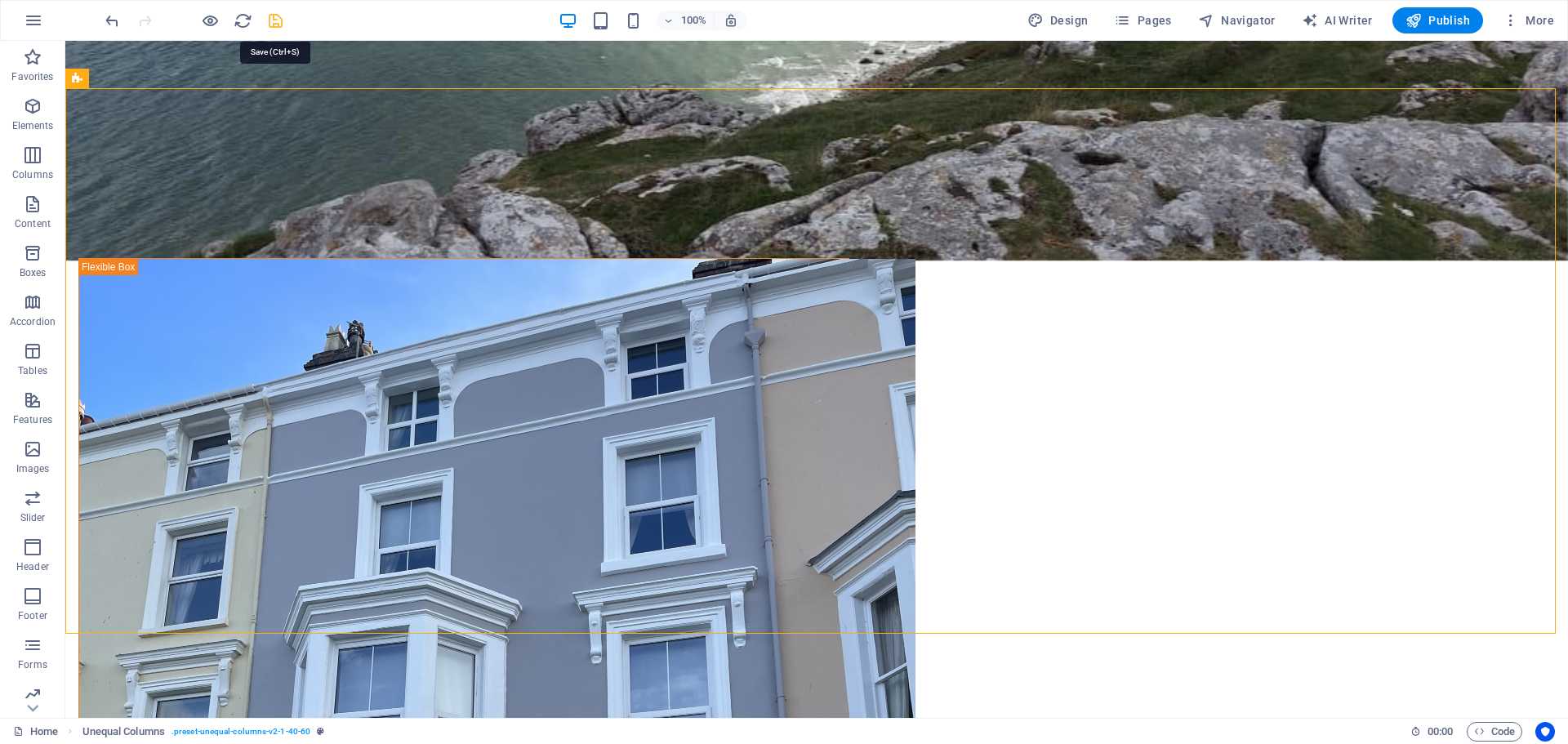
click at [271, 15] on icon "save" at bounding box center [275, 21] width 19 height 19
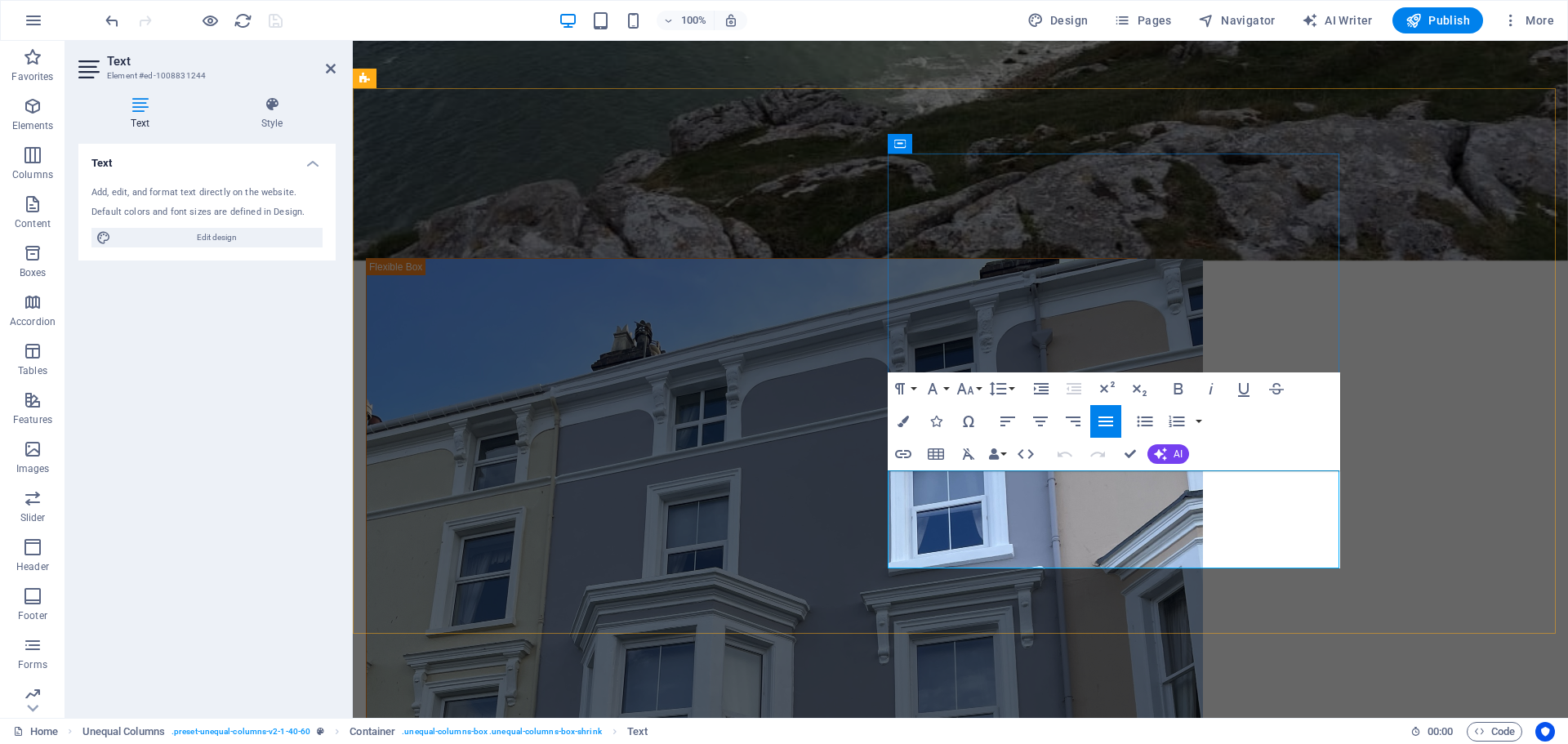
drag, startPoint x: 1014, startPoint y: 556, endPoint x: 890, endPoint y: 478, distance: 146.5
click at [942, 386] on button "Font Family" at bounding box center [935, 388] width 31 height 32
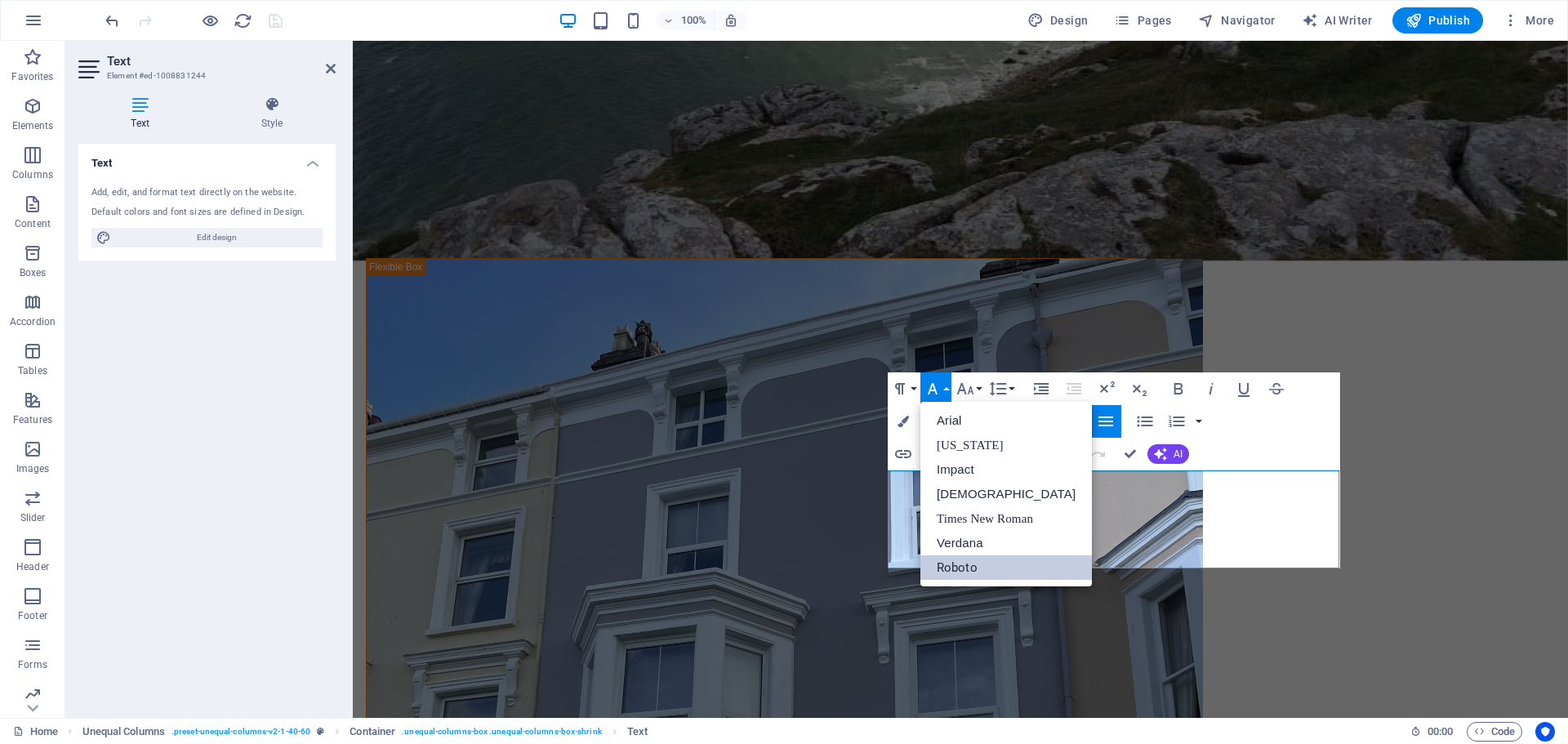
scroll to position [0, 0]
click at [942, 386] on button "Font Family" at bounding box center [935, 388] width 31 height 32
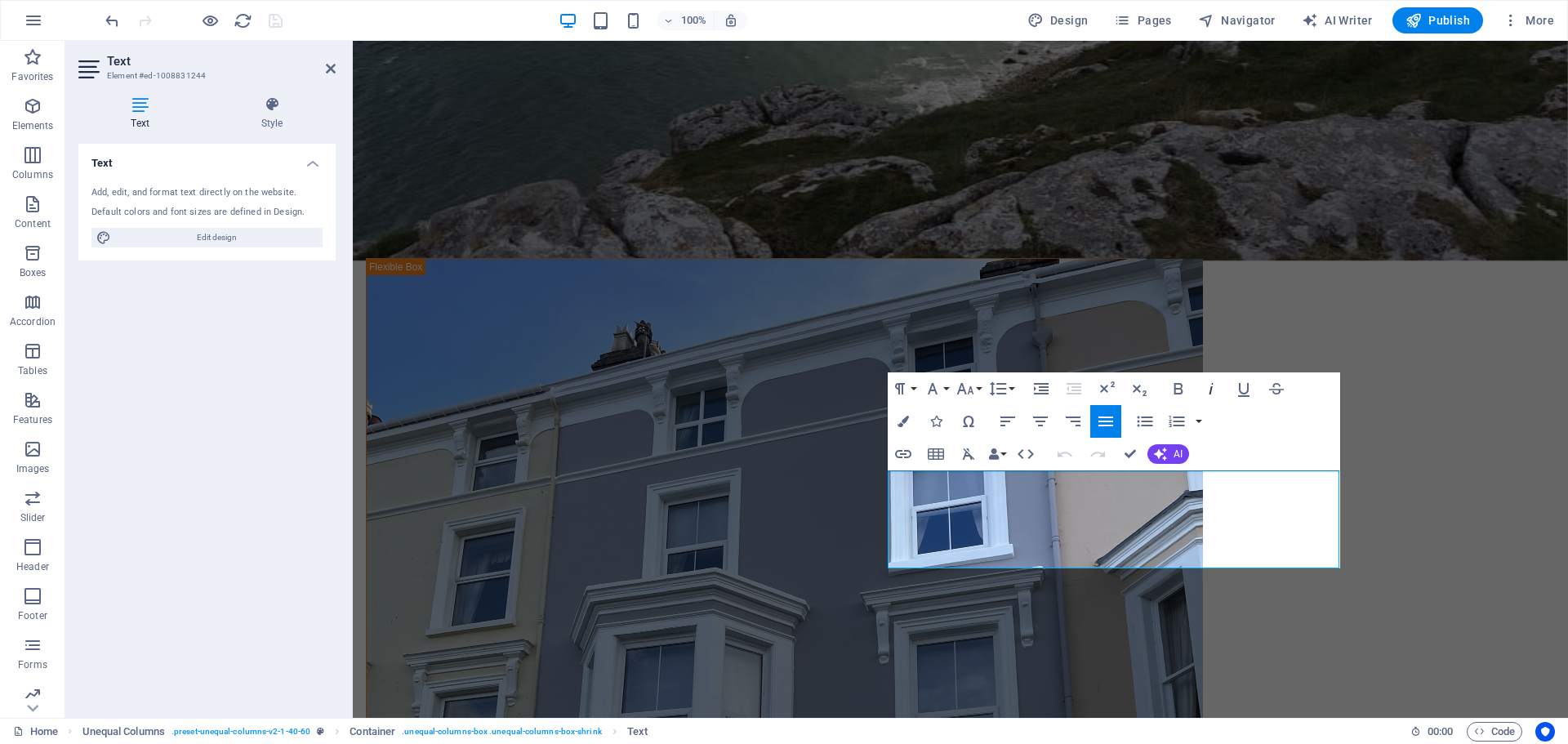
click at [1209, 390] on icon "button" at bounding box center [1211, 389] width 20 height 20
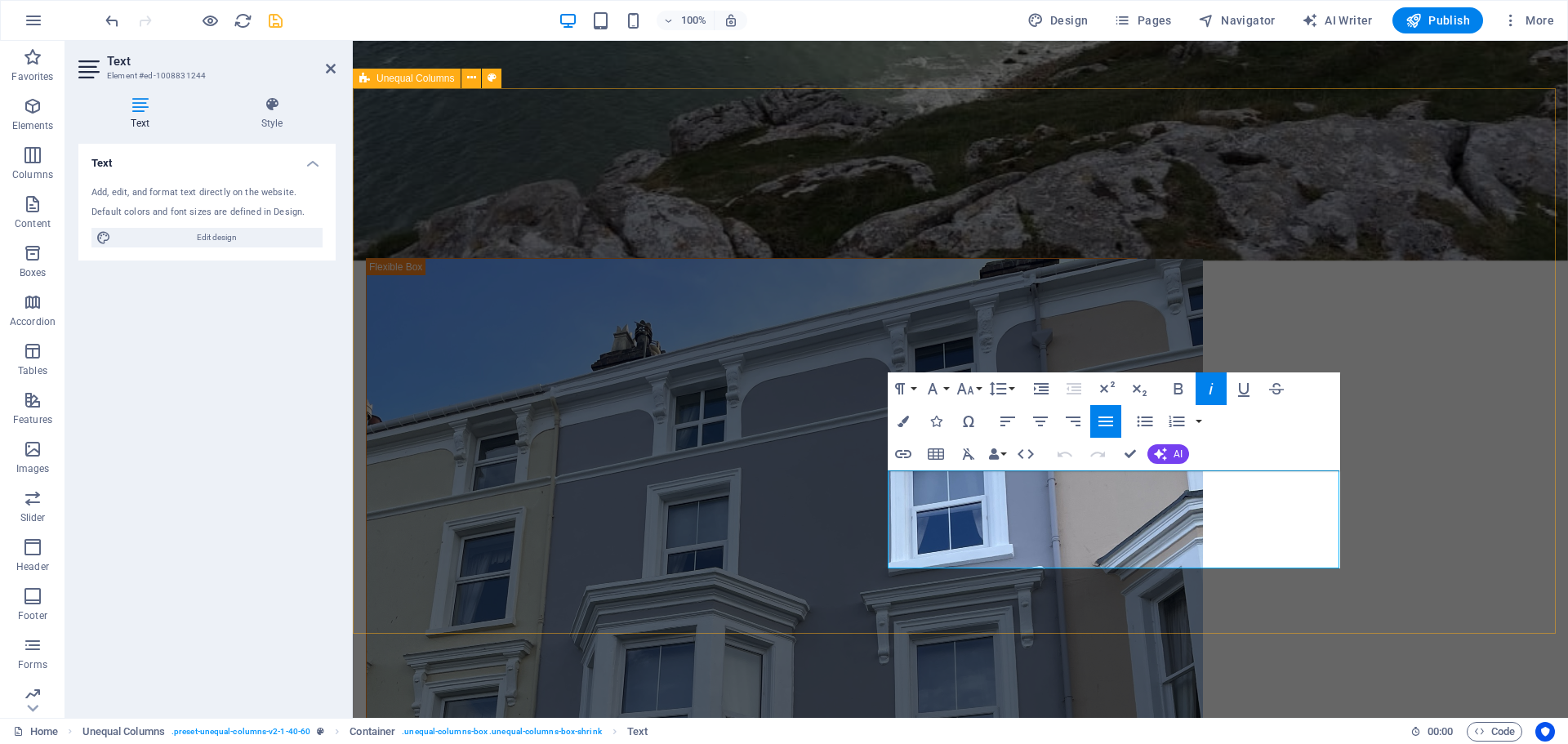
drag, startPoint x: 1310, startPoint y: 497, endPoint x: 1353, endPoint y: 488, distance: 43.9
click at [1211, 392] on icon "button" at bounding box center [1210, 389] width 4 height 12
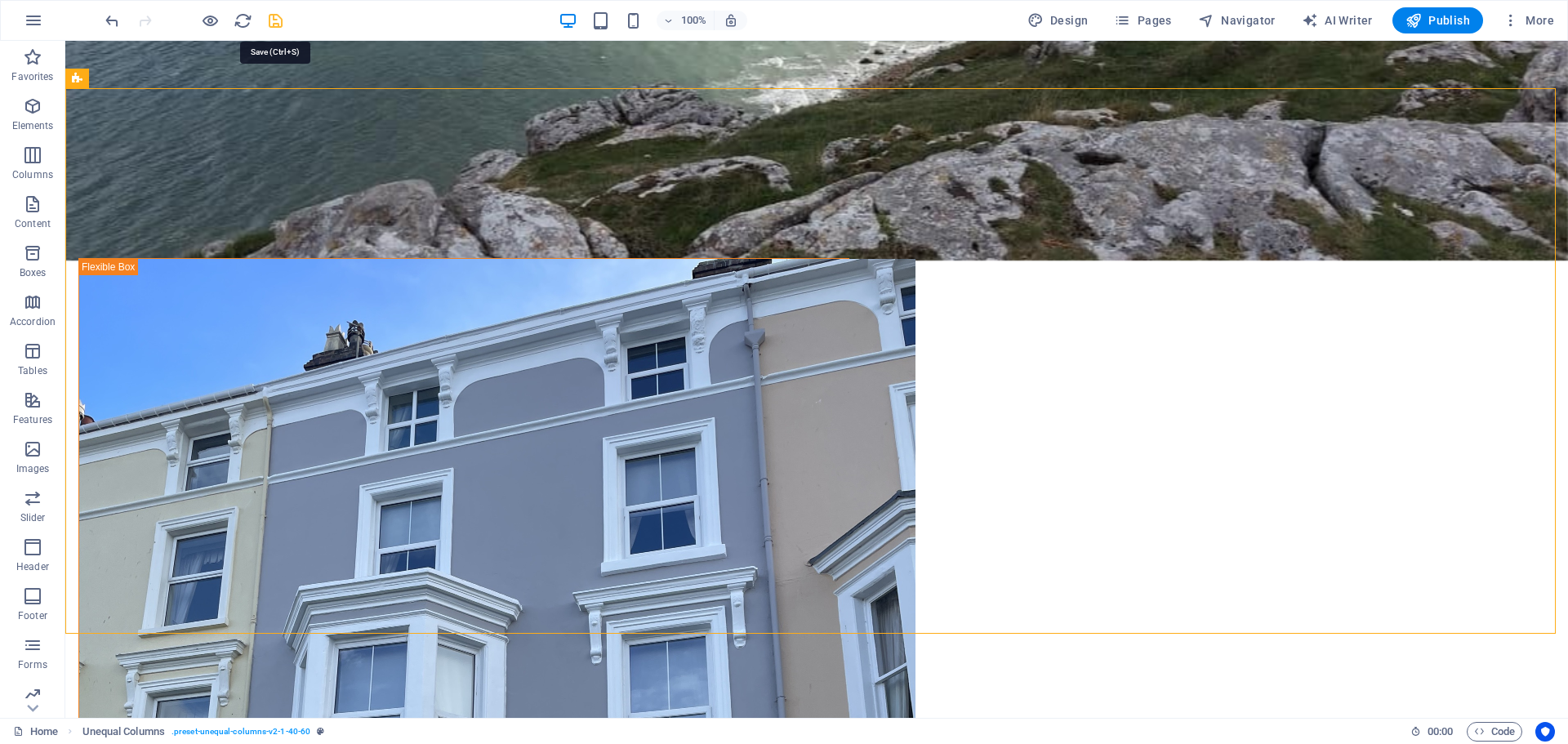
click at [267, 13] on icon "save" at bounding box center [275, 21] width 19 height 19
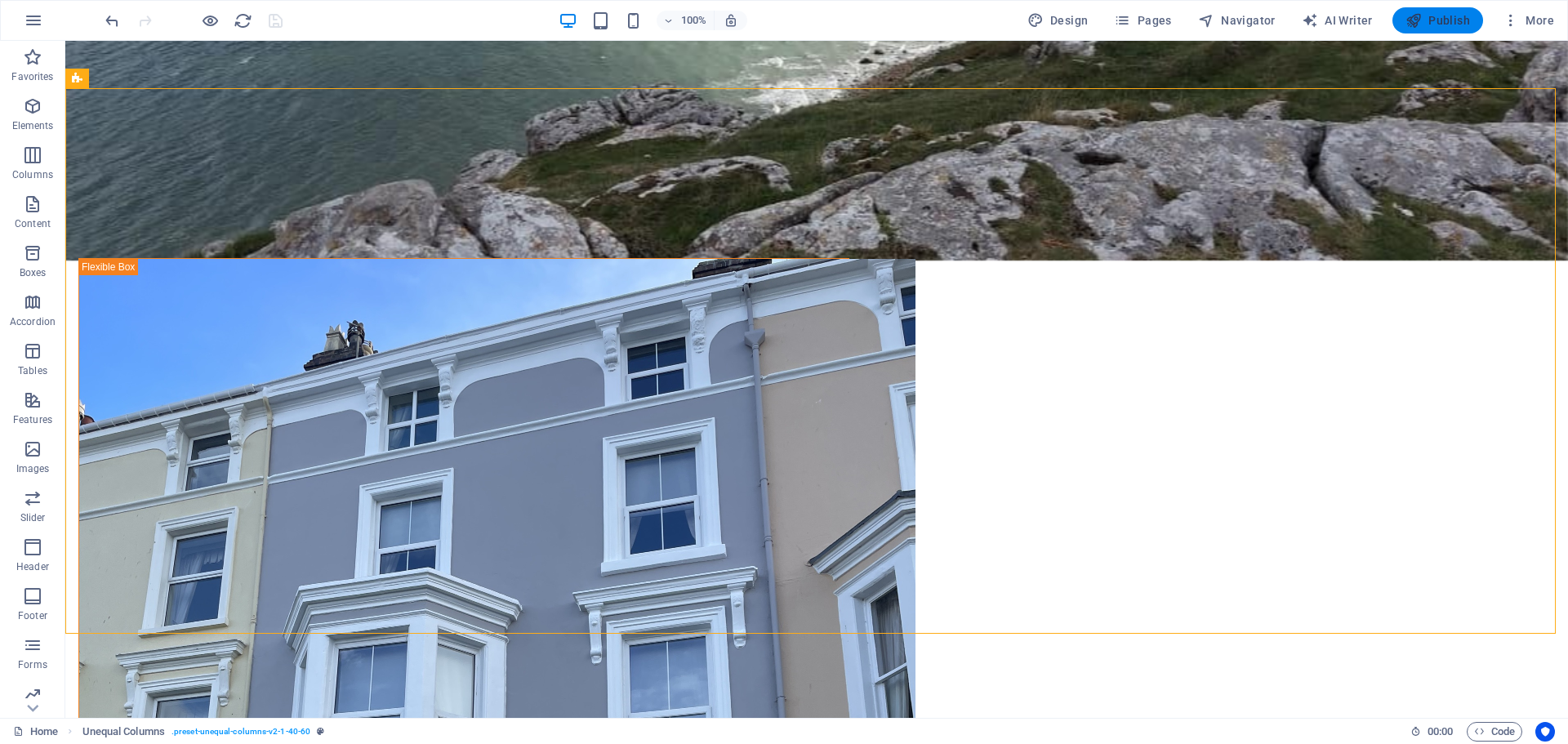
click at [1441, 21] on span "Publish" at bounding box center [1437, 20] width 65 height 17
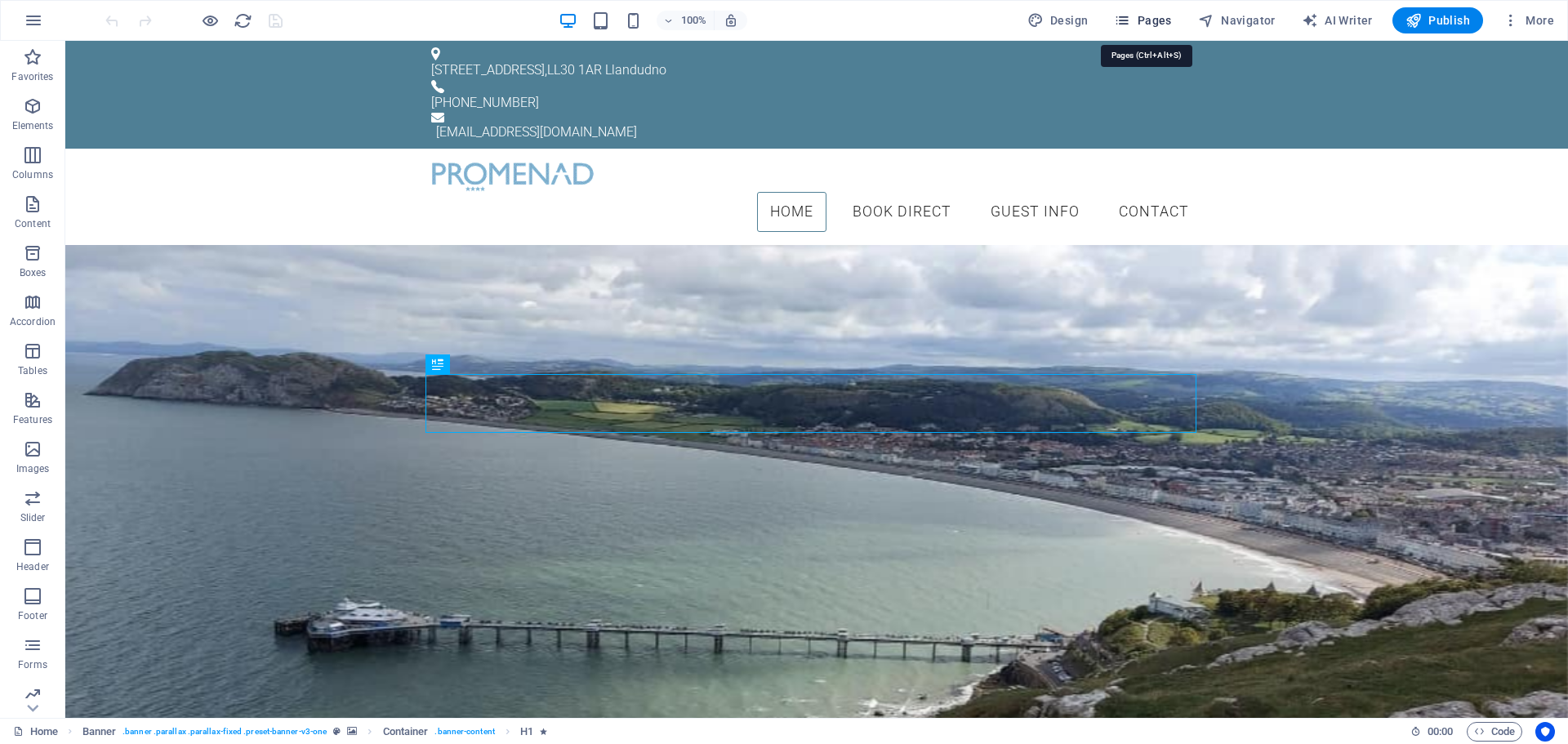
click at [1160, 16] on span "Pages" at bounding box center [1142, 20] width 57 height 17
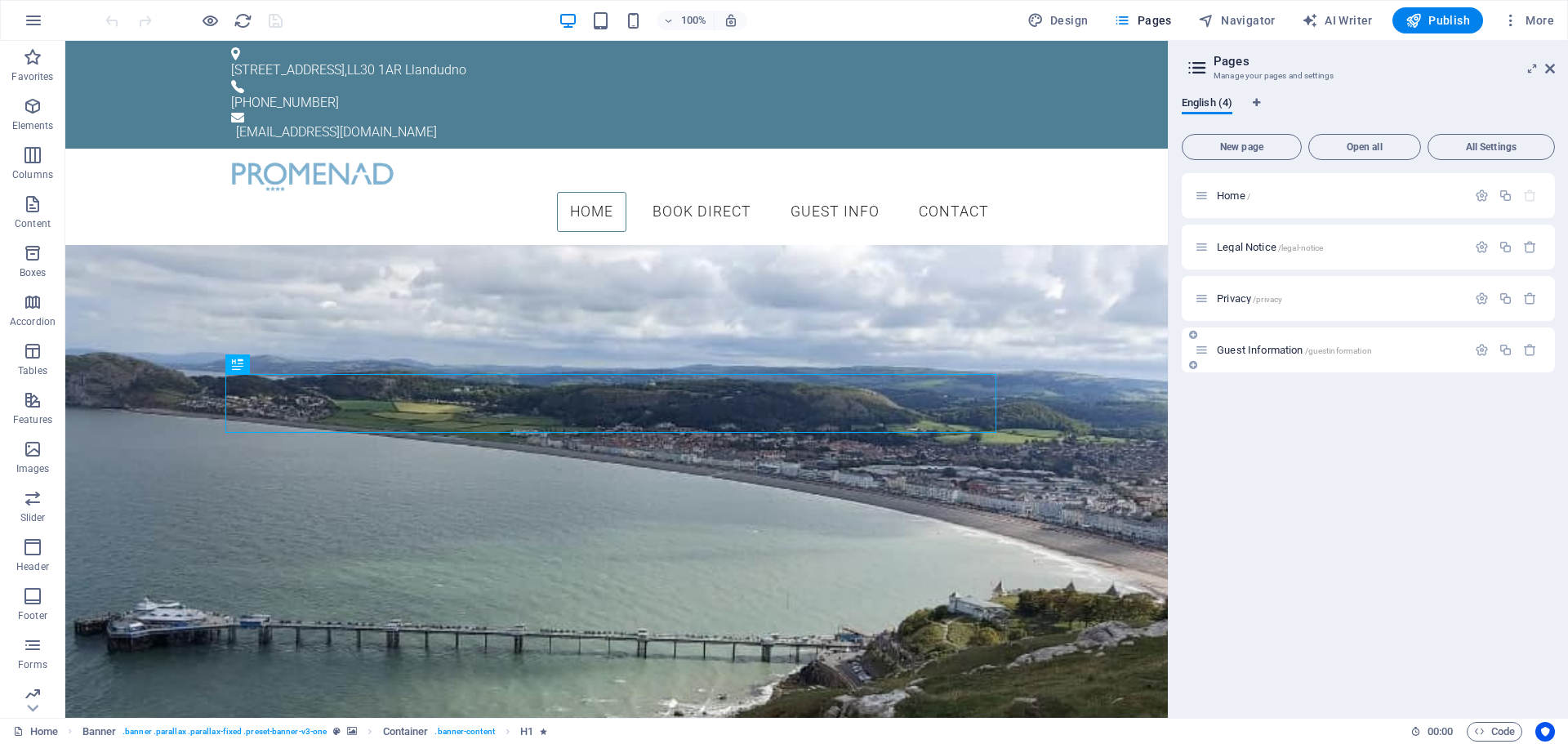
click at [1246, 343] on div "Guest Information /guestinformation" at bounding box center [1330, 349] width 271 height 19
click at [1238, 352] on span "Guest Information /guestinformation" at bounding box center [1295, 349] width 155 height 12
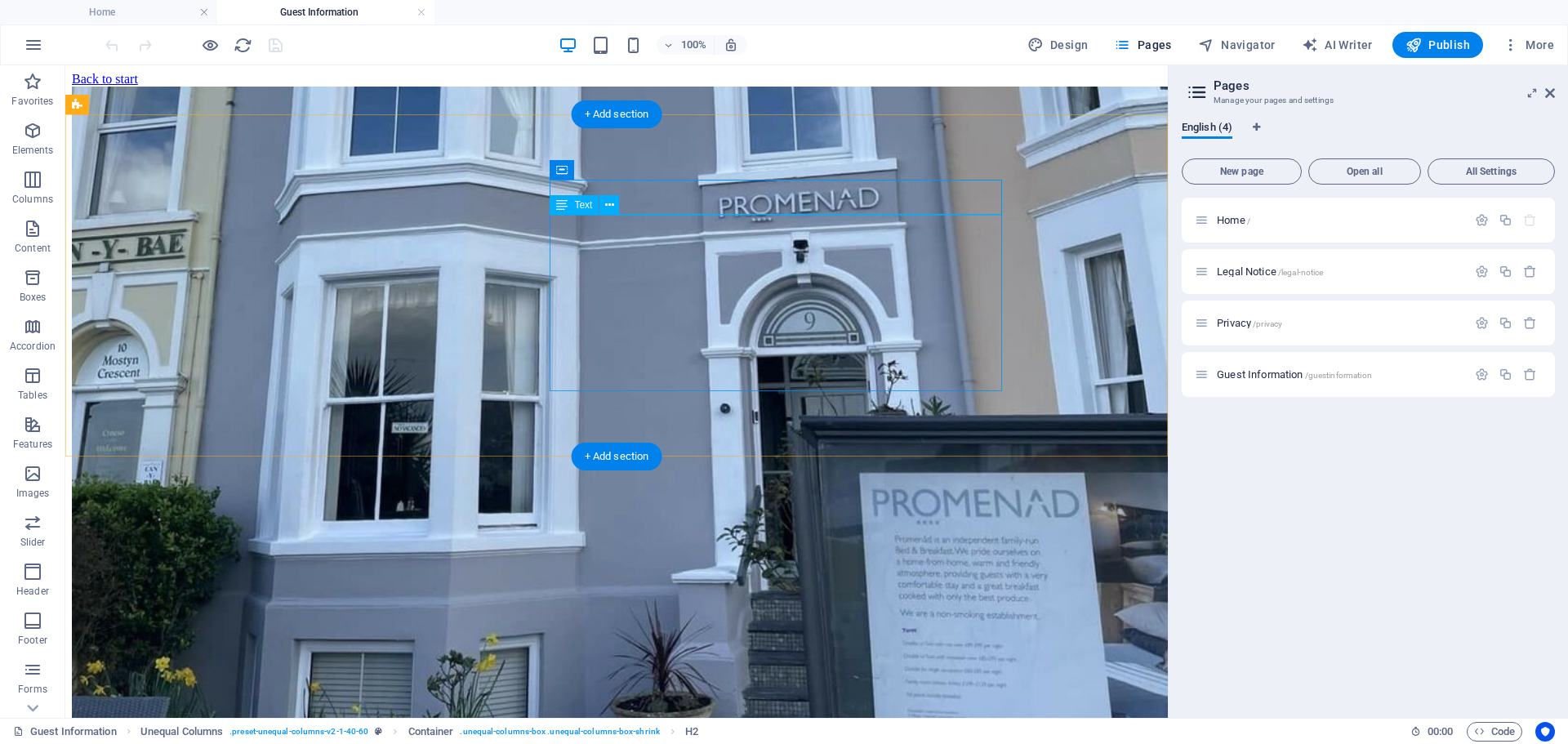
drag, startPoint x: 912, startPoint y: 322, endPoint x: 625, endPoint y: 323, distance: 287.0
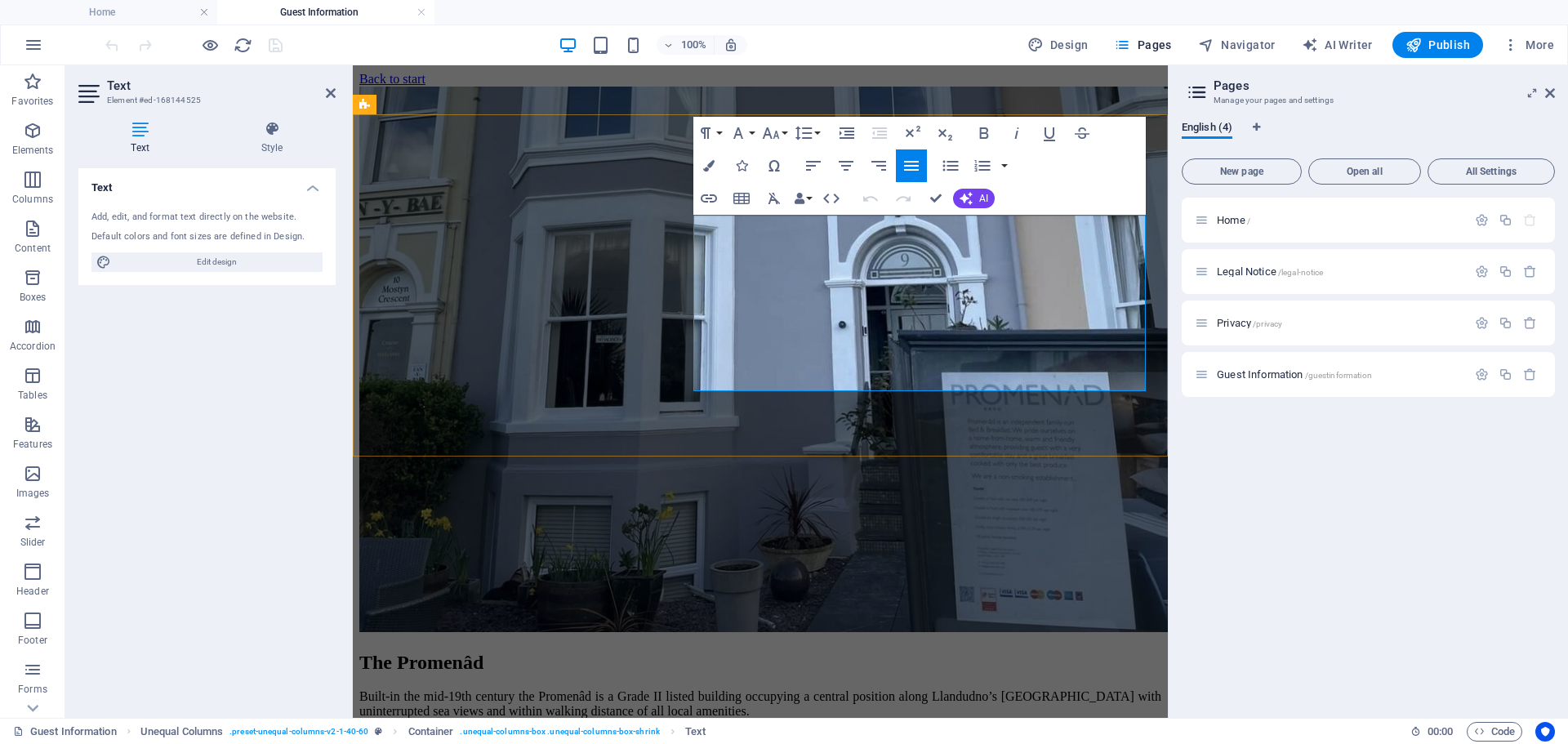
drag, startPoint x: 1053, startPoint y: 321, endPoint x: 1065, endPoint y: 377, distance: 57.3
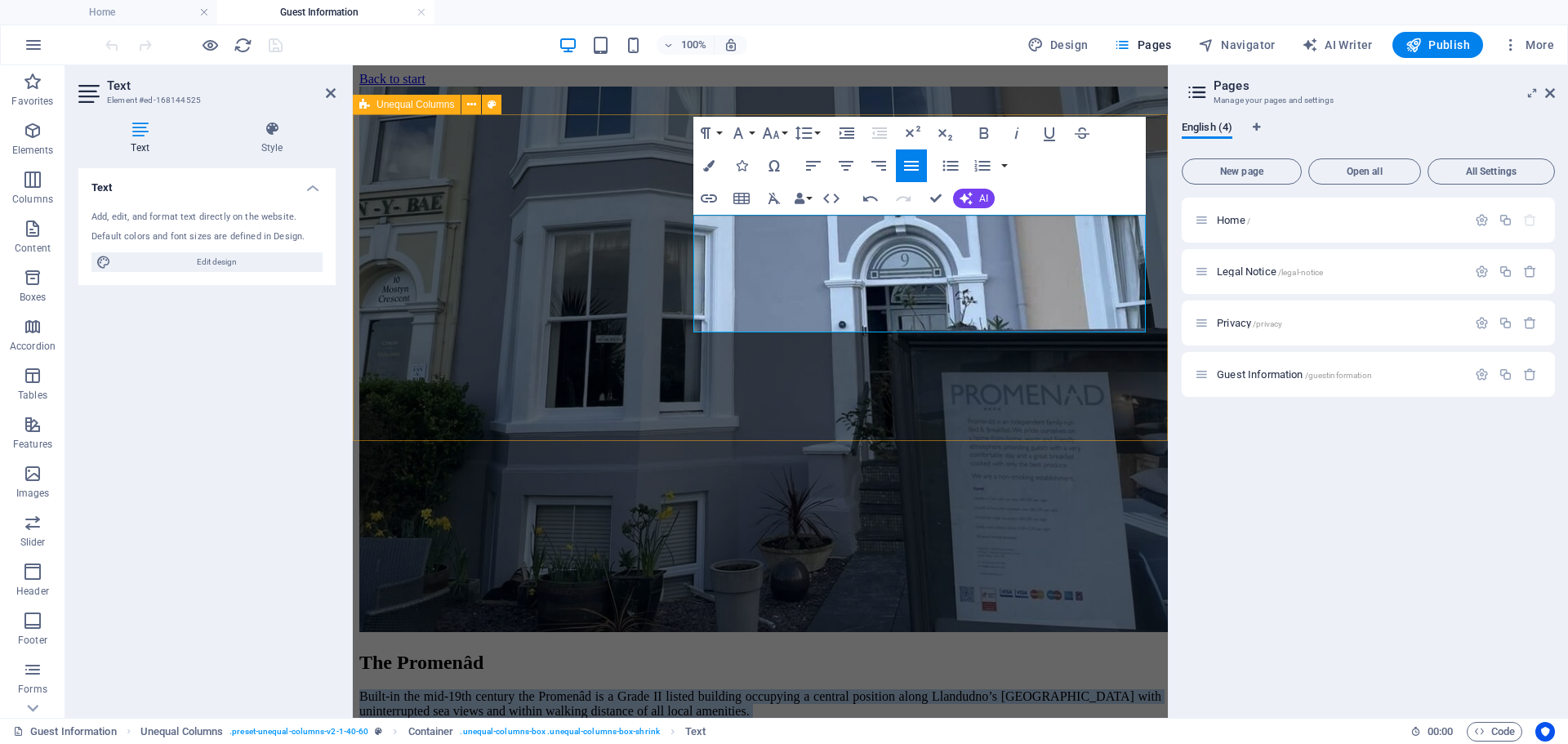
drag, startPoint x: 1035, startPoint y: 323, endPoint x: 696, endPoint y: 236, distance: 350.0
click at [675, 228] on div "The Promenâd Built-in the mid-19th century the Promenâd is a Grade II listed bu…" at bounding box center [759, 430] width 802 height 688
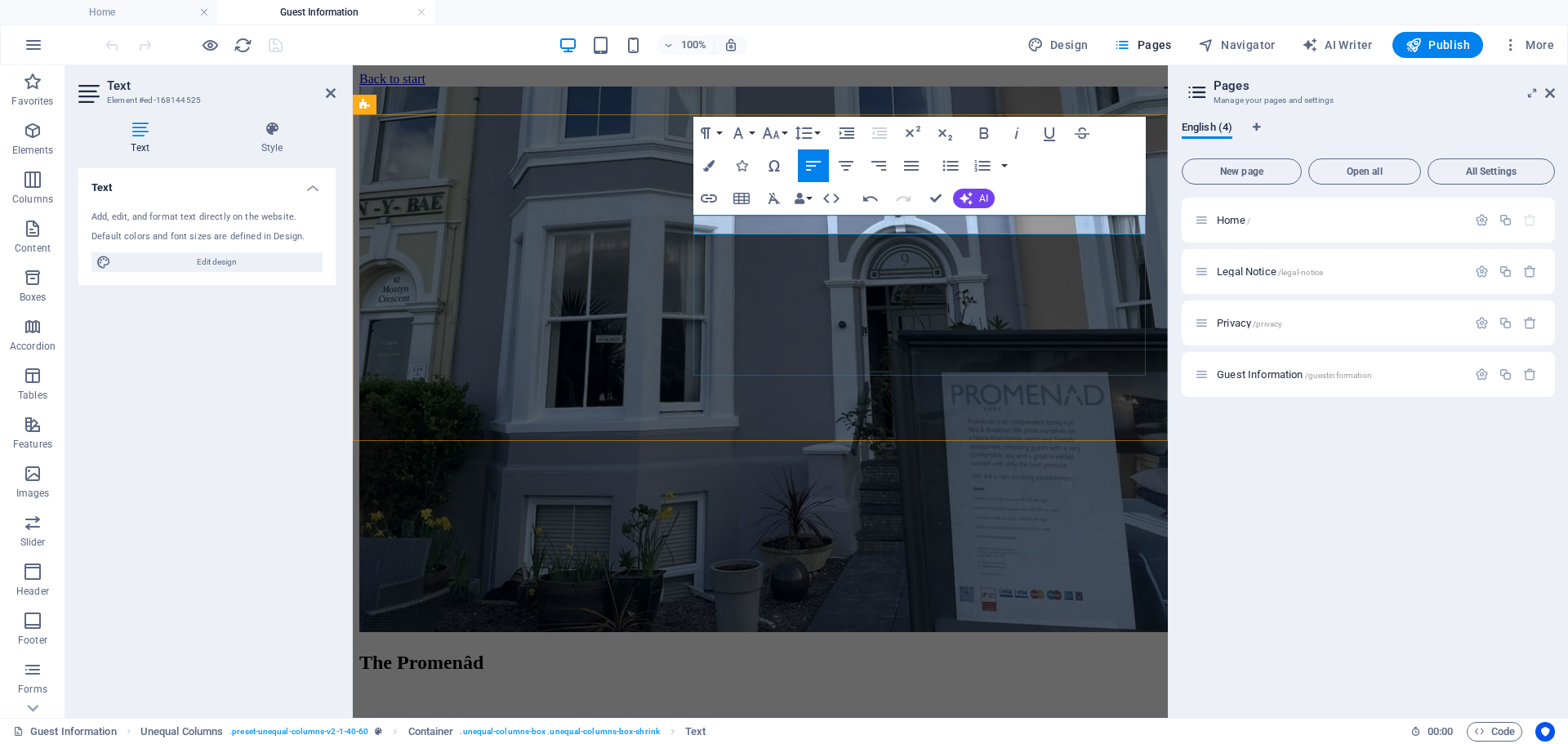
click at [726, 689] on p at bounding box center [759, 696] width 802 height 15
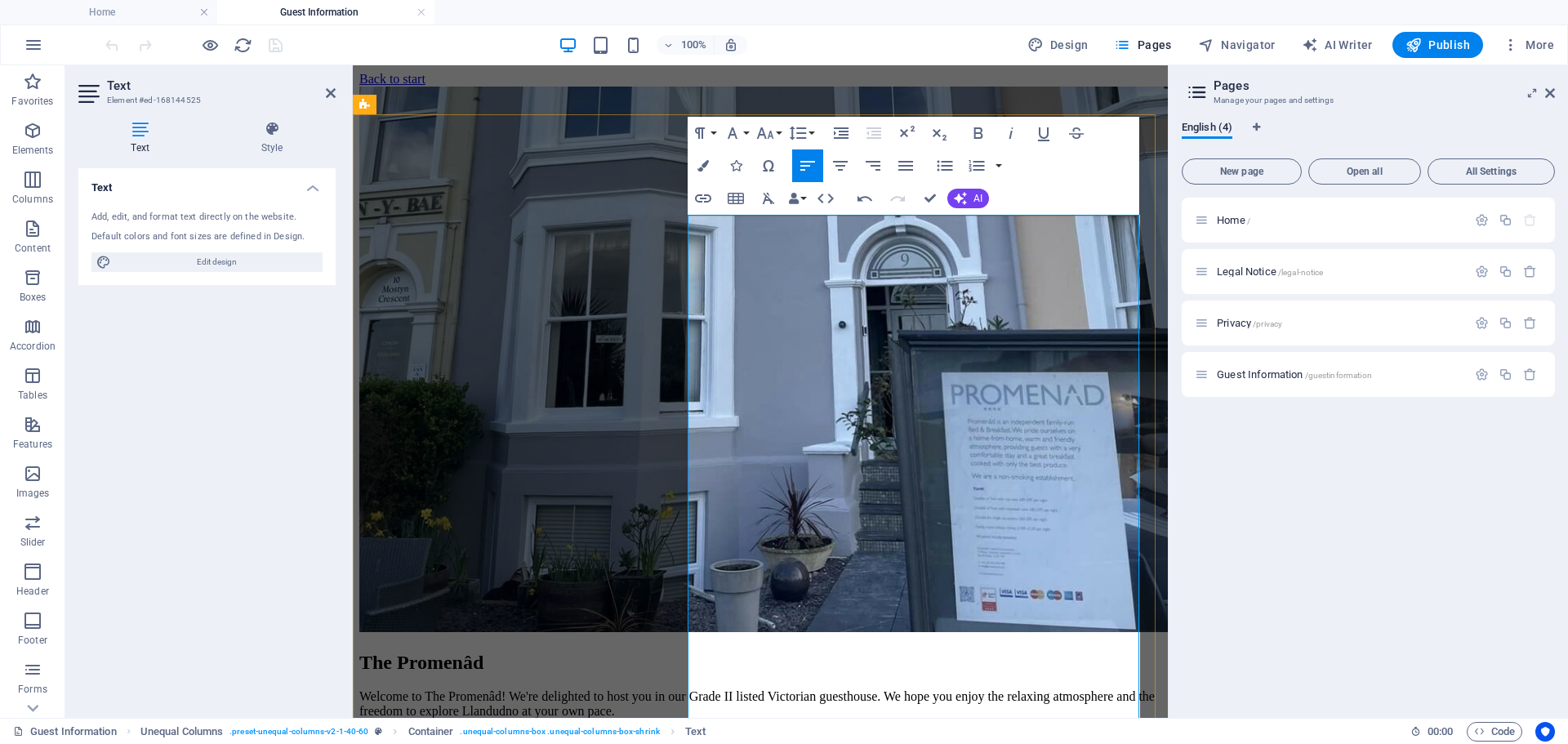
scroll to position [33624, 2]
click at [907, 165] on icon "button" at bounding box center [905, 166] width 20 height 20
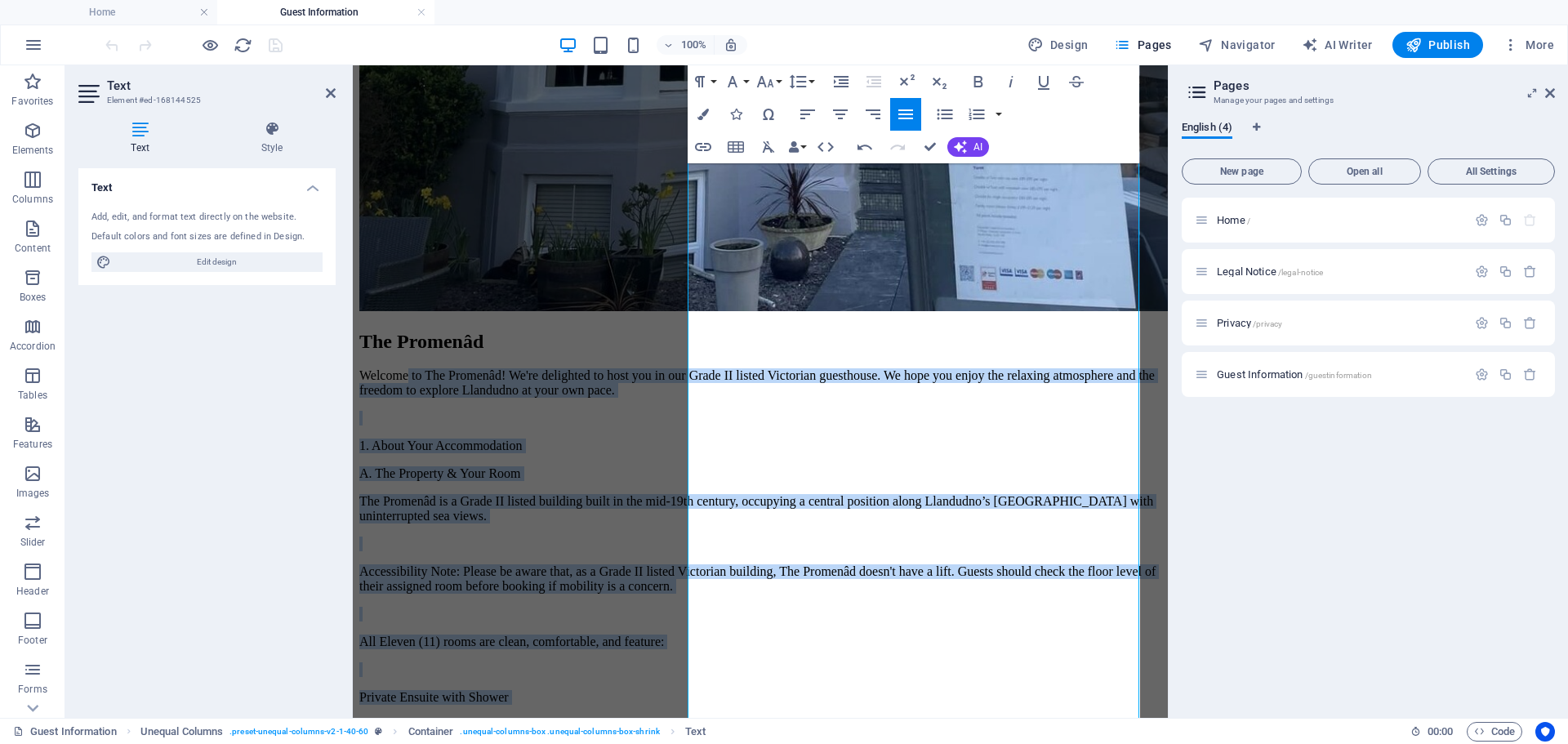
scroll to position [718, 0]
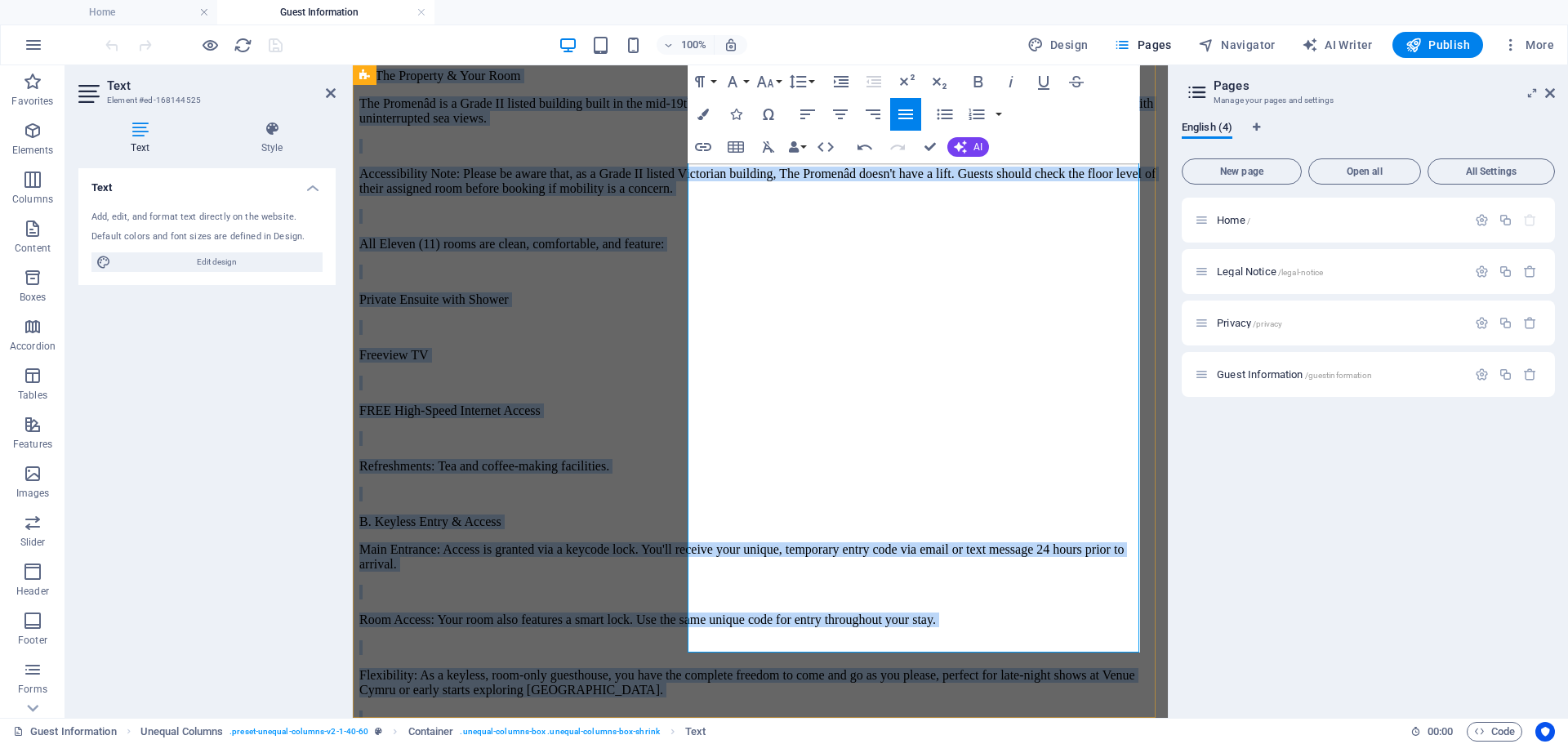
drag, startPoint x: 742, startPoint y: 223, endPoint x: 791, endPoint y: 652, distance: 431.8
click at [791, 652] on div "Welcome to The Promenâd! We're delighted to host you in our Grade II listed Vic…" at bounding box center [759, 585] width 802 height 1228
click at [915, 111] on icon "button" at bounding box center [905, 114] width 20 height 20
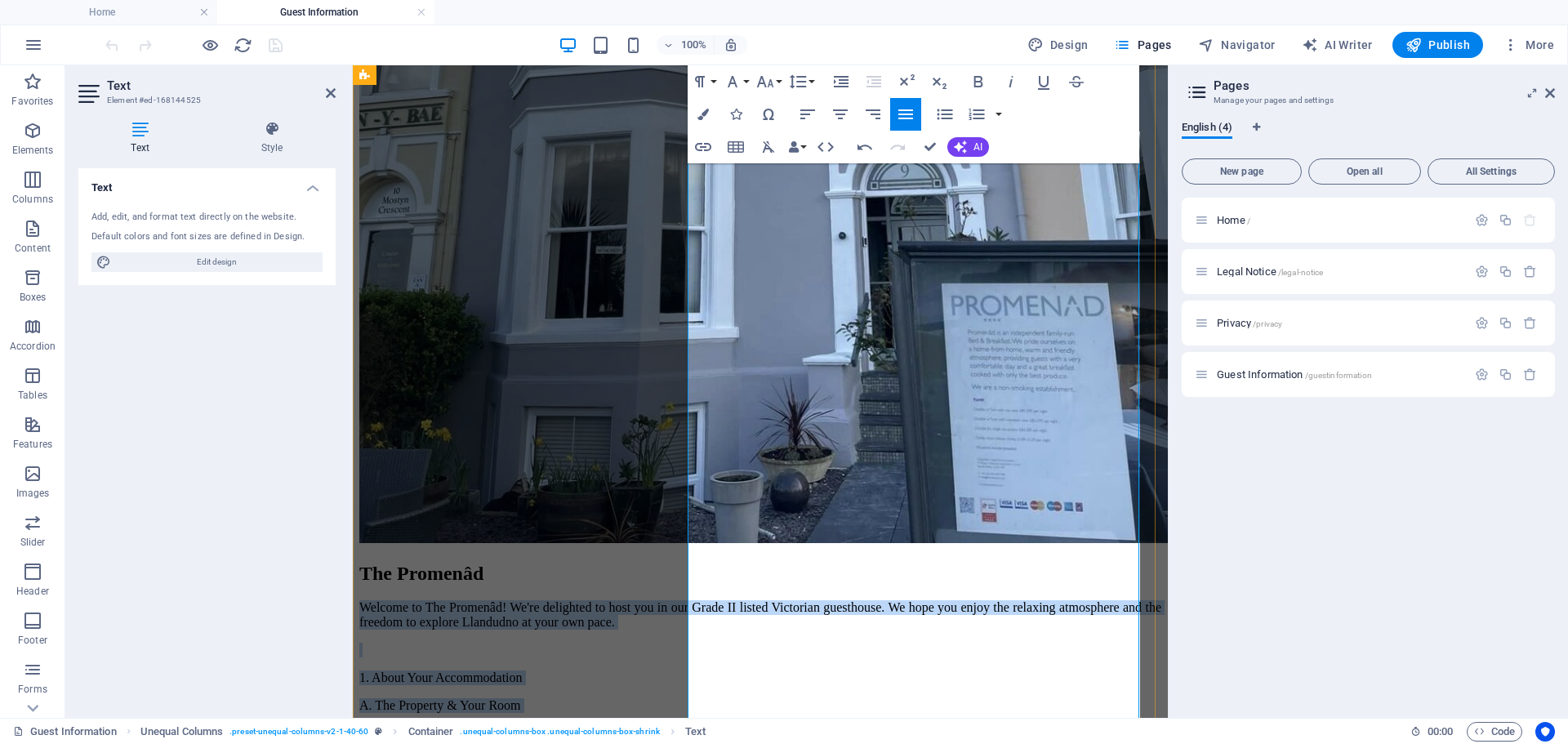
scroll to position [65, 0]
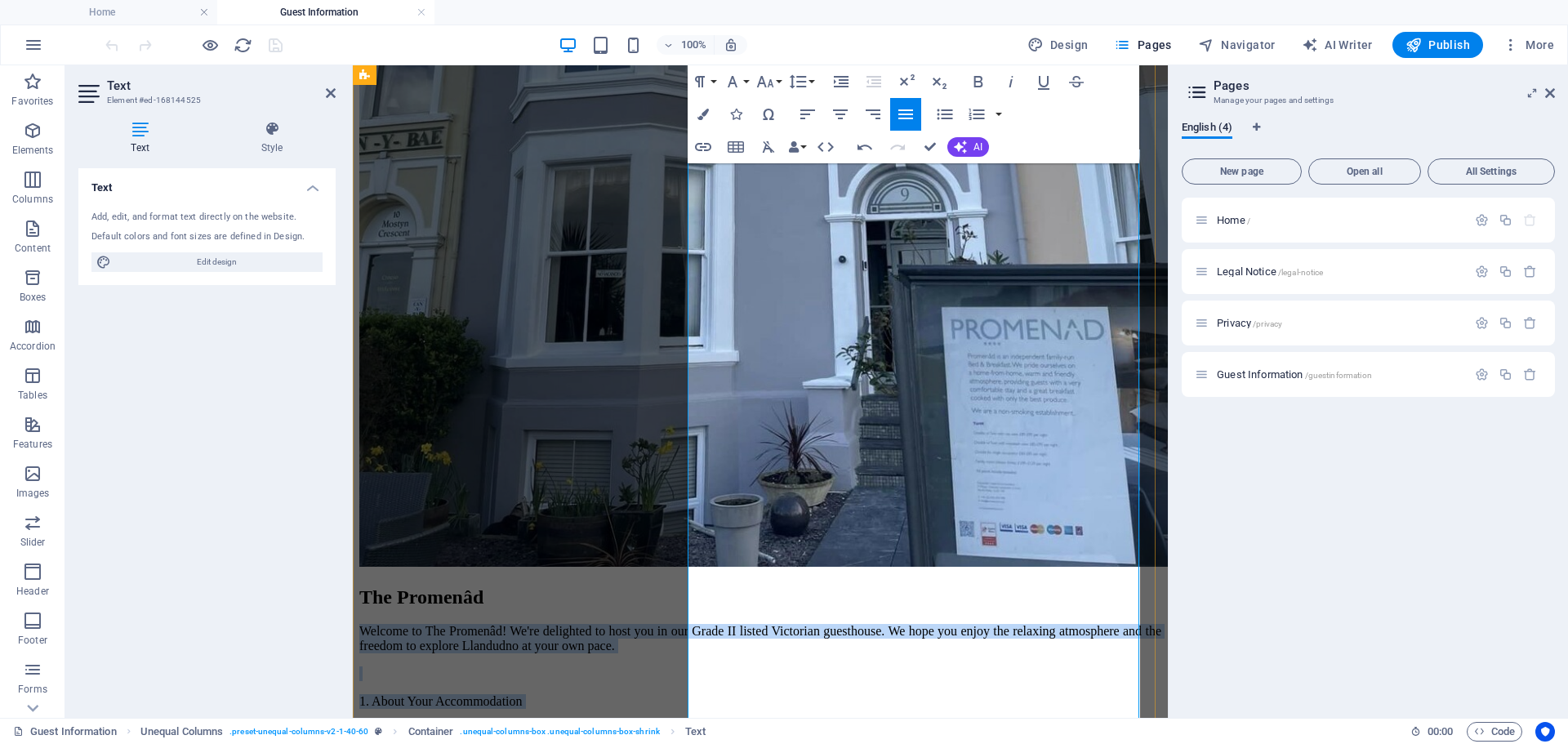
click at [749, 722] on p "A. The Property & Your Room" at bounding box center [759, 729] width 802 height 15
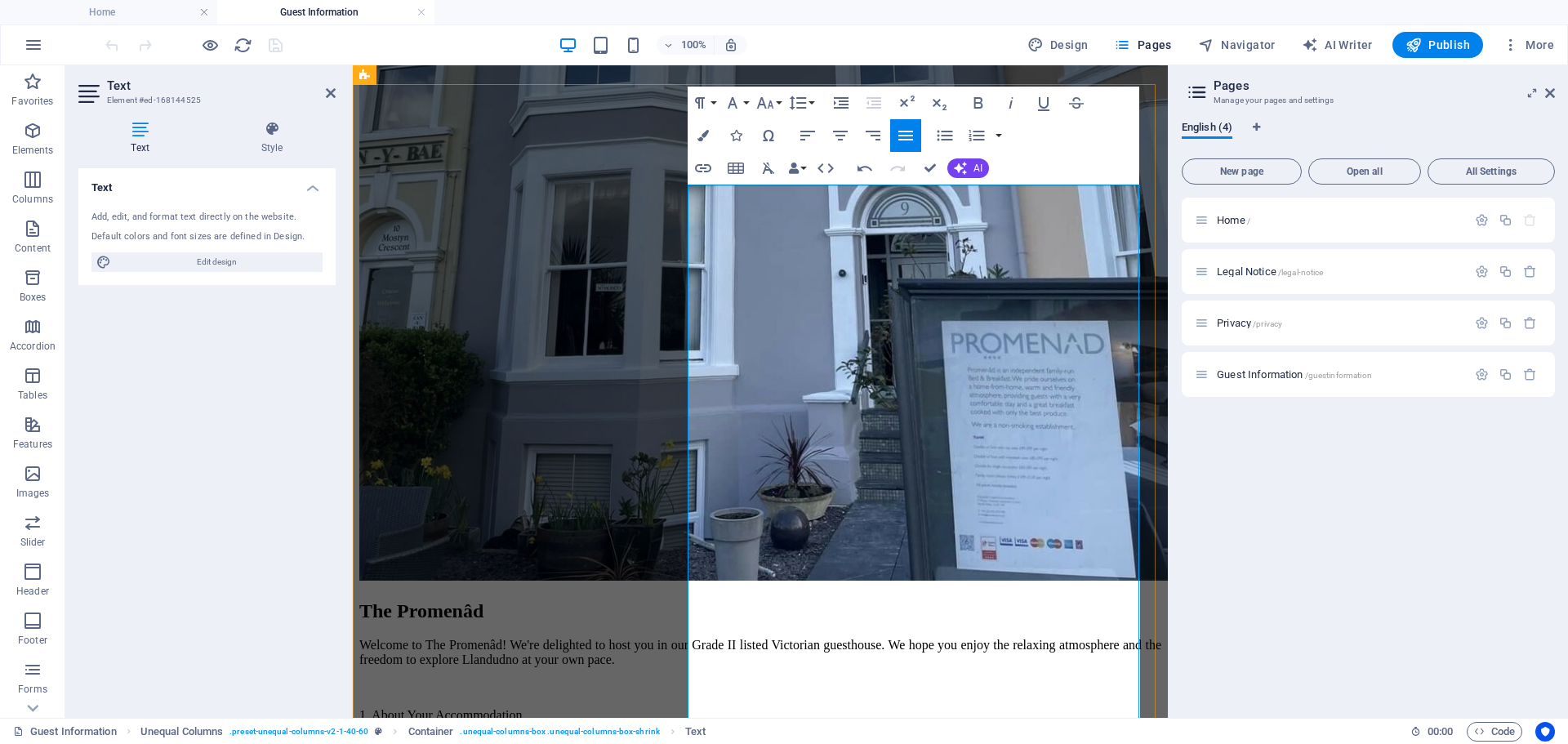
scroll to position [0, 0]
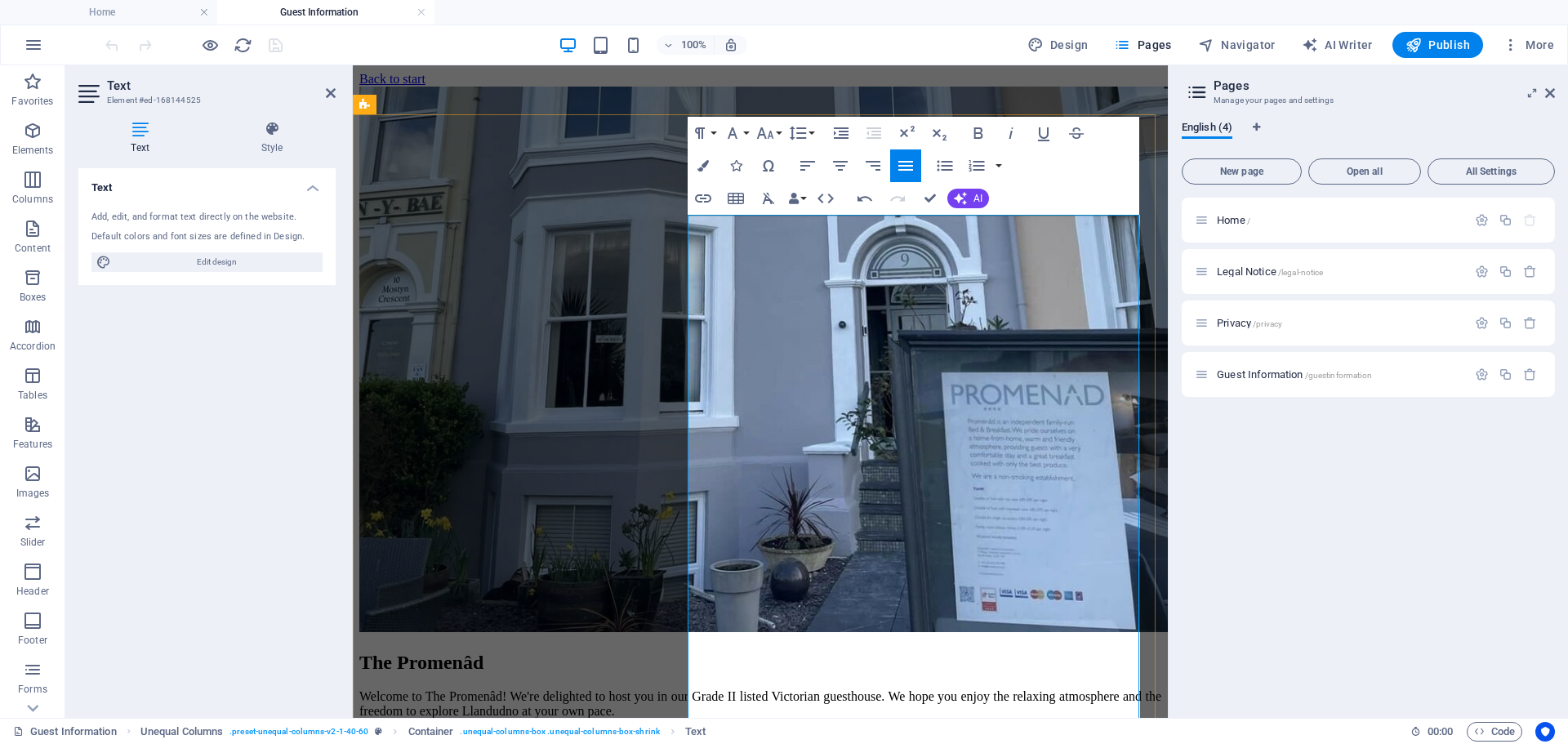
click at [766, 689] on p "Welcome to The Promenâd! We're delighted to host you in our Grade II listed Vic…" at bounding box center [759, 704] width 802 height 30
drag, startPoint x: 852, startPoint y: 300, endPoint x: 687, endPoint y: 295, distance: 165.1
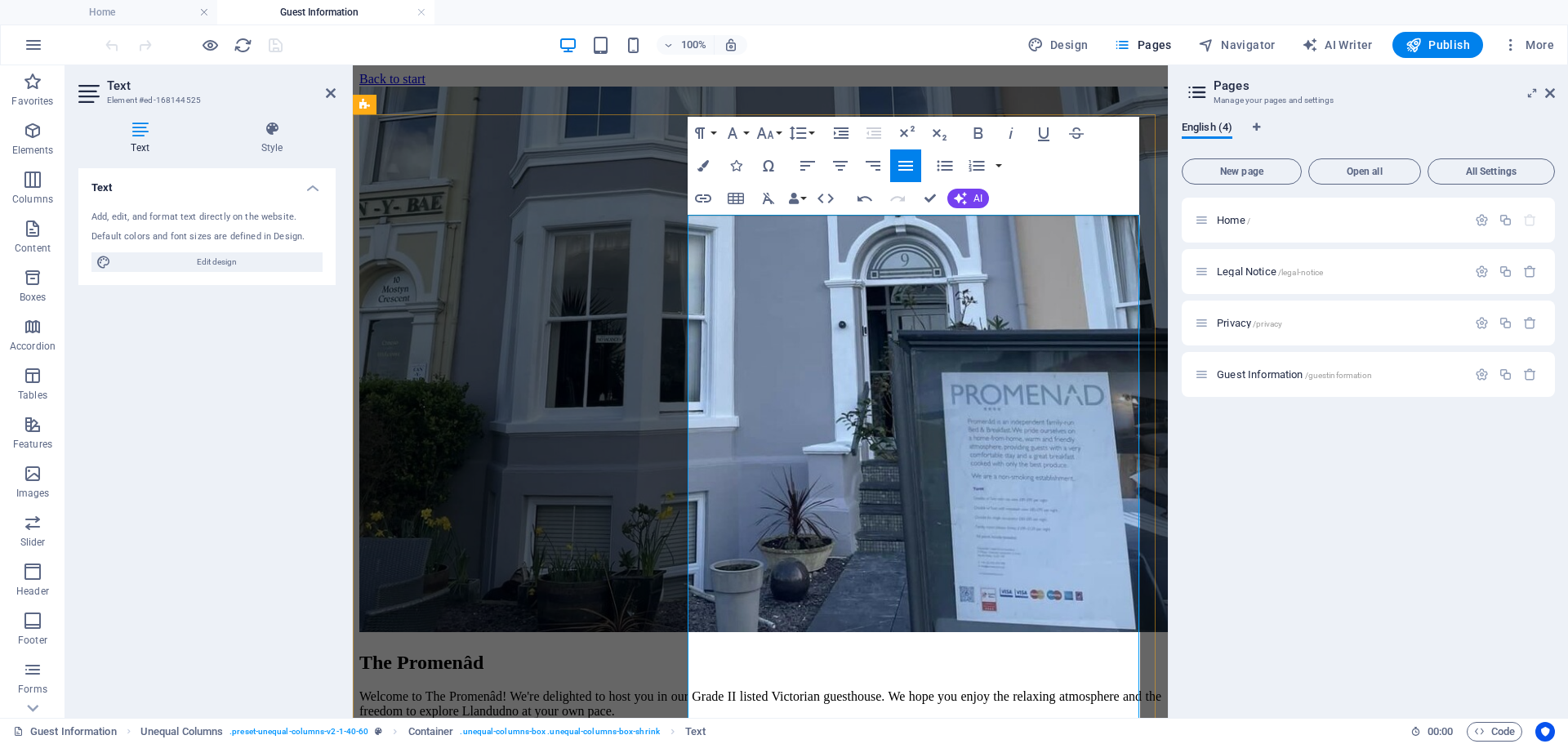
drag, startPoint x: 856, startPoint y: 301, endPoint x: 689, endPoint y: 304, distance: 167.0
click at [751, 131] on button "Font Family" at bounding box center [736, 133] width 31 height 32
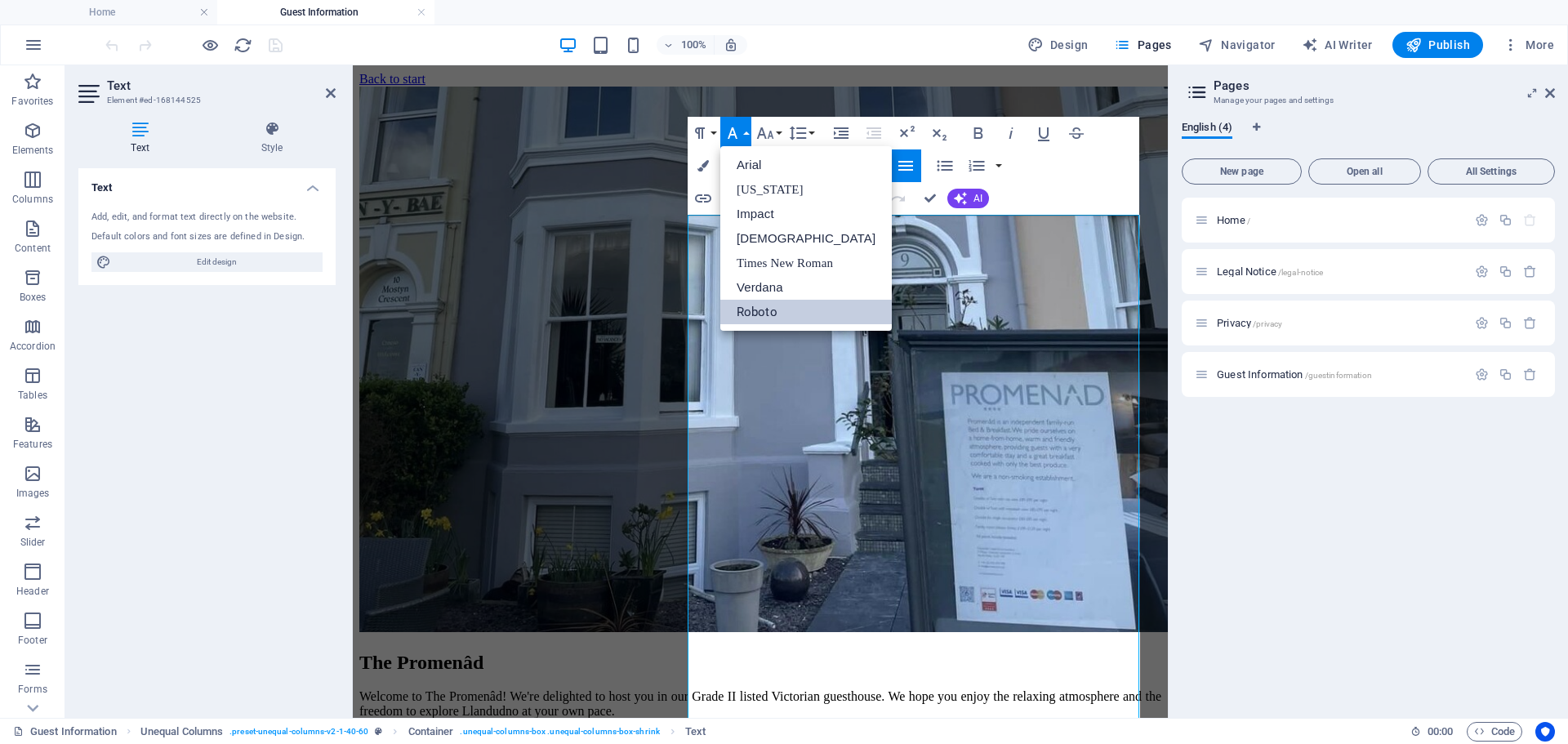
click at [751, 130] on button "Font Family" at bounding box center [736, 133] width 31 height 32
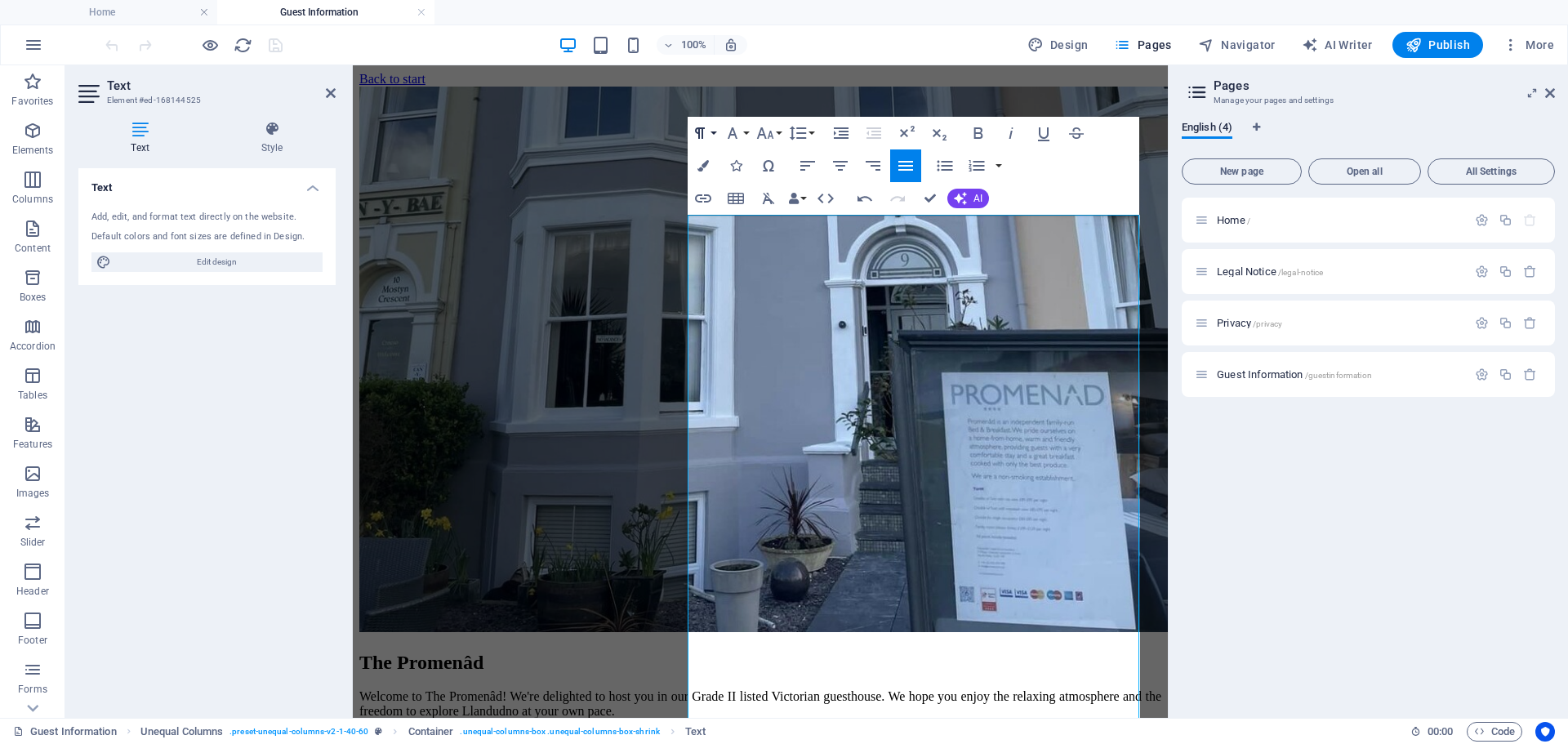
click at [715, 128] on button "Paragraph Format" at bounding box center [703, 133] width 31 height 32
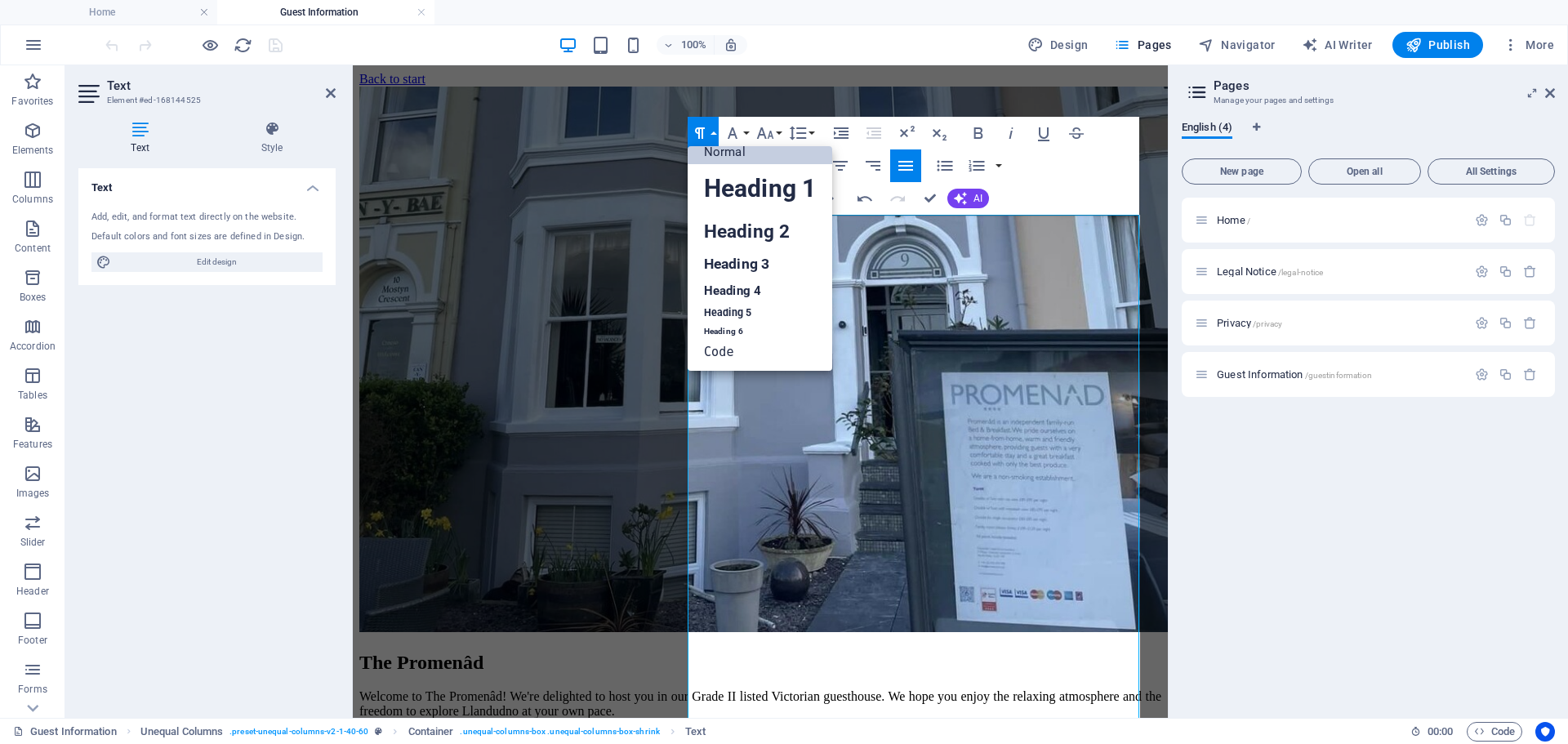
scroll to position [13, 0]
click at [747, 264] on link "Heading 3" at bounding box center [759, 264] width 145 height 29
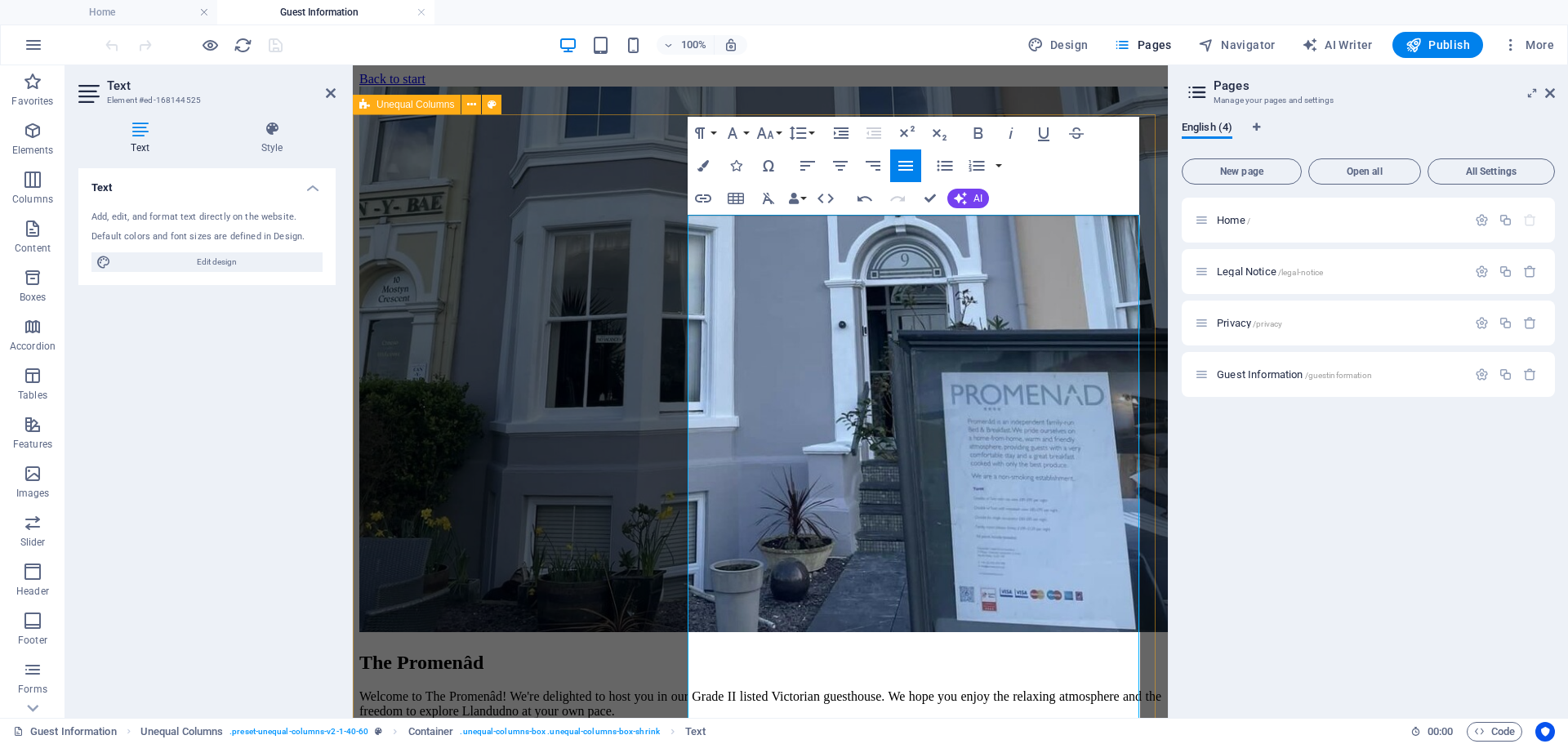
drag, startPoint x: 845, startPoint y: 332, endPoint x: 686, endPoint y: 334, distance: 159.0
click at [714, 123] on button "Paragraph Format" at bounding box center [703, 133] width 31 height 32
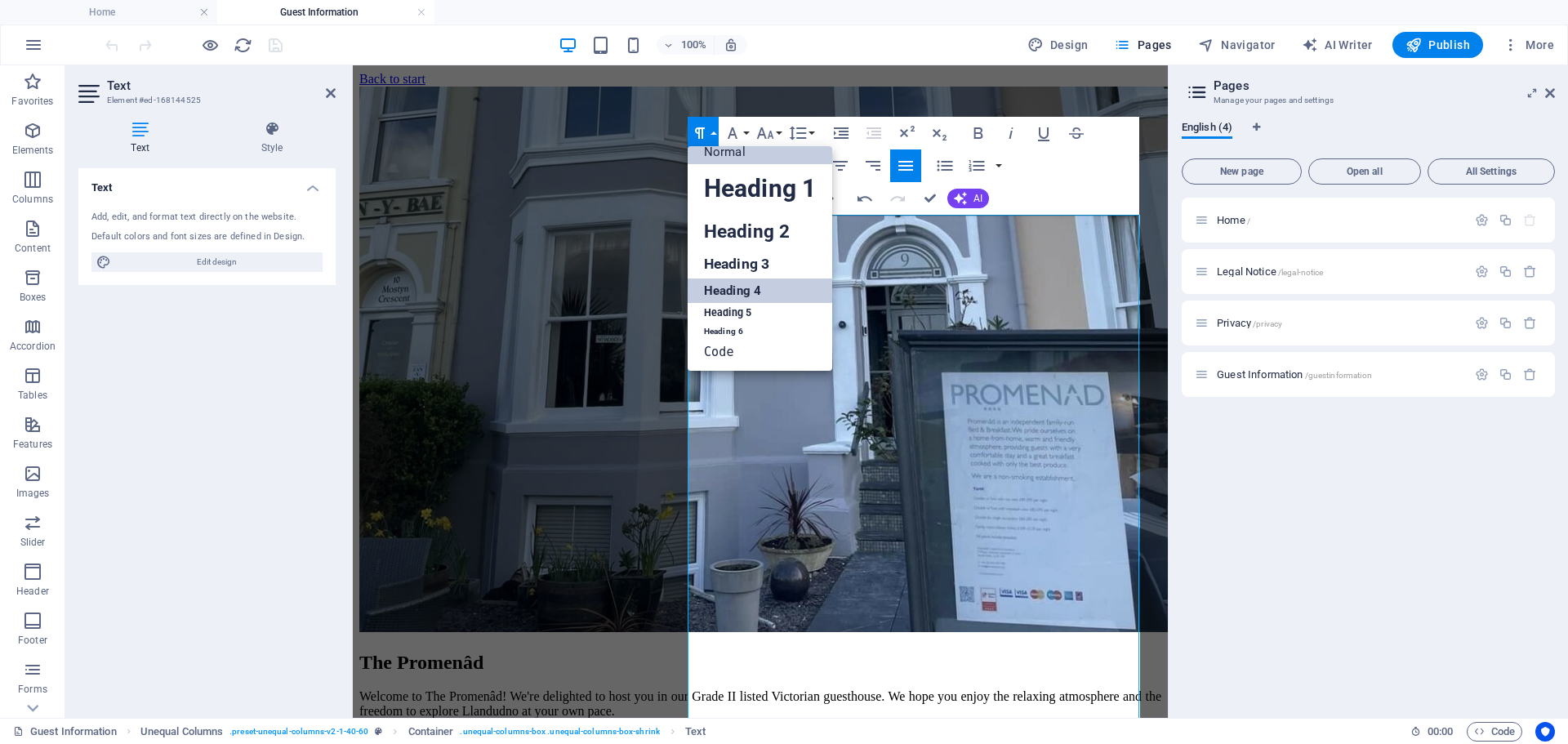
click at [733, 288] on link "Heading 4" at bounding box center [759, 290] width 145 height 25
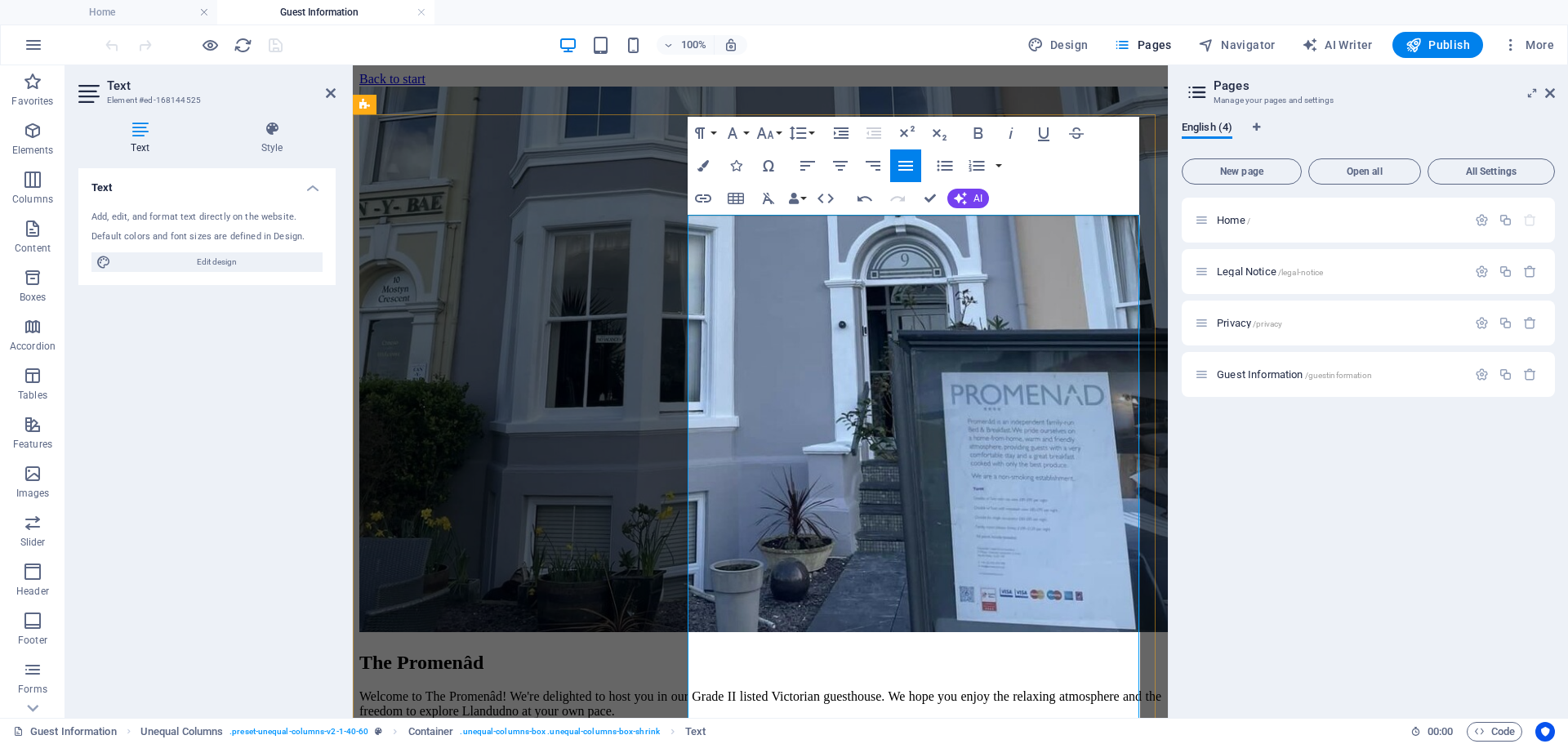
drag, startPoint x: 919, startPoint y: 340, endPoint x: 689, endPoint y: 308, distance: 232.2
click at [704, 133] on icon "button" at bounding box center [699, 133] width 20 height 20
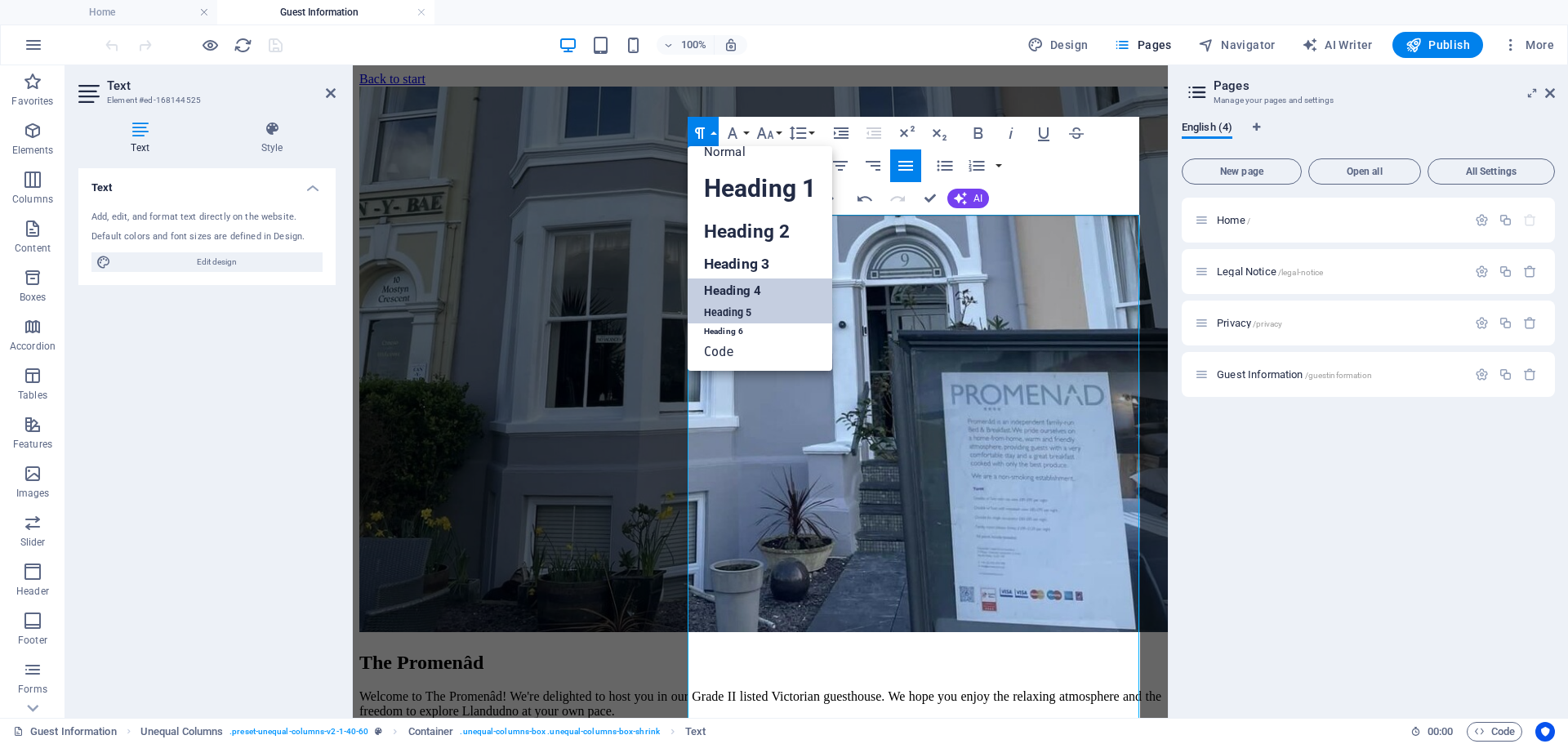
click at [727, 315] on link "Heading 5" at bounding box center [759, 313] width 145 height 21
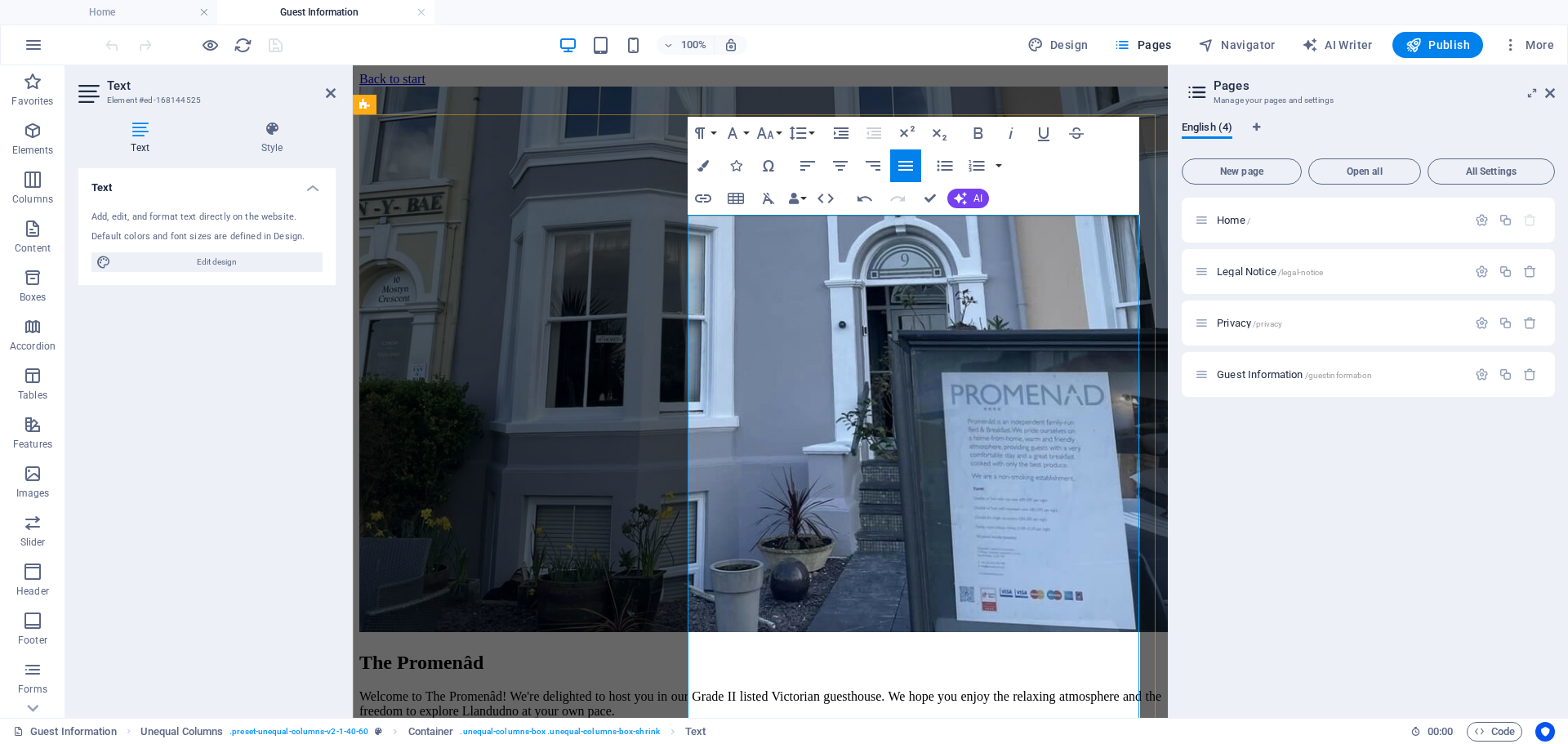
drag, startPoint x: 797, startPoint y: 434, endPoint x: 689, endPoint y: 437, distance: 108.0
click at [978, 127] on icon "button" at bounding box center [978, 133] width 20 height 20
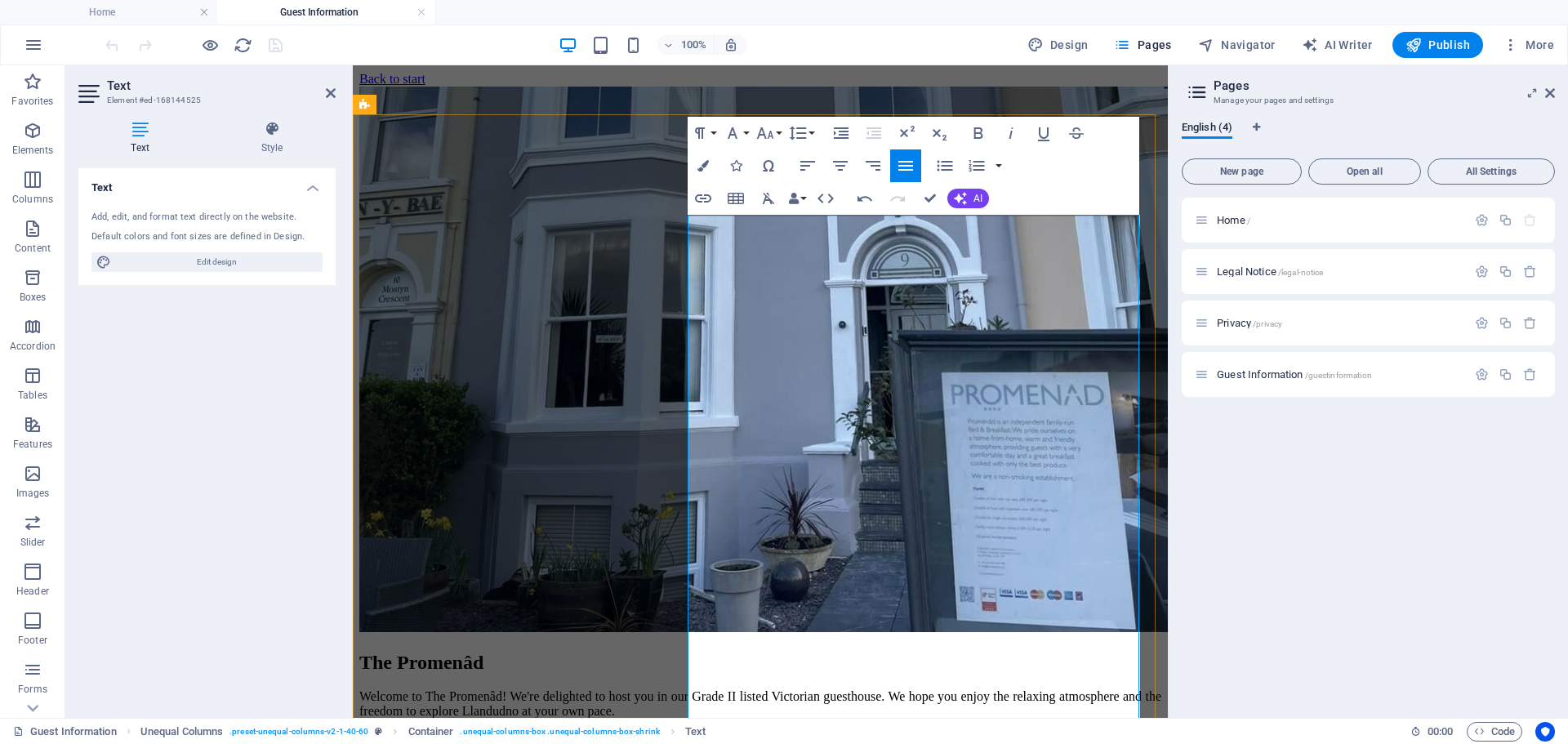
drag, startPoint x: 717, startPoint y: 560, endPoint x: 711, endPoint y: 507, distance: 53.3
click at [944, 165] on icon "button" at bounding box center [944, 166] width 20 height 20
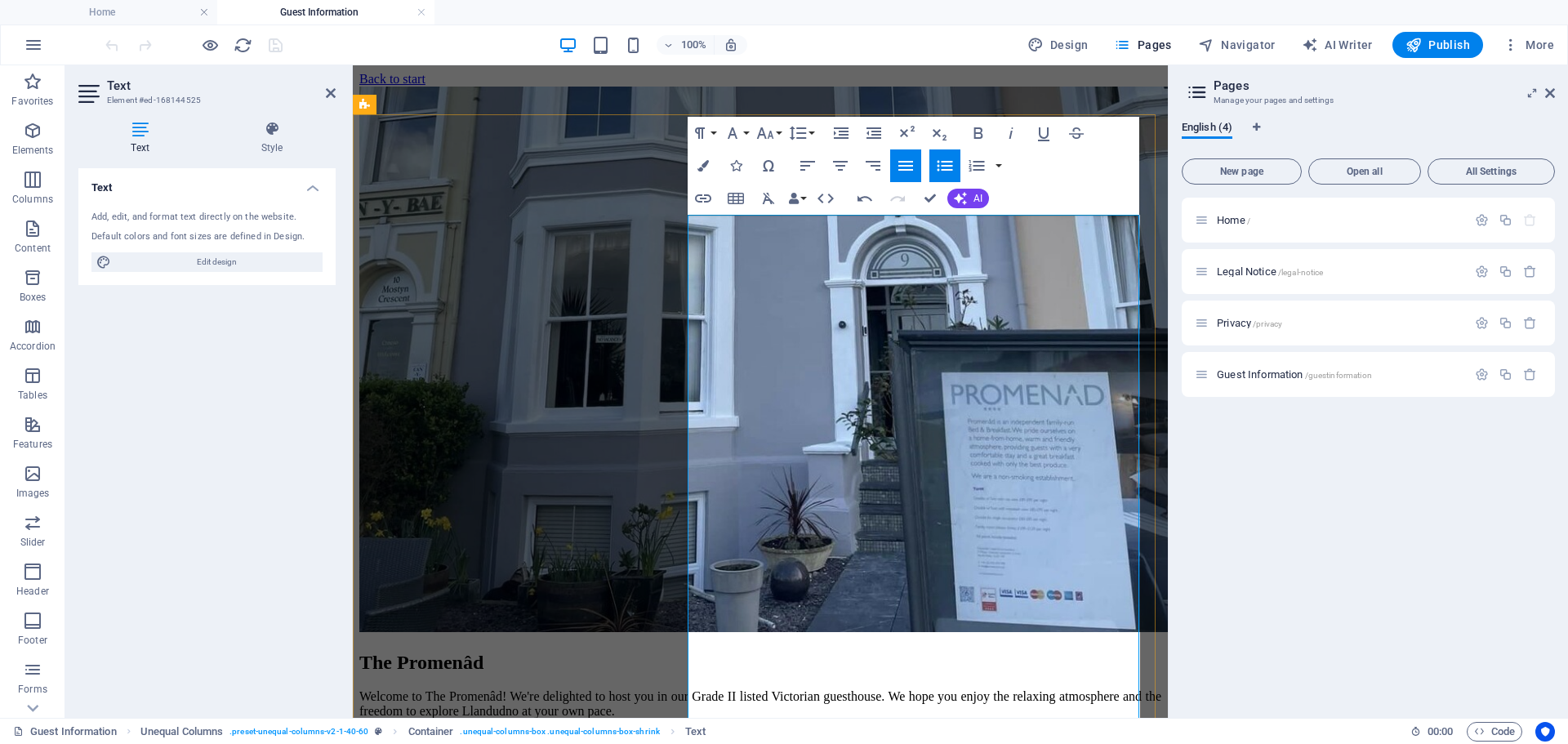
click at [943, 167] on icon "button" at bounding box center [944, 166] width 20 height 20
drag, startPoint x: 822, startPoint y: 651, endPoint x: 686, endPoint y: 650, distance: 136.0
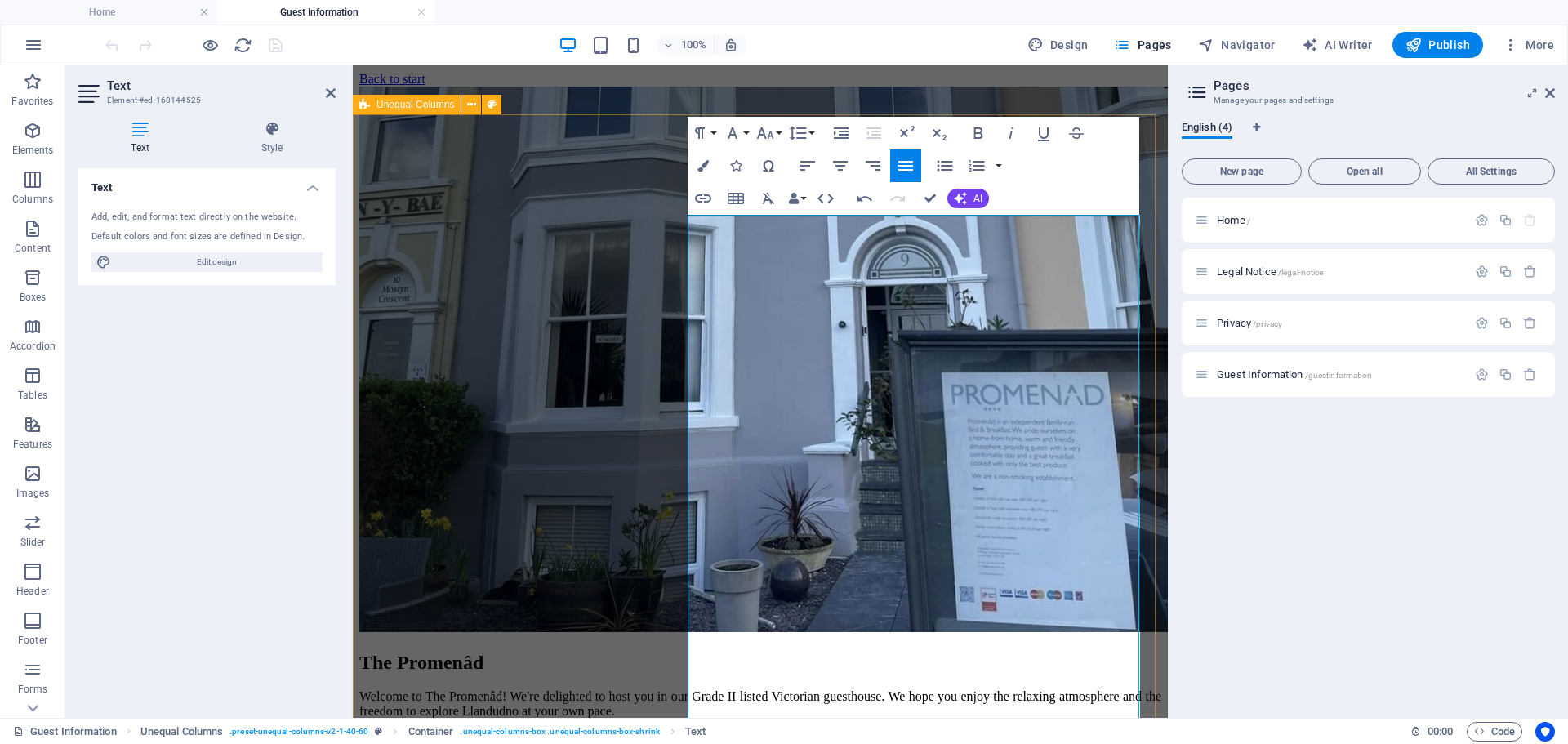
click at [712, 130] on button "Paragraph Format" at bounding box center [703, 133] width 31 height 32
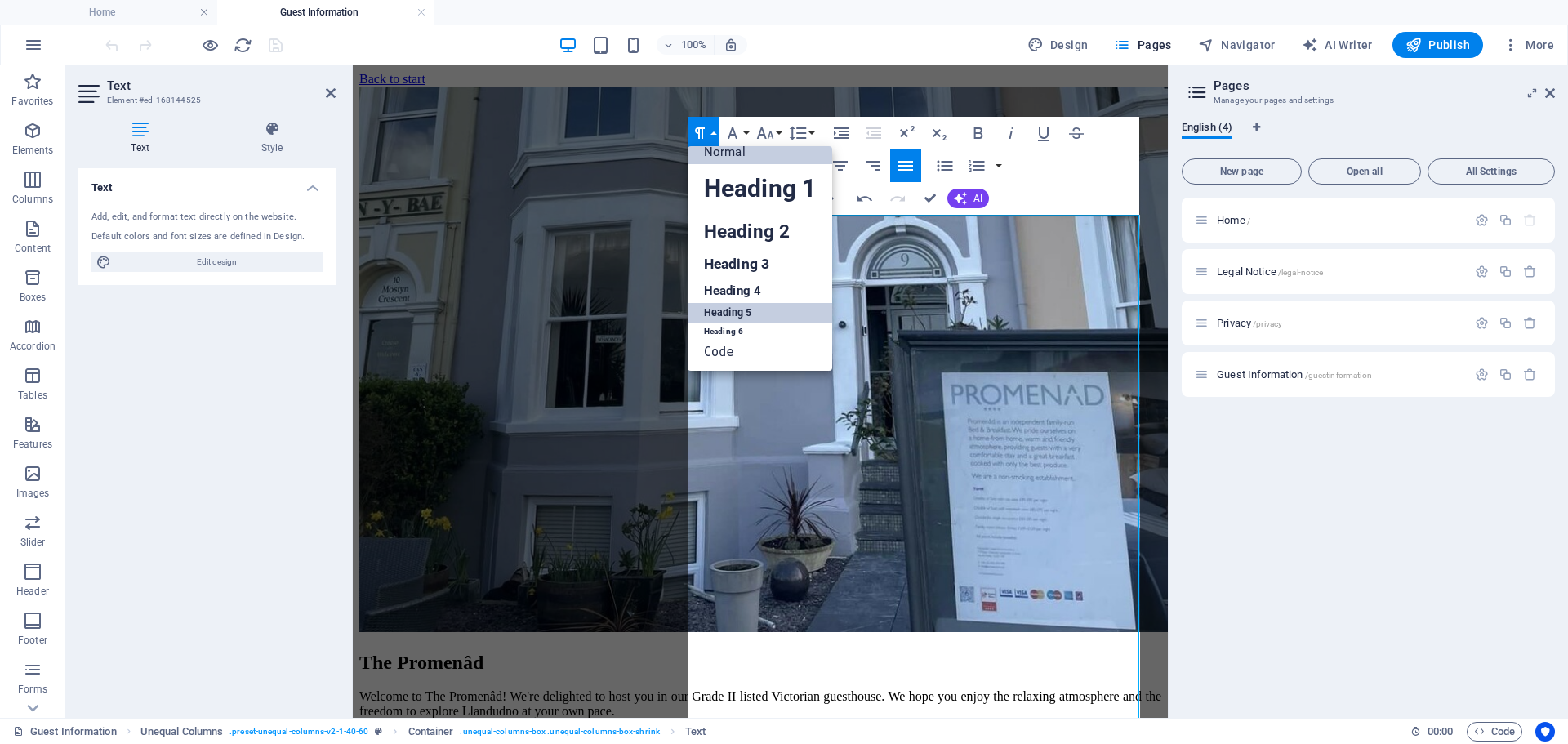
click at [731, 310] on link "Heading 5" at bounding box center [759, 313] width 145 height 21
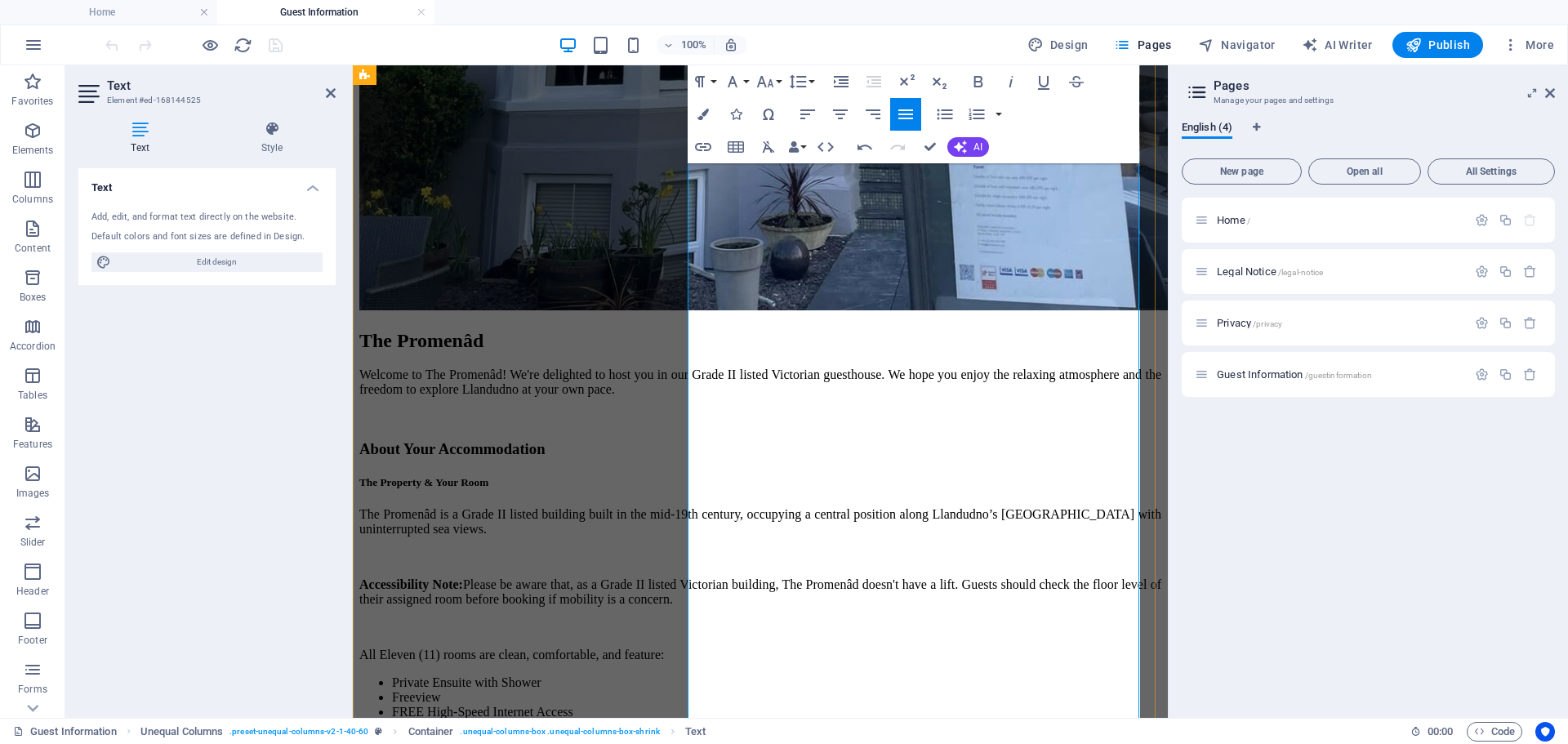
scroll to position [327, 0]
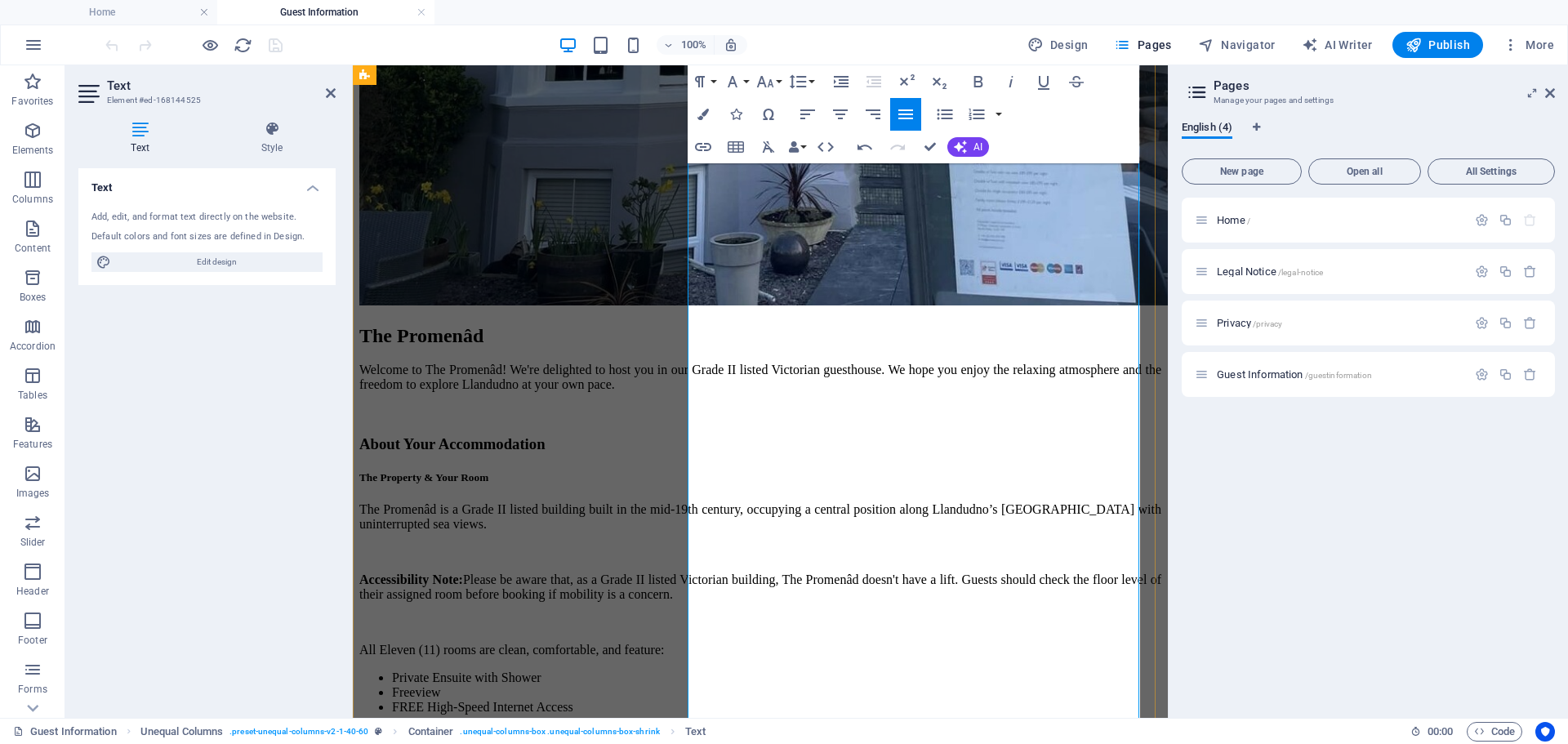
drag, startPoint x: 809, startPoint y: 541, endPoint x: 670, endPoint y: 540, distance: 139.0
click at [670, 540] on div "The Promenâd Welcome to The Promenâd! We're delighted to host you in our Grade …" at bounding box center [759, 632] width 802 height 1745
click at [710, 78] on button "Paragraph Format" at bounding box center [703, 81] width 31 height 32
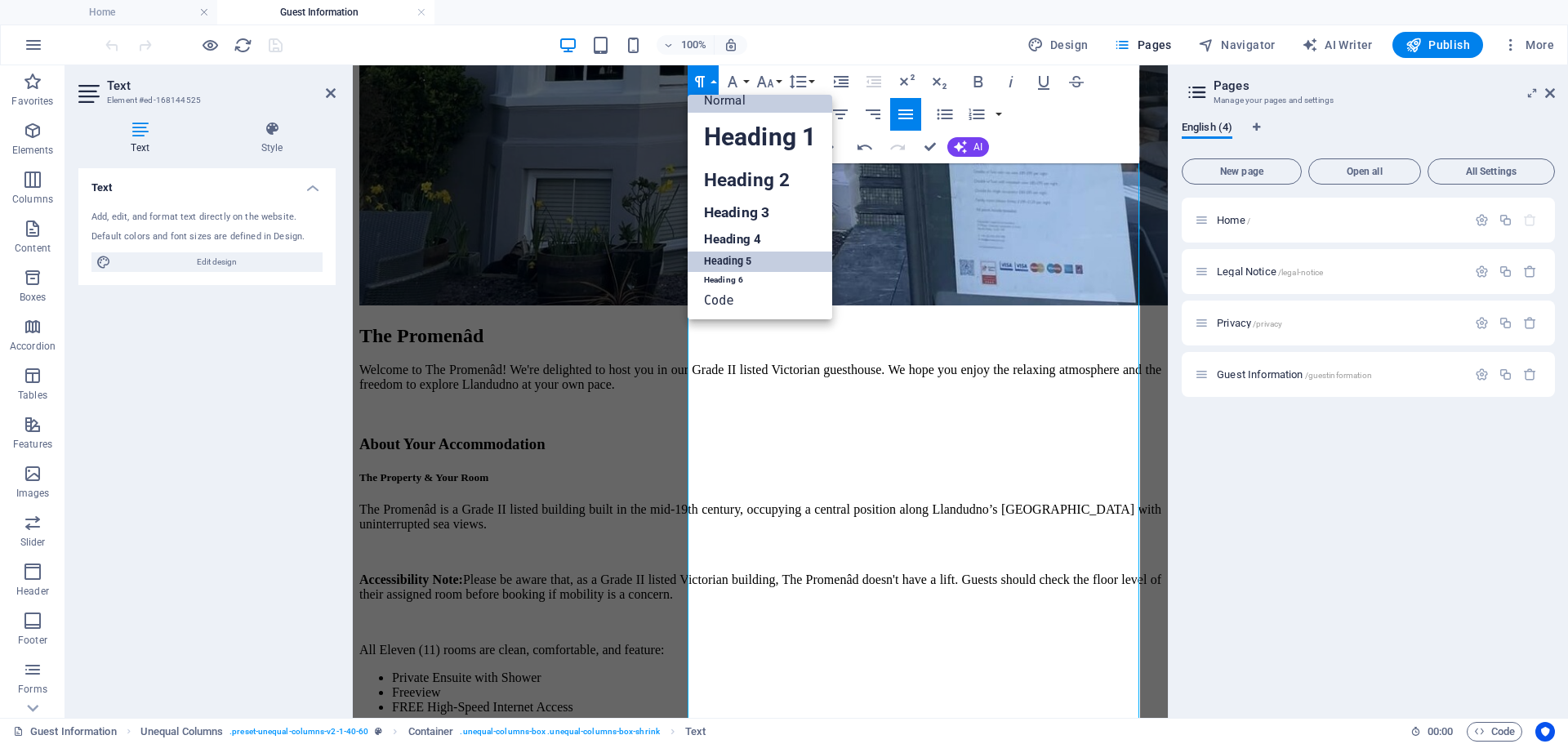
click at [742, 263] on link "Heading 5" at bounding box center [759, 262] width 145 height 21
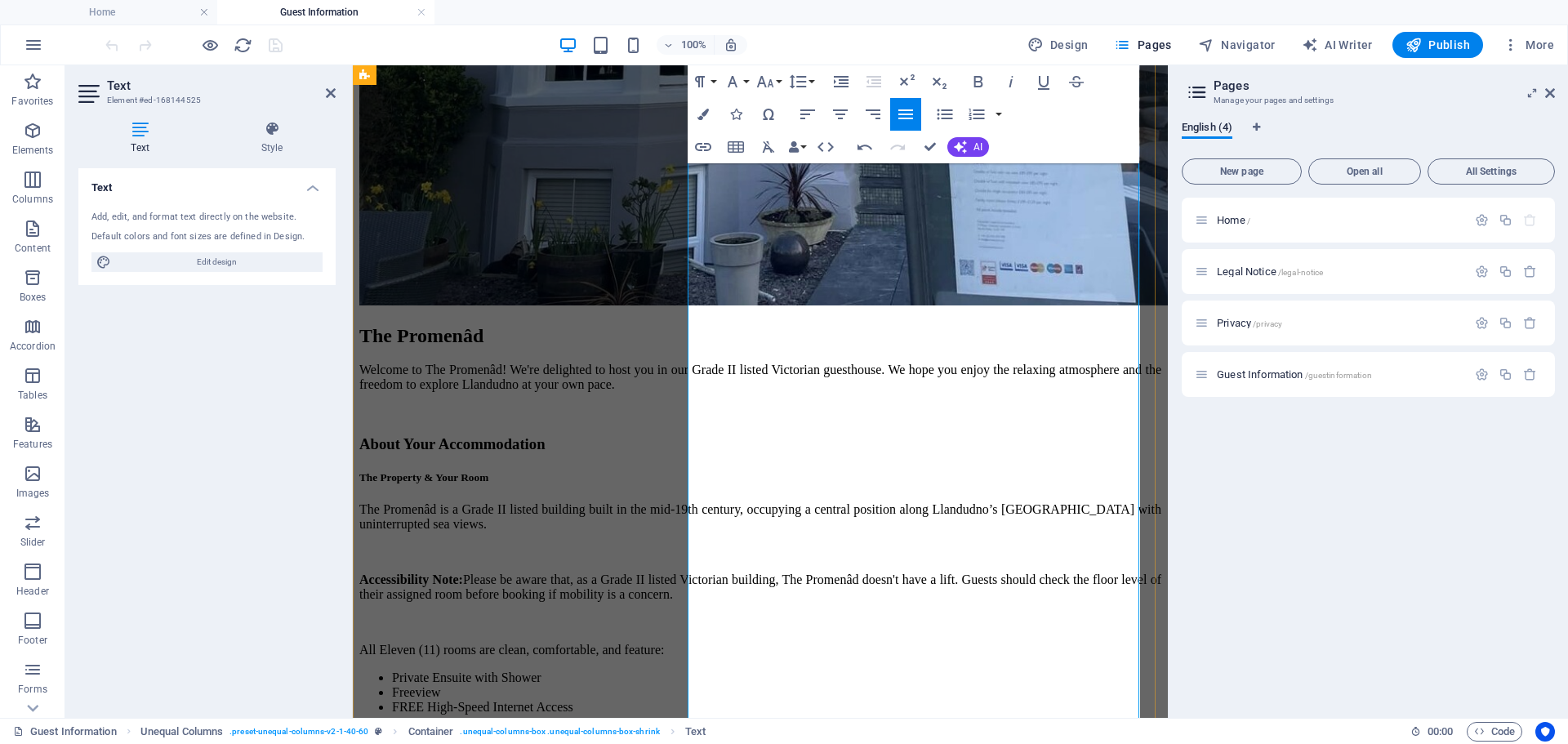
drag, startPoint x: 706, startPoint y: 572, endPoint x: 713, endPoint y: 606, distance: 34.7
click at [947, 114] on icon "button" at bounding box center [944, 114] width 16 height 11
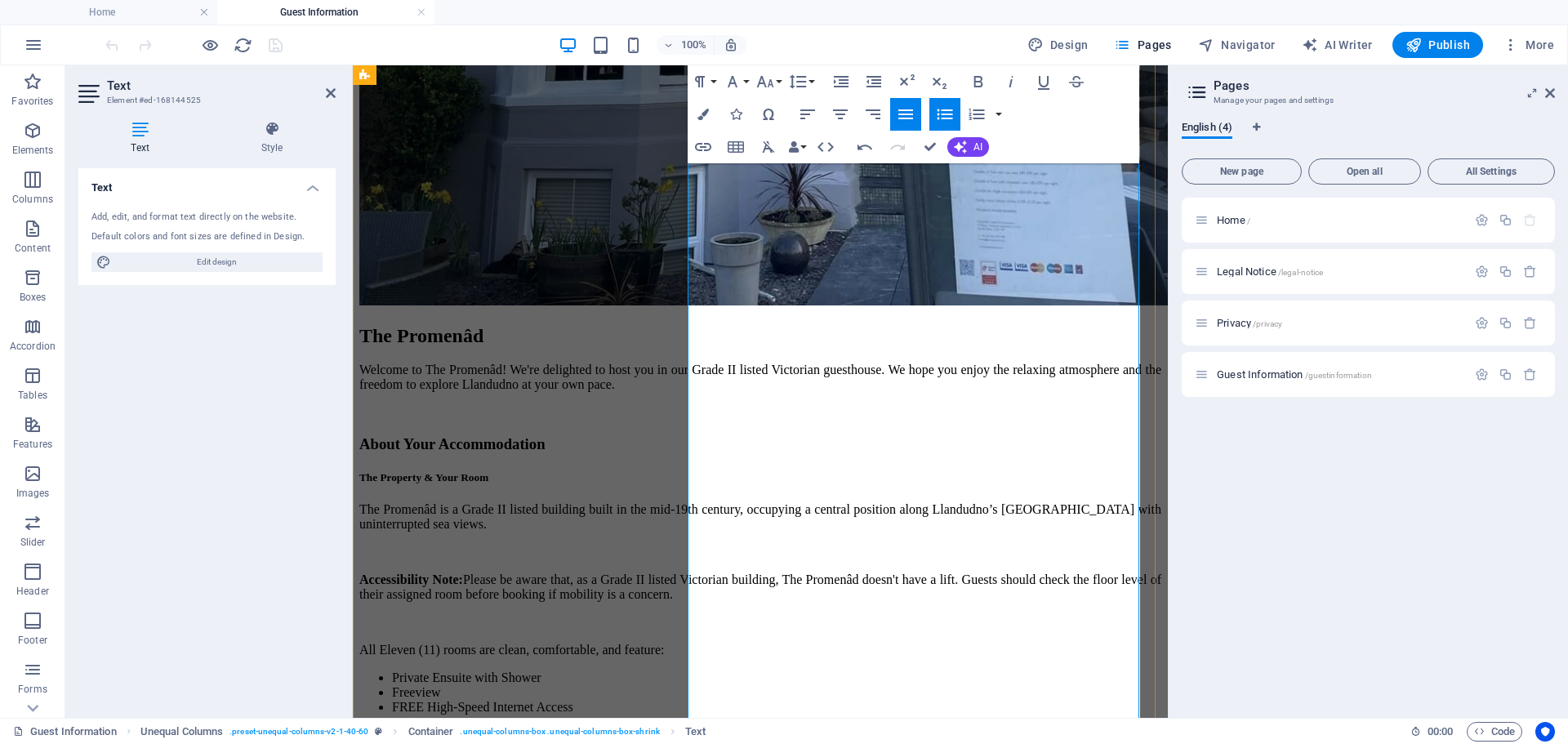
drag, startPoint x: 775, startPoint y: 636, endPoint x: 673, endPoint y: 627, distance: 102.4
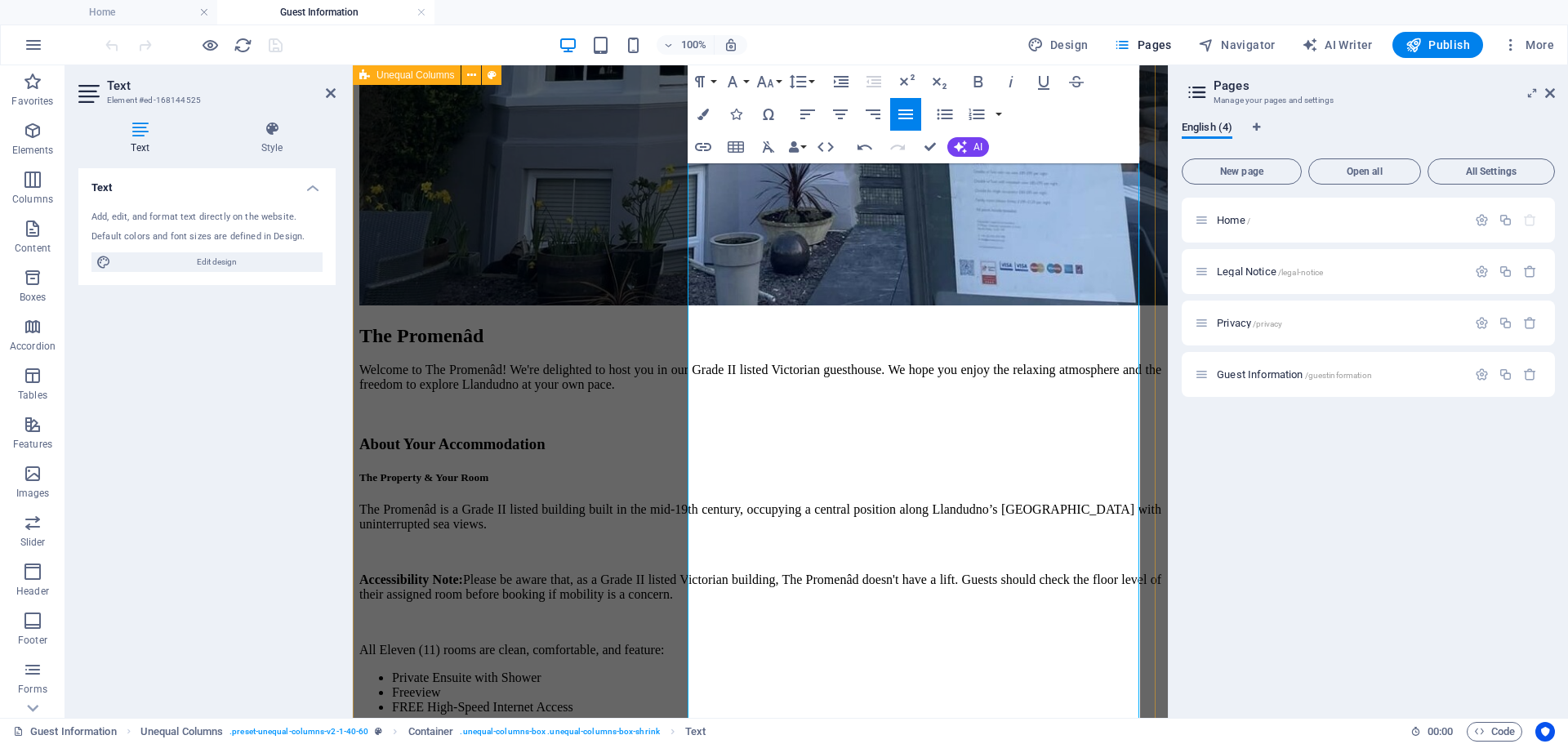
click at [673, 627] on div "The Promenâd Welcome to The Promenâd! We're delighted to host you in our Grade …" at bounding box center [759, 601] width 802 height 1684
click at [699, 87] on icon "button" at bounding box center [699, 82] width 20 height 20
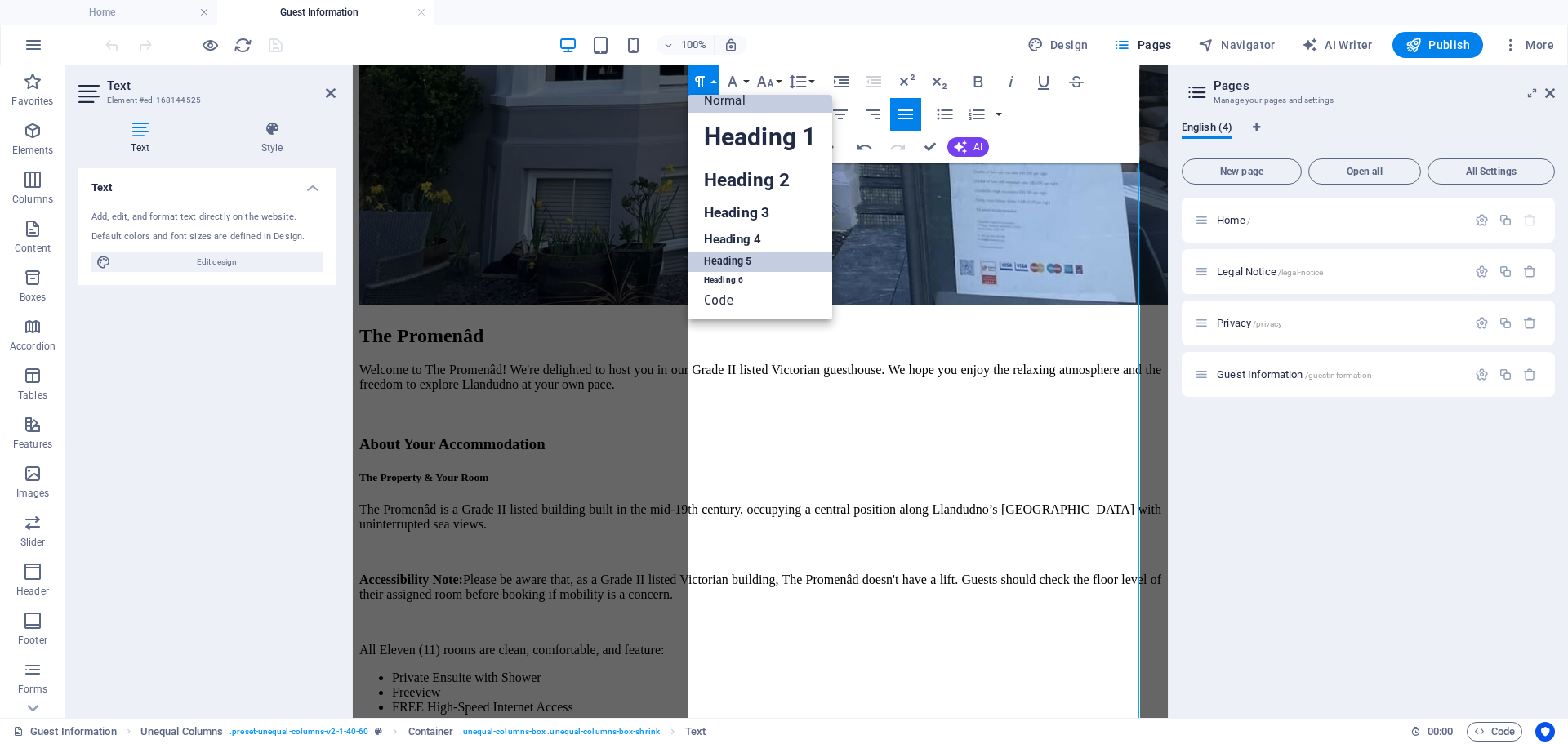
drag, startPoint x: 727, startPoint y: 263, endPoint x: 399, endPoint y: 224, distance: 330.3
click at [727, 263] on link "Heading 5" at bounding box center [759, 262] width 145 height 21
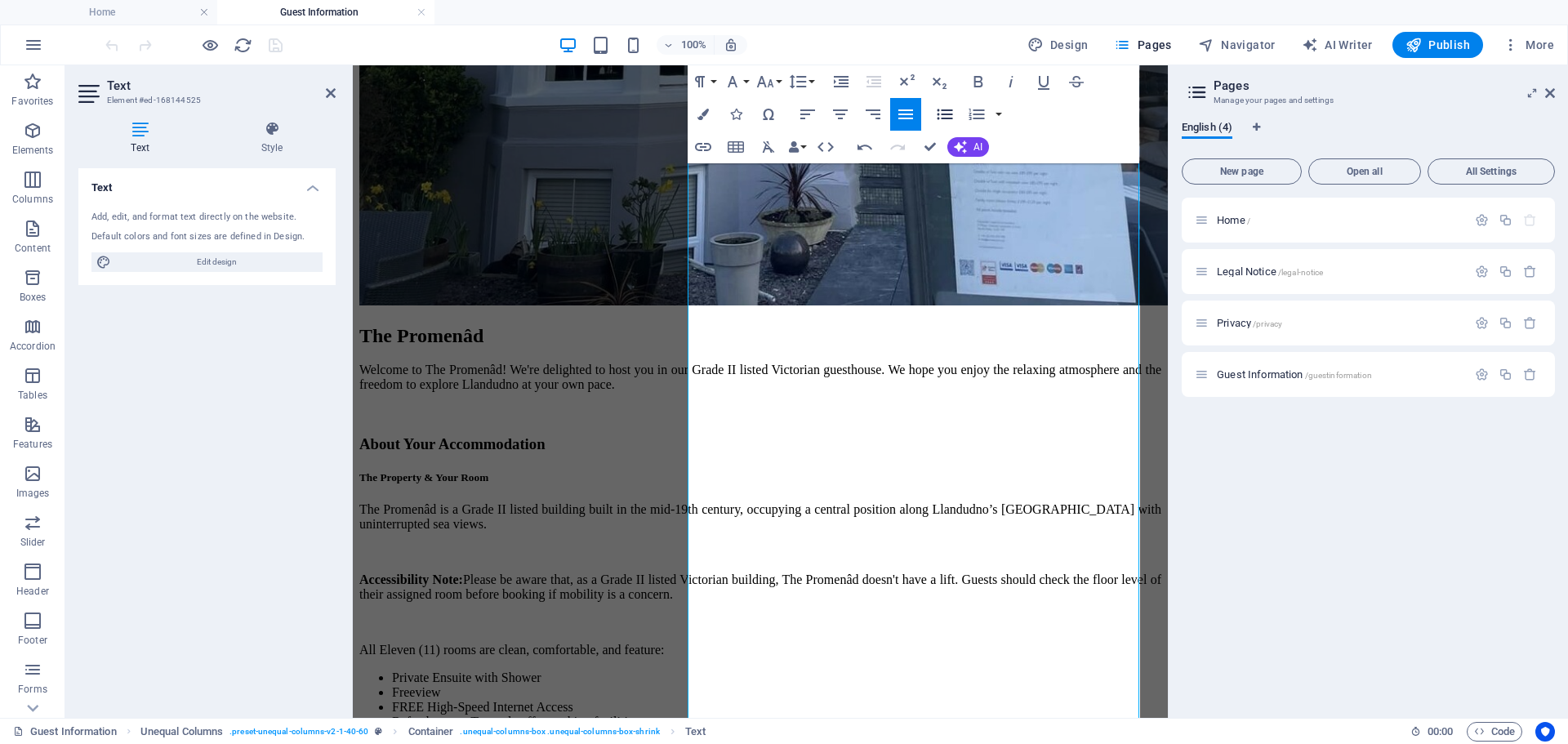
click at [943, 108] on icon "button" at bounding box center [944, 114] width 20 height 20
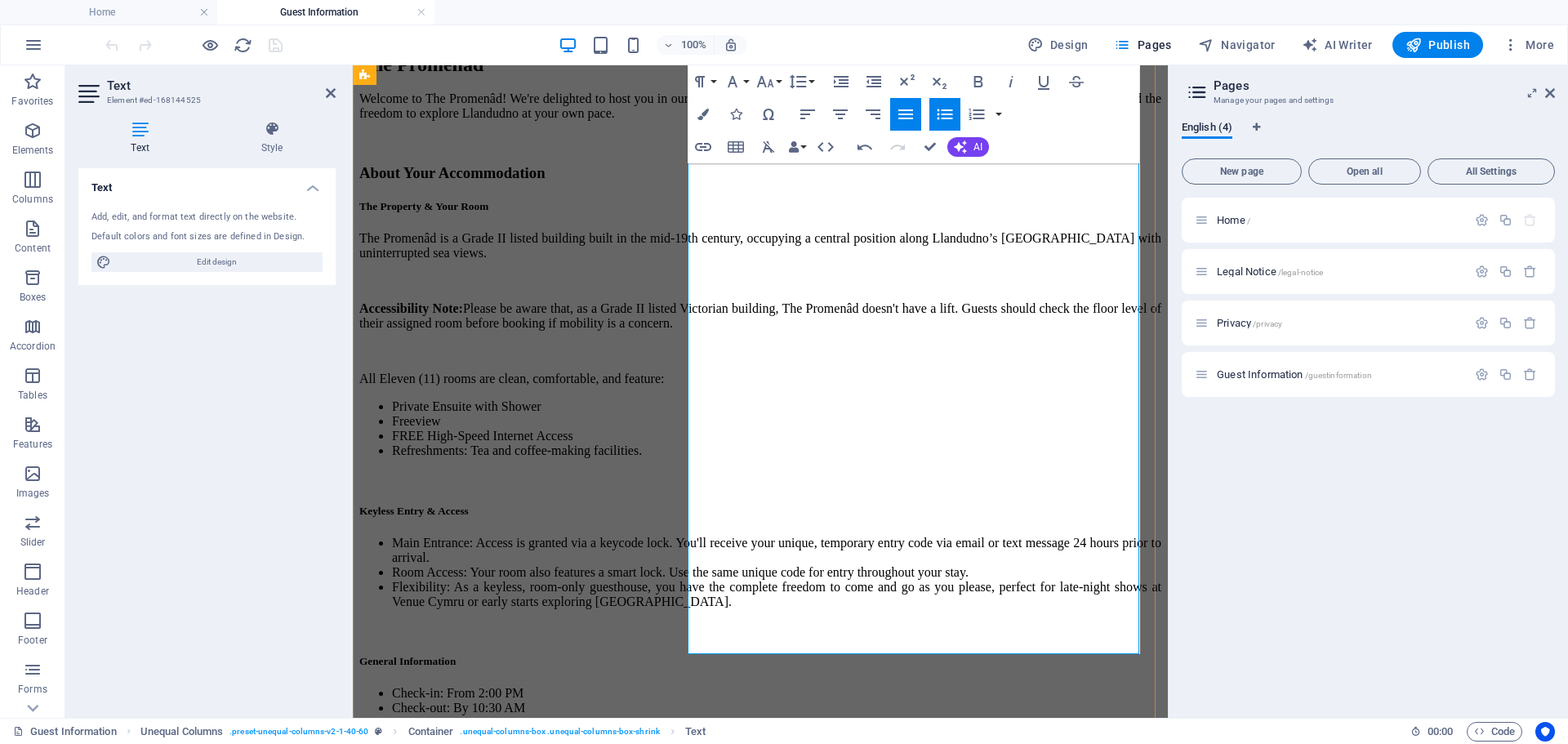
scroll to position [618, 0]
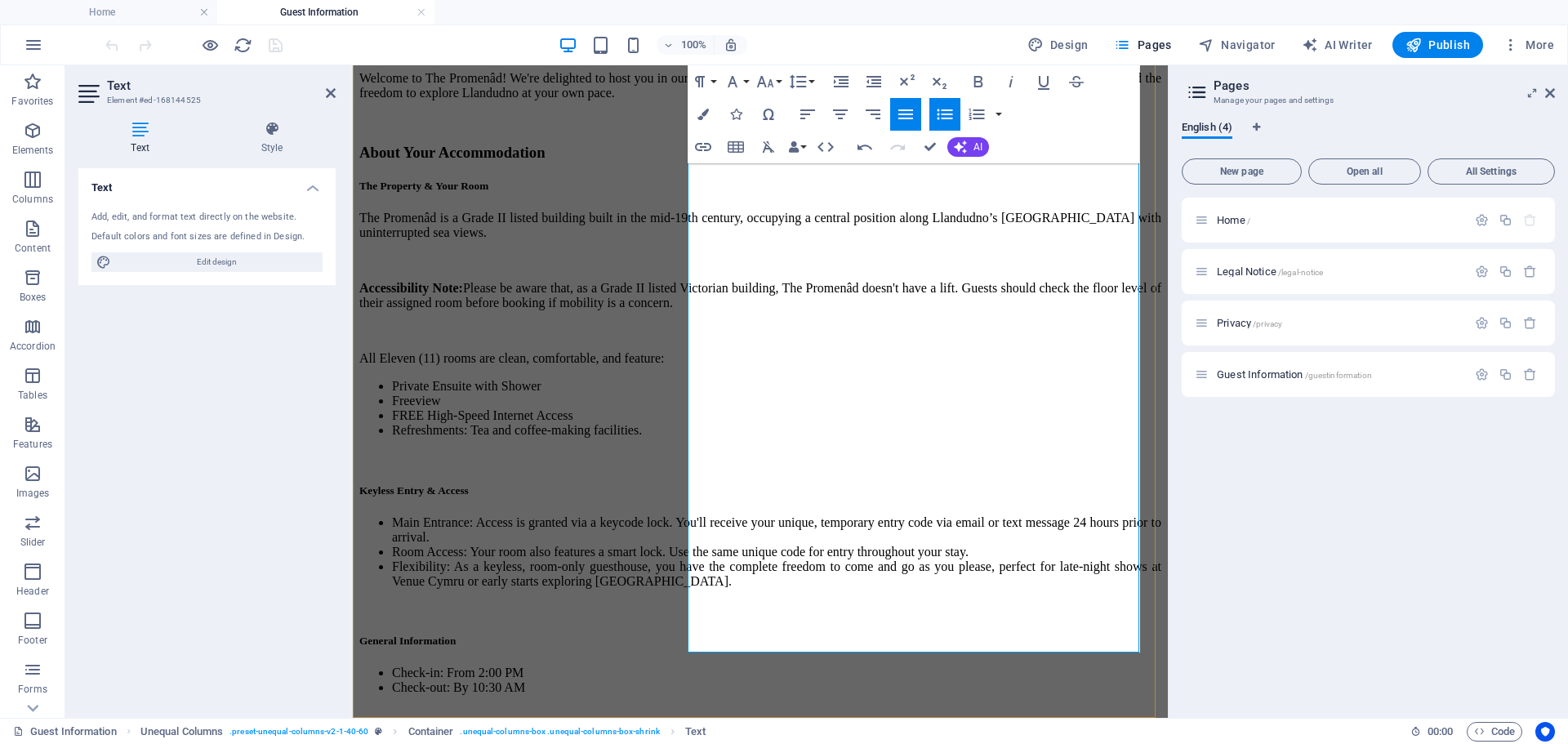
drag, startPoint x: 802, startPoint y: 309, endPoint x: 689, endPoint y: 308, distance: 113.0
click at [689, 741] on h5 "Housekeeping:" at bounding box center [759, 747] width 802 height 13
click at [708, 80] on icon "button" at bounding box center [699, 82] width 20 height 20
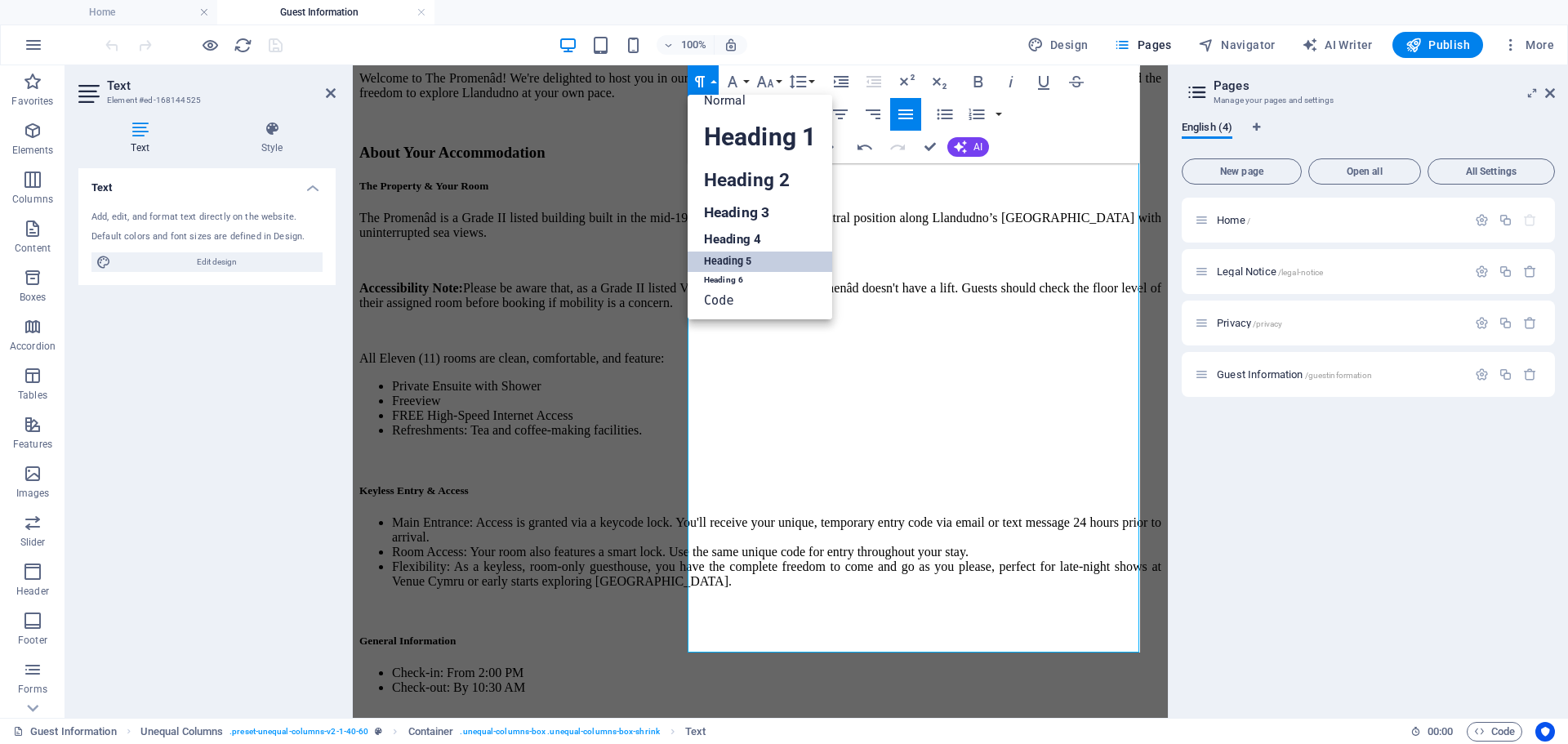
scroll to position [13, 0]
click at [725, 102] on link "Normal" at bounding box center [759, 100] width 145 height 25
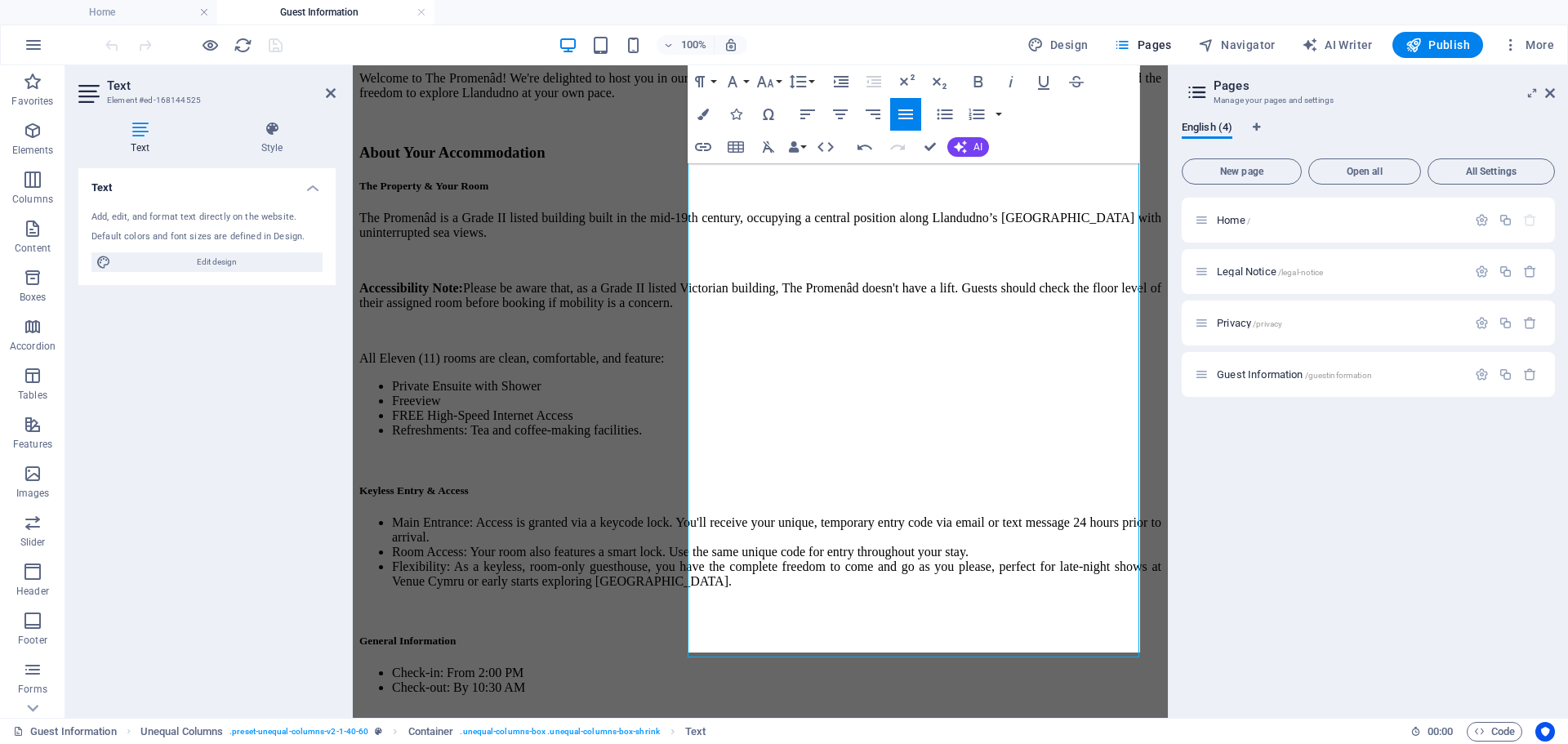
scroll to position [613, 0]
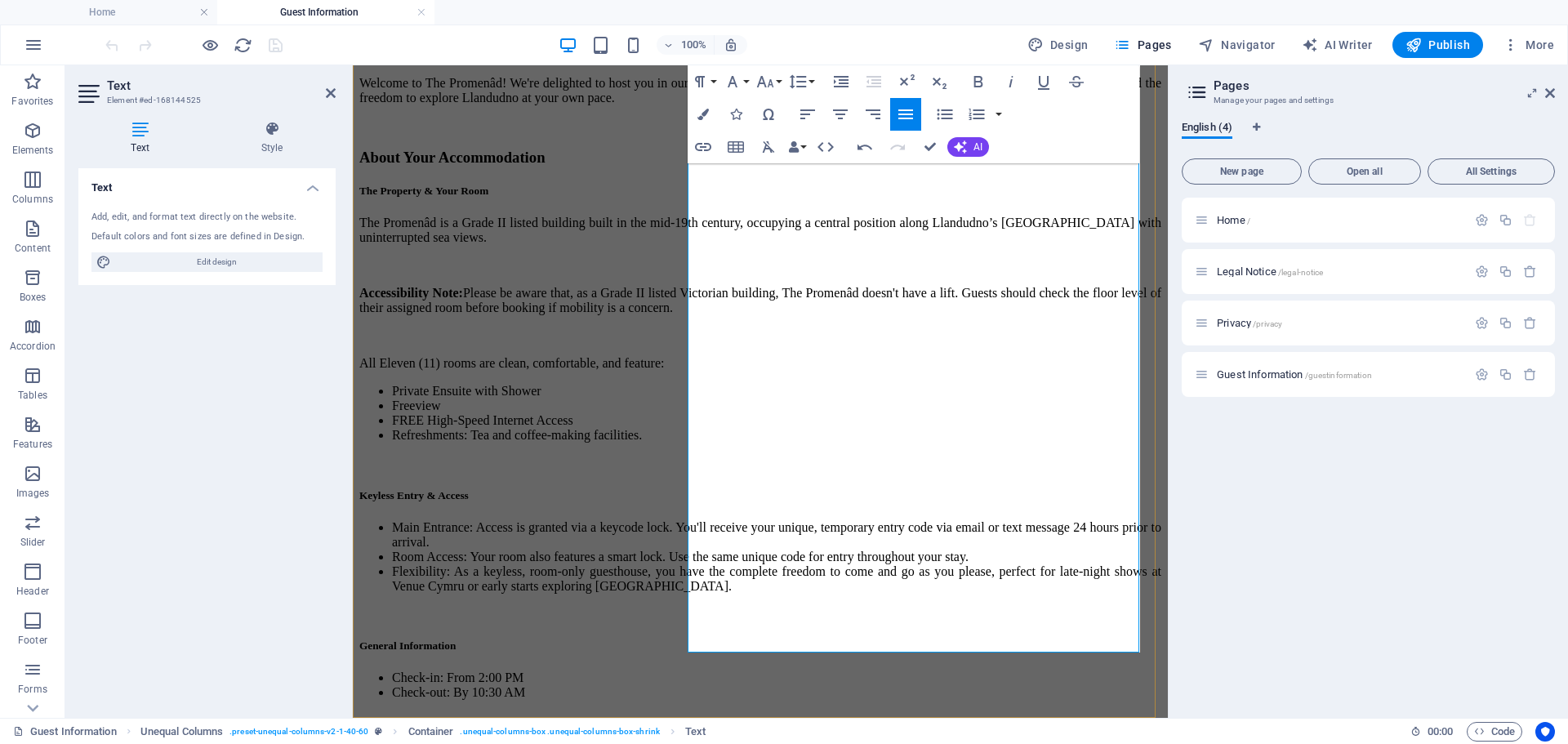
click at [695, 741] on p "Housekeeping:" at bounding box center [759, 748] width 802 height 15
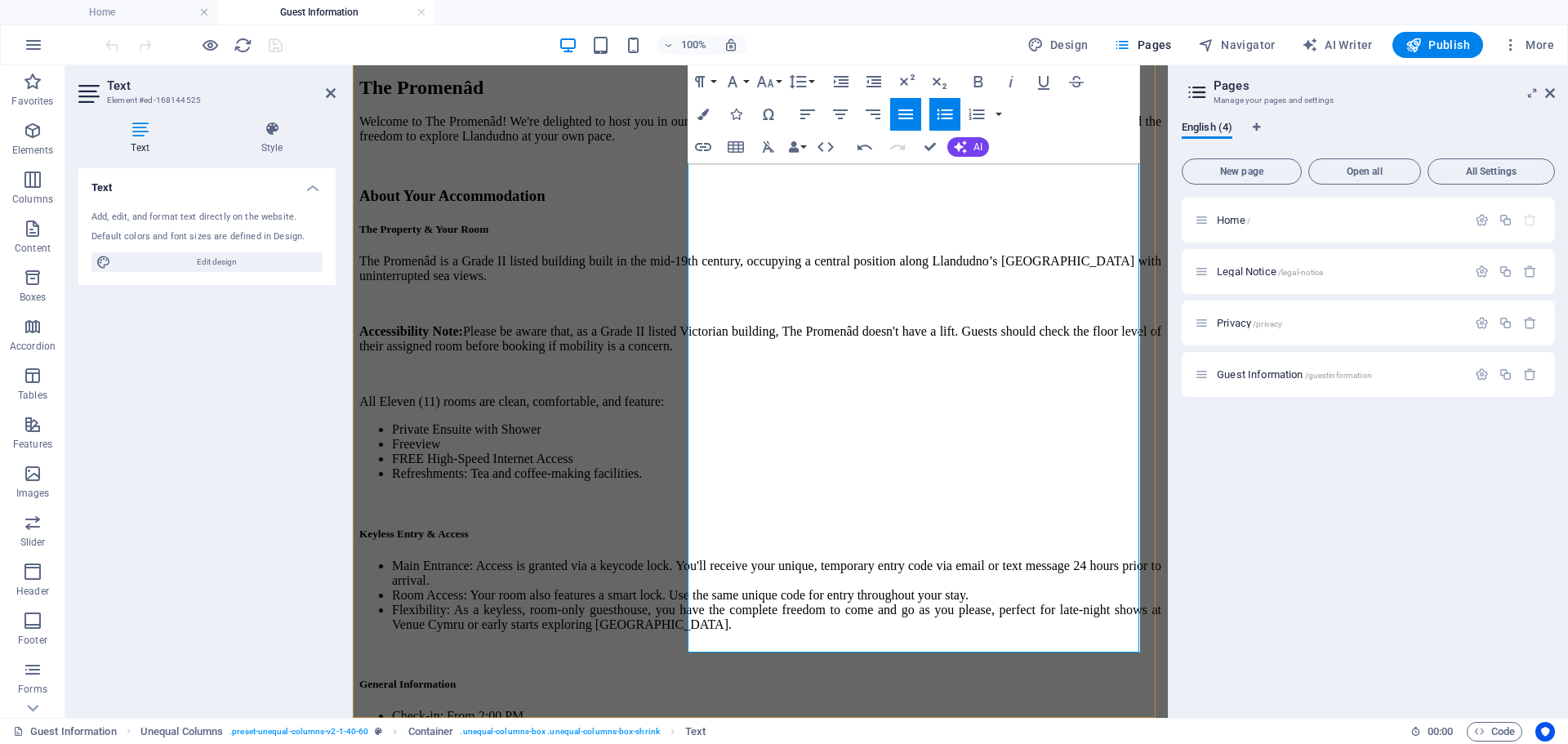
scroll to position [595, 0]
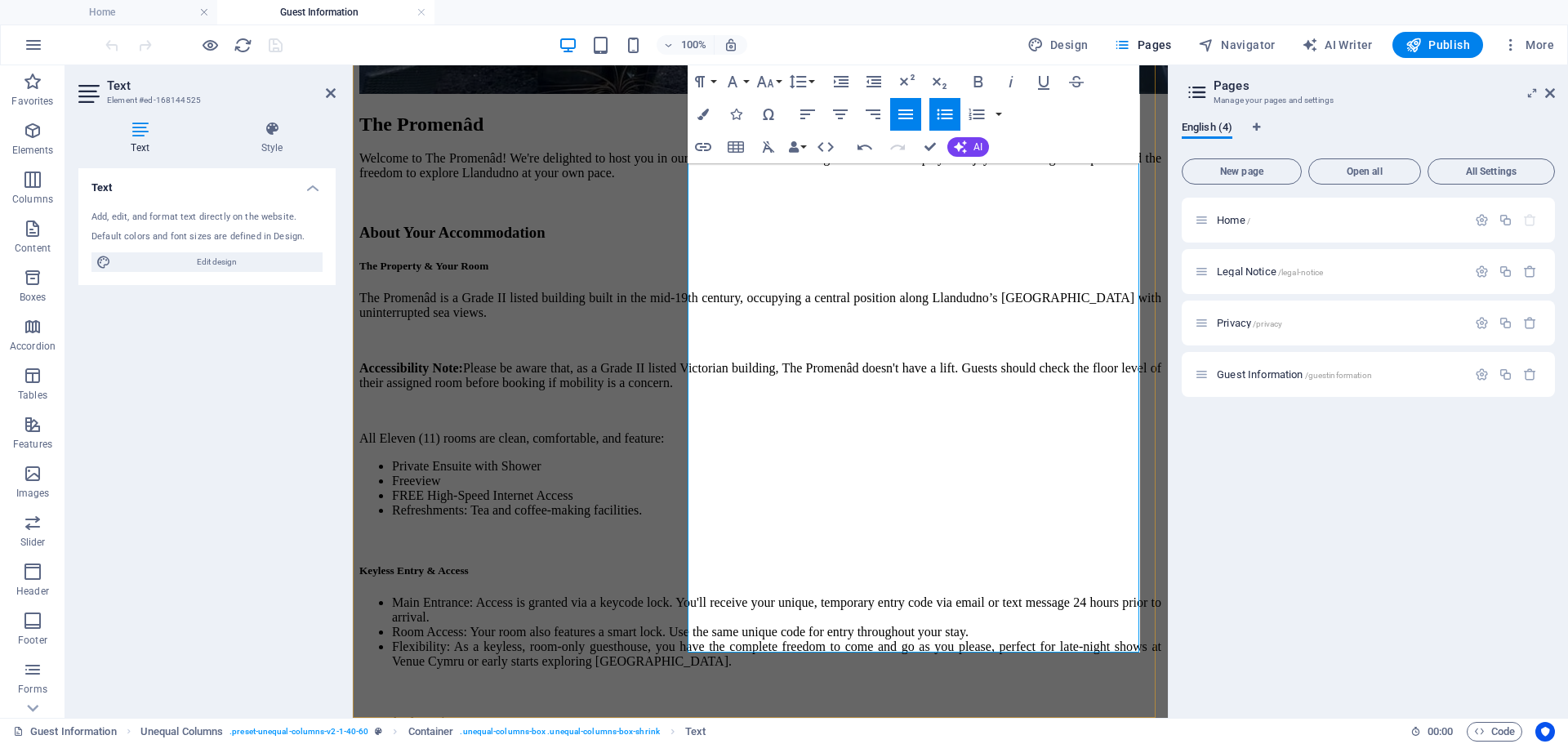
scroll to position [539, 0]
click at [837, 80] on icon "button" at bounding box center [841, 82] width 20 height 20
click at [874, 80] on icon "button" at bounding box center [874, 82] width 15 height 12
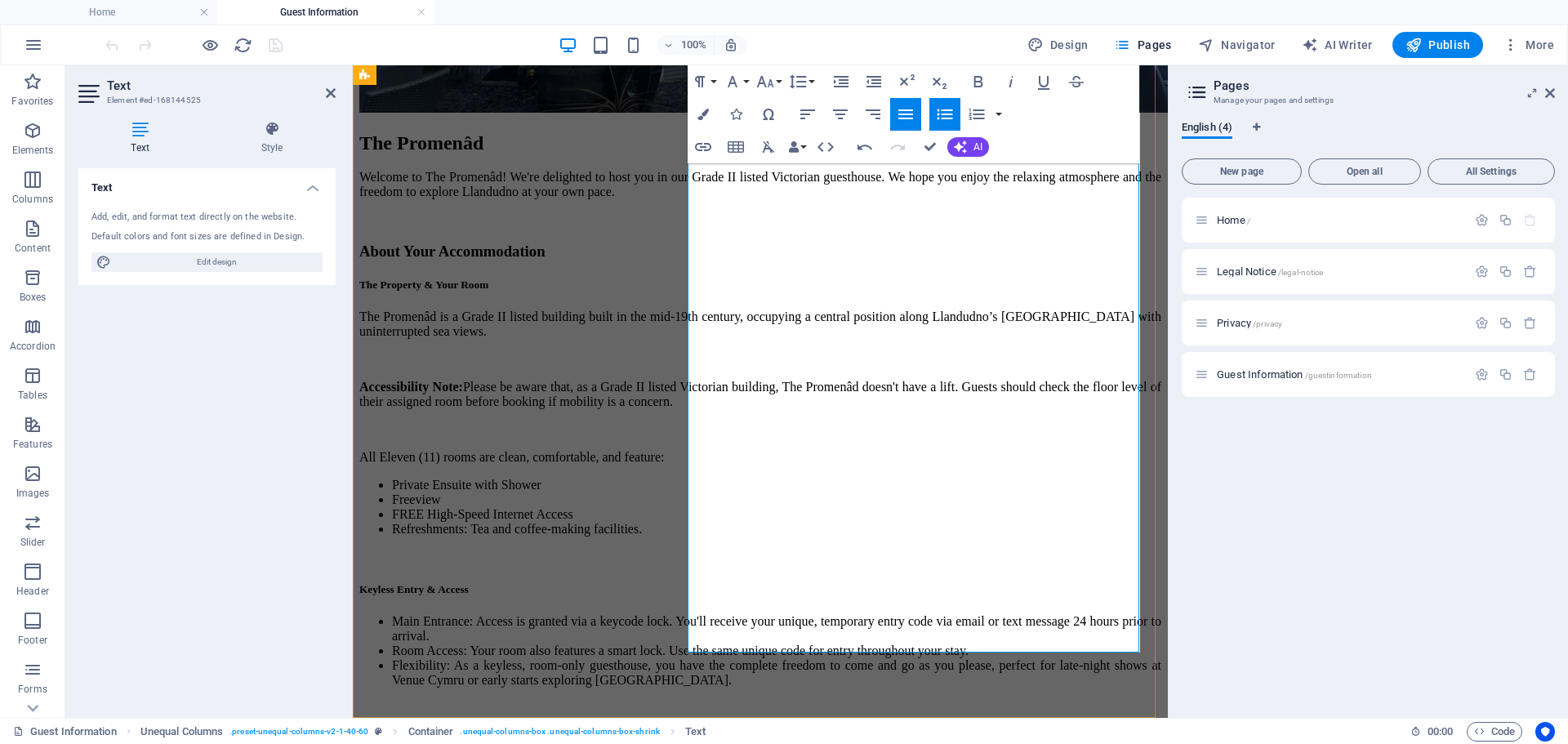
scroll to position [521, 0]
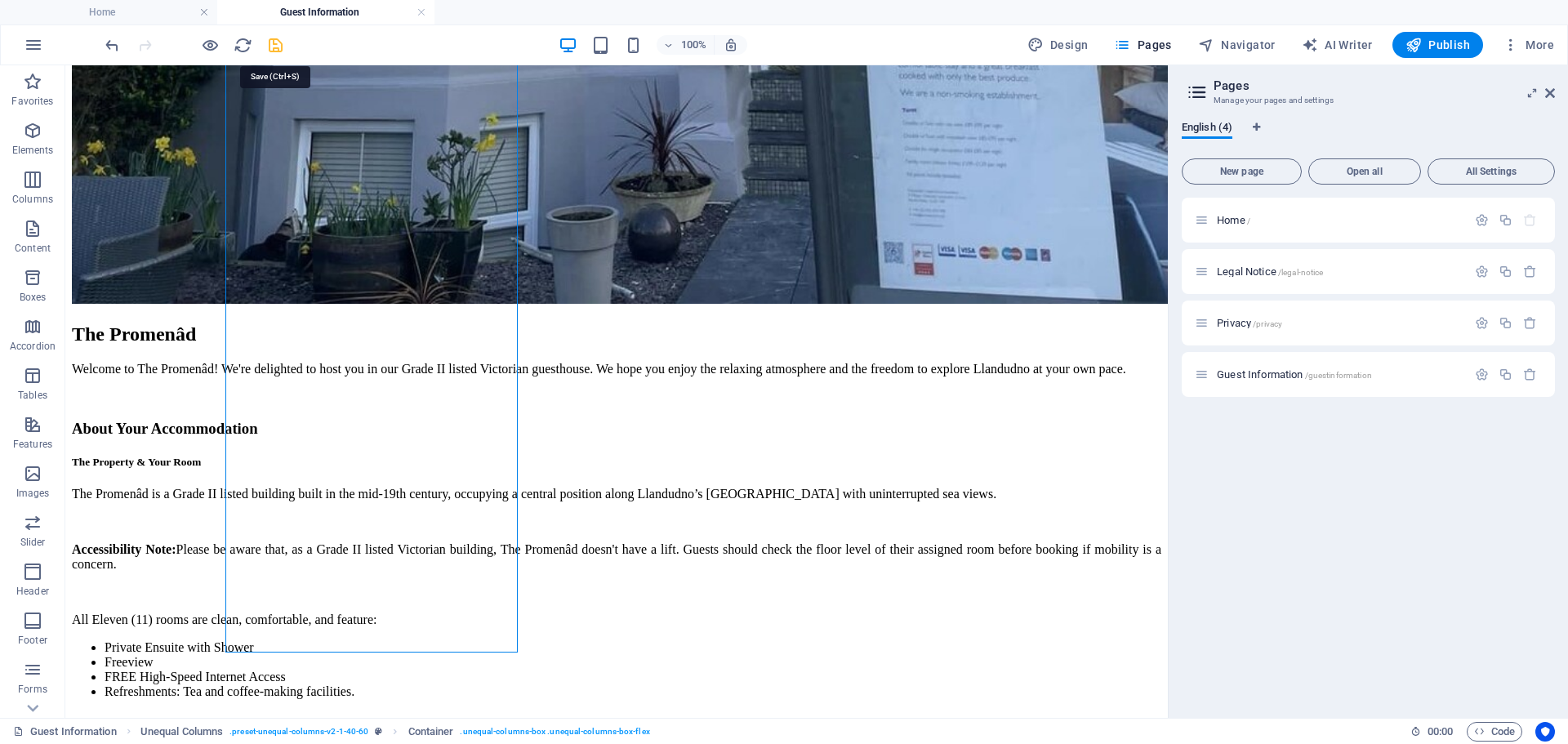
click at [275, 46] on icon "save" at bounding box center [275, 45] width 19 height 19
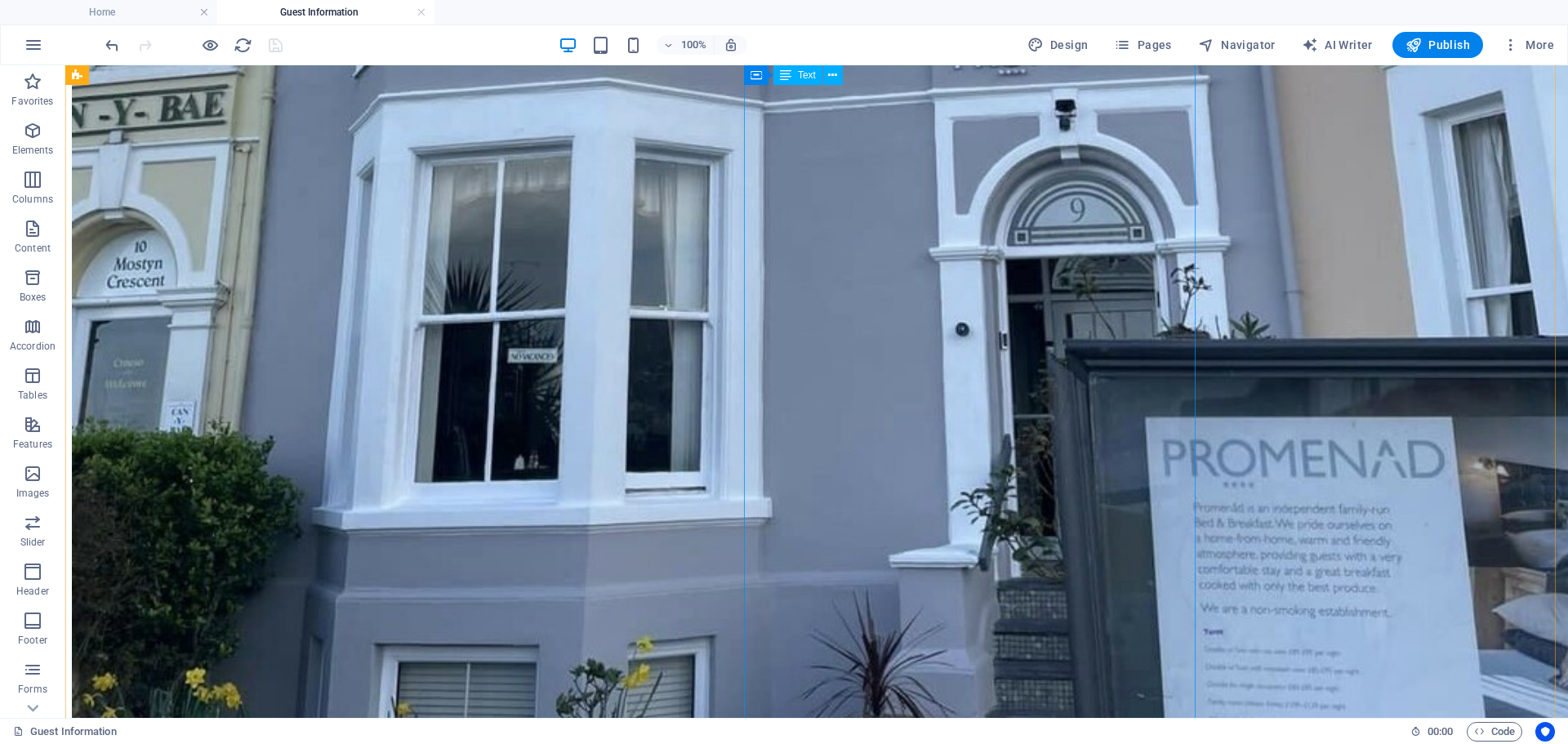
scroll to position [194, 0]
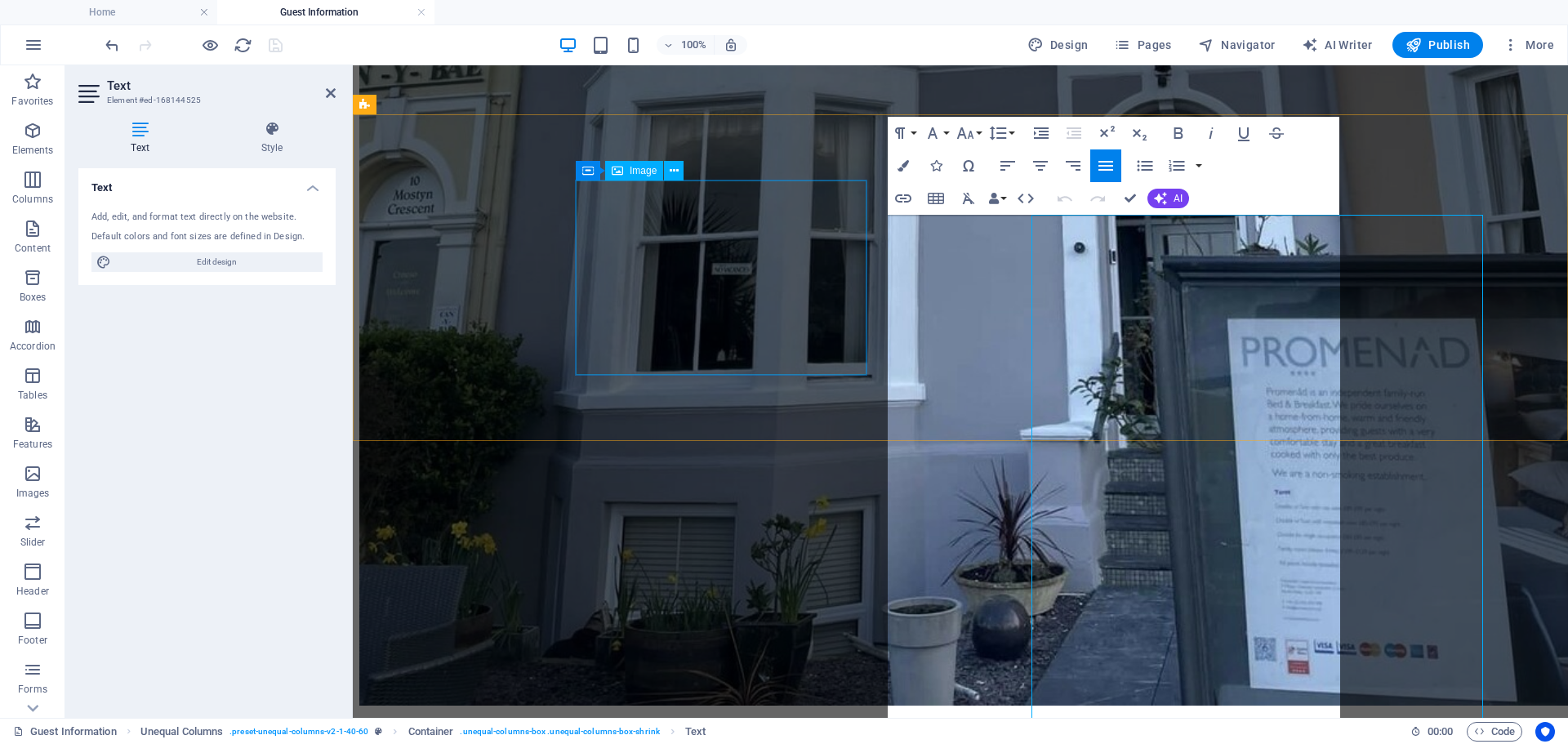
scroll to position [0, 0]
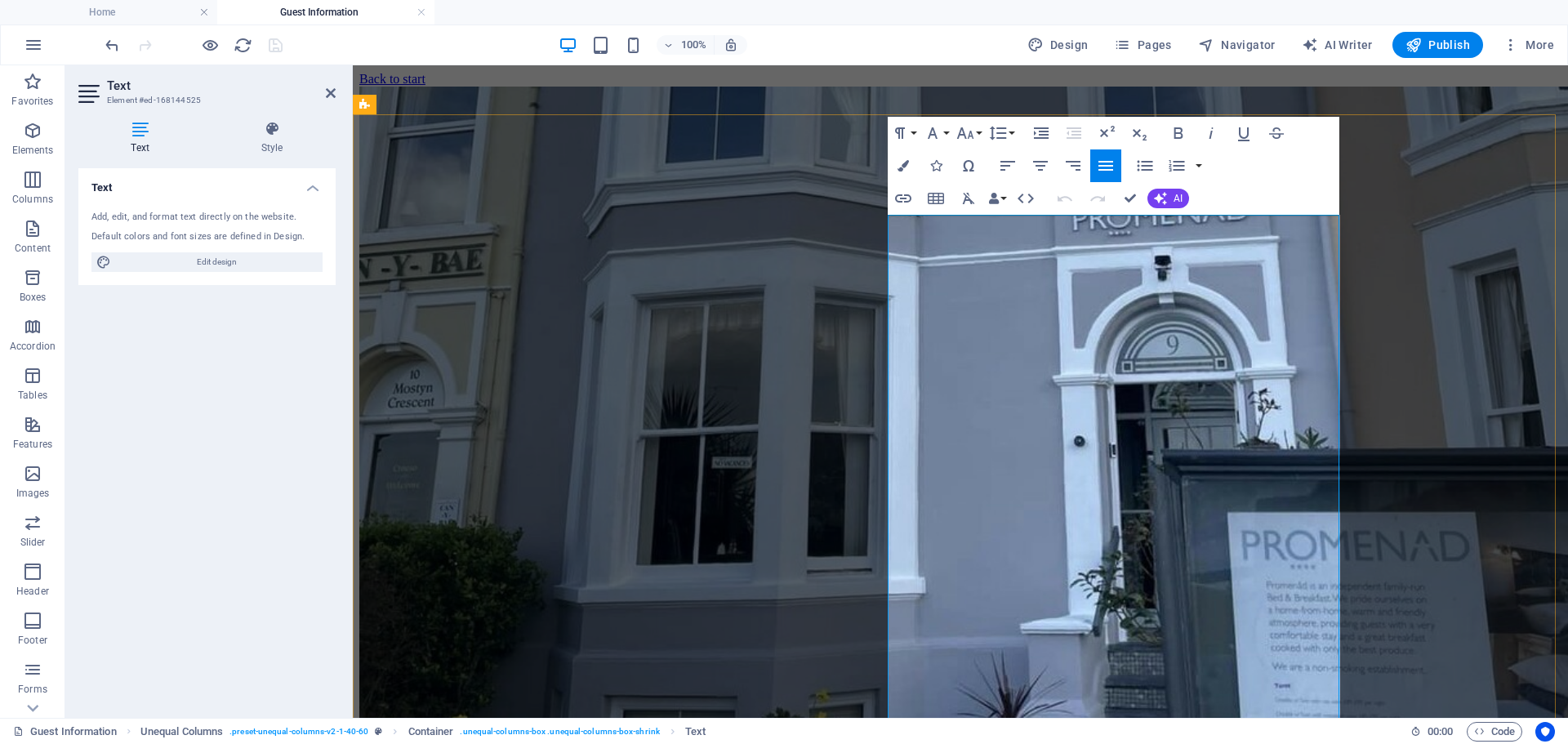
drag, startPoint x: 940, startPoint y: 477, endPoint x: 948, endPoint y: 476, distance: 8.1
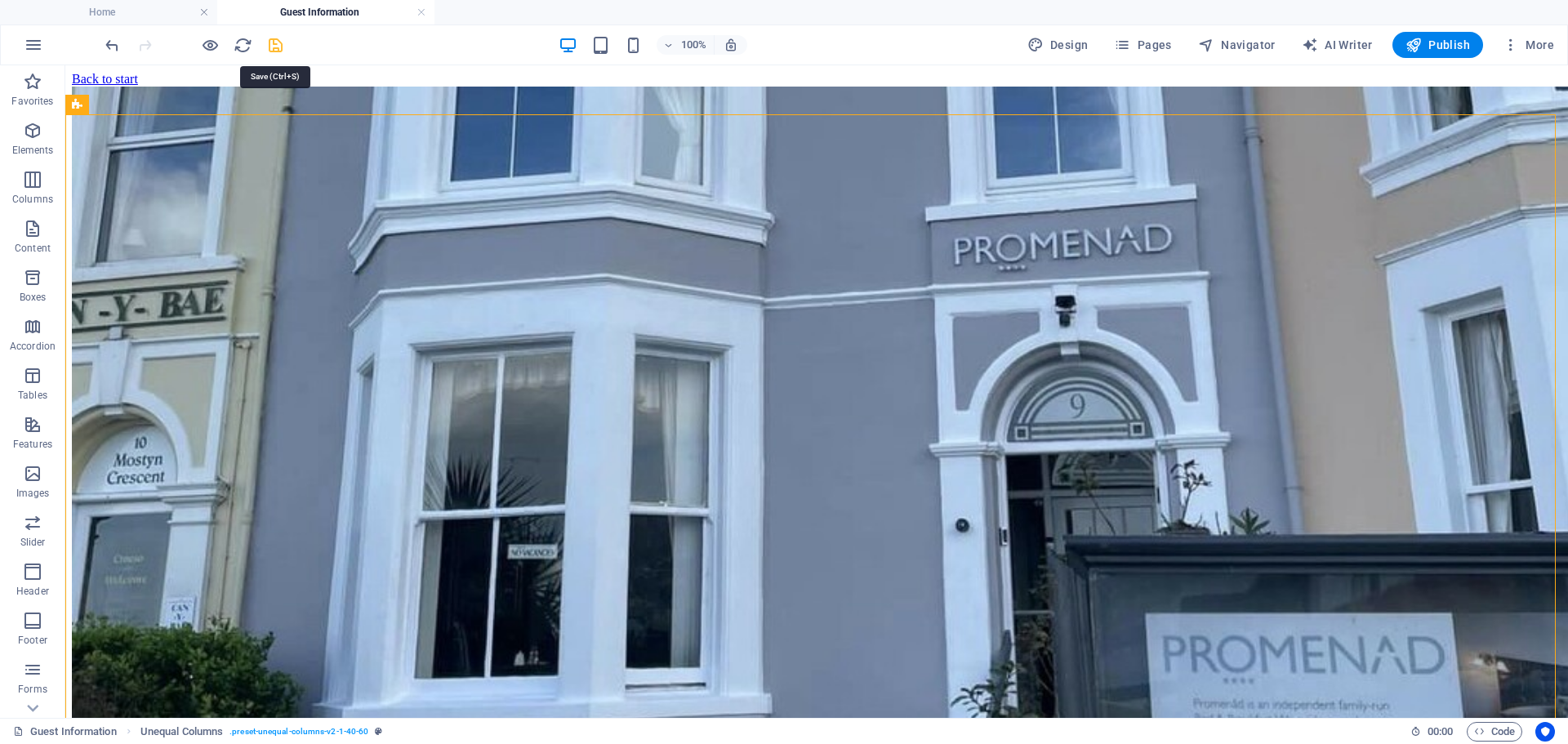
click at [272, 45] on icon "save" at bounding box center [275, 45] width 19 height 19
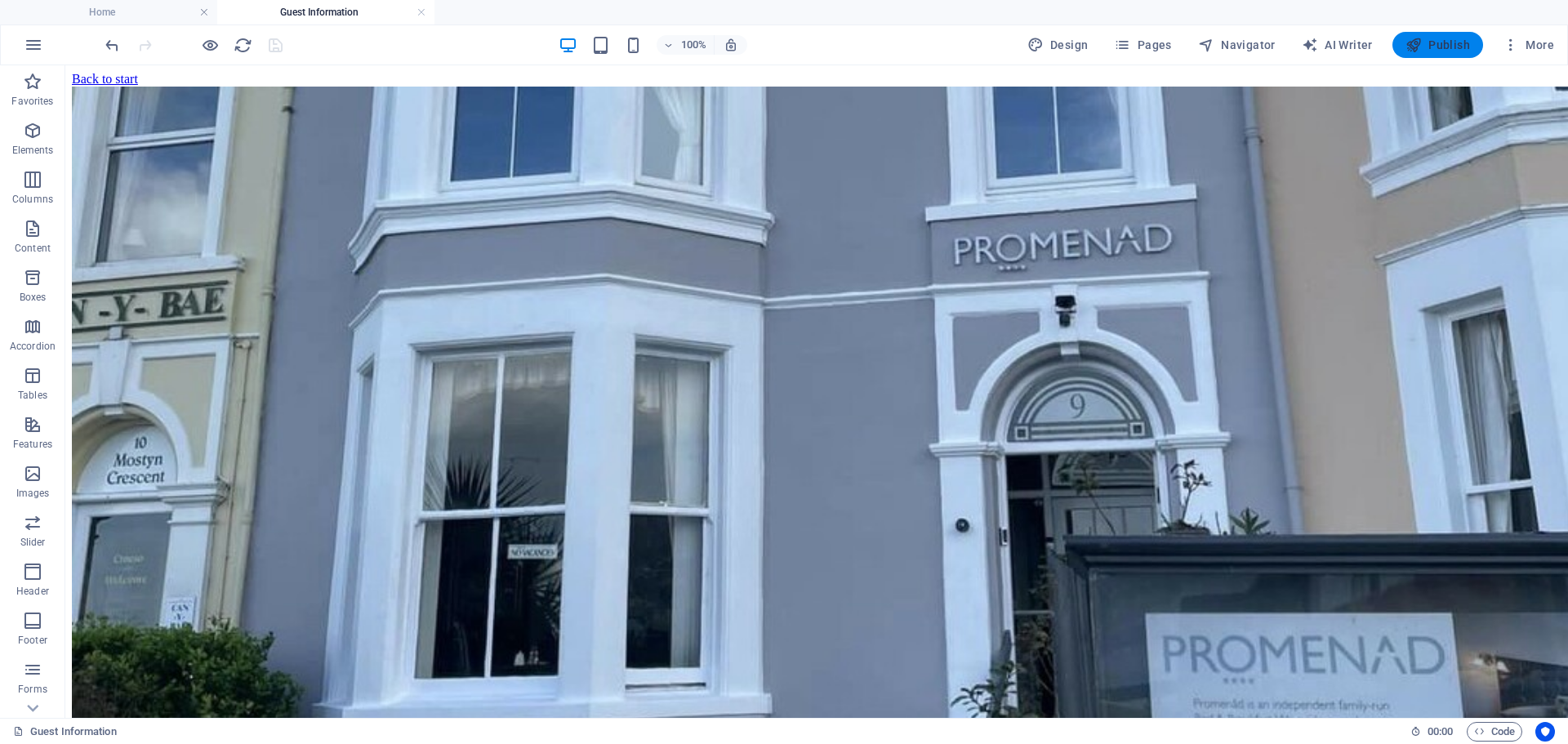
click at [1433, 46] on span "Publish" at bounding box center [1437, 44] width 65 height 17
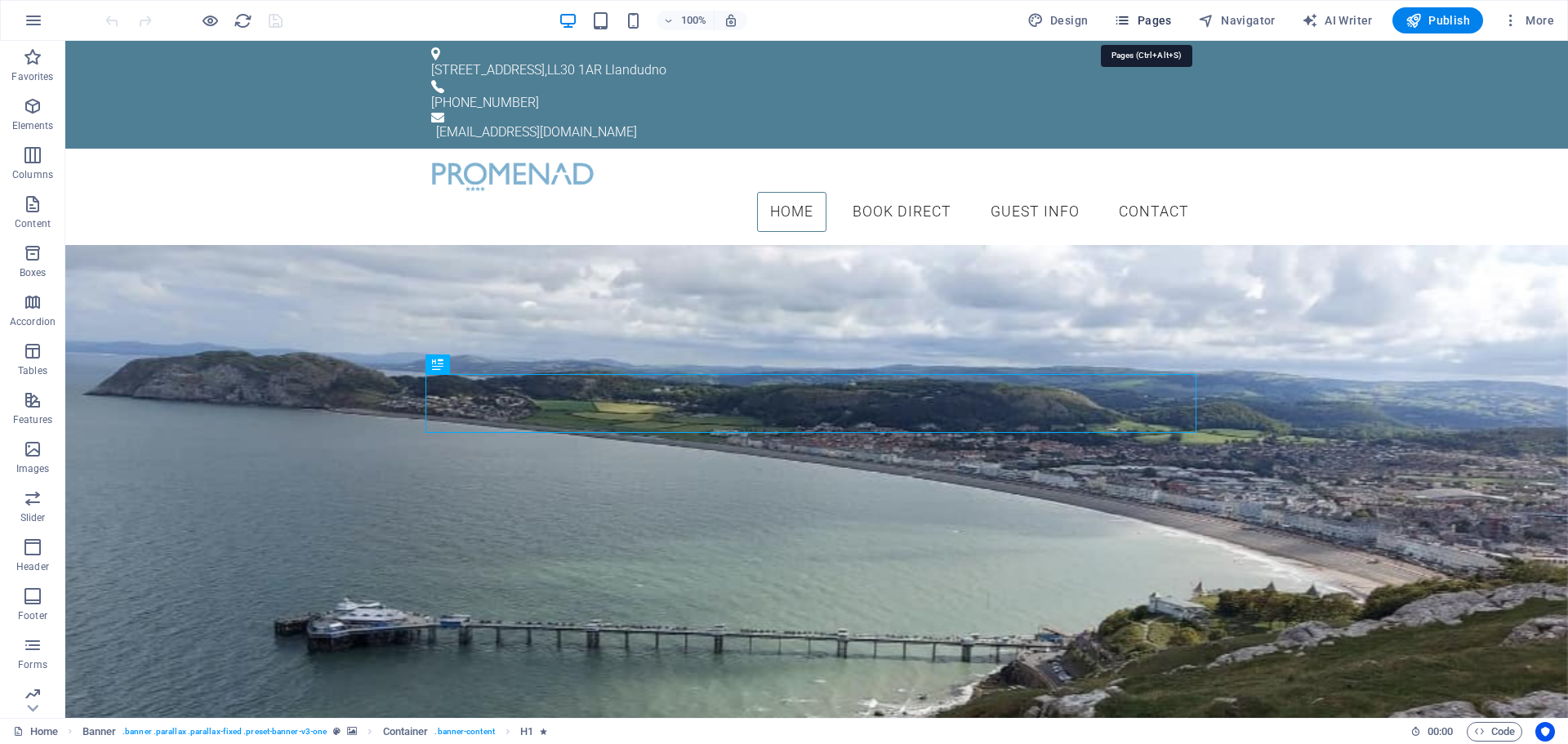
click at [1151, 17] on span "Pages" at bounding box center [1142, 20] width 57 height 17
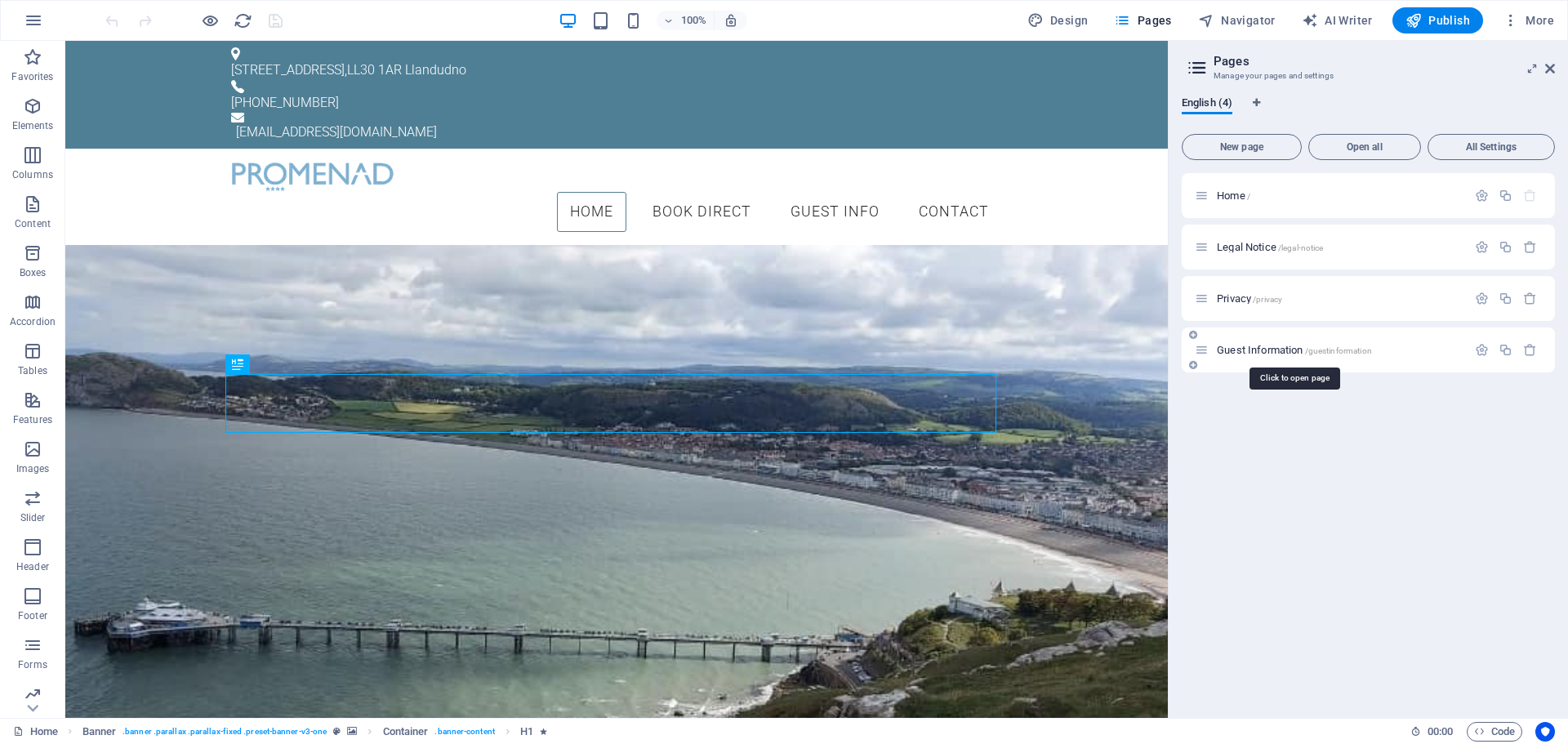
click at [1249, 348] on span "Guest Information /guestinformation" at bounding box center [1295, 349] width 155 height 12
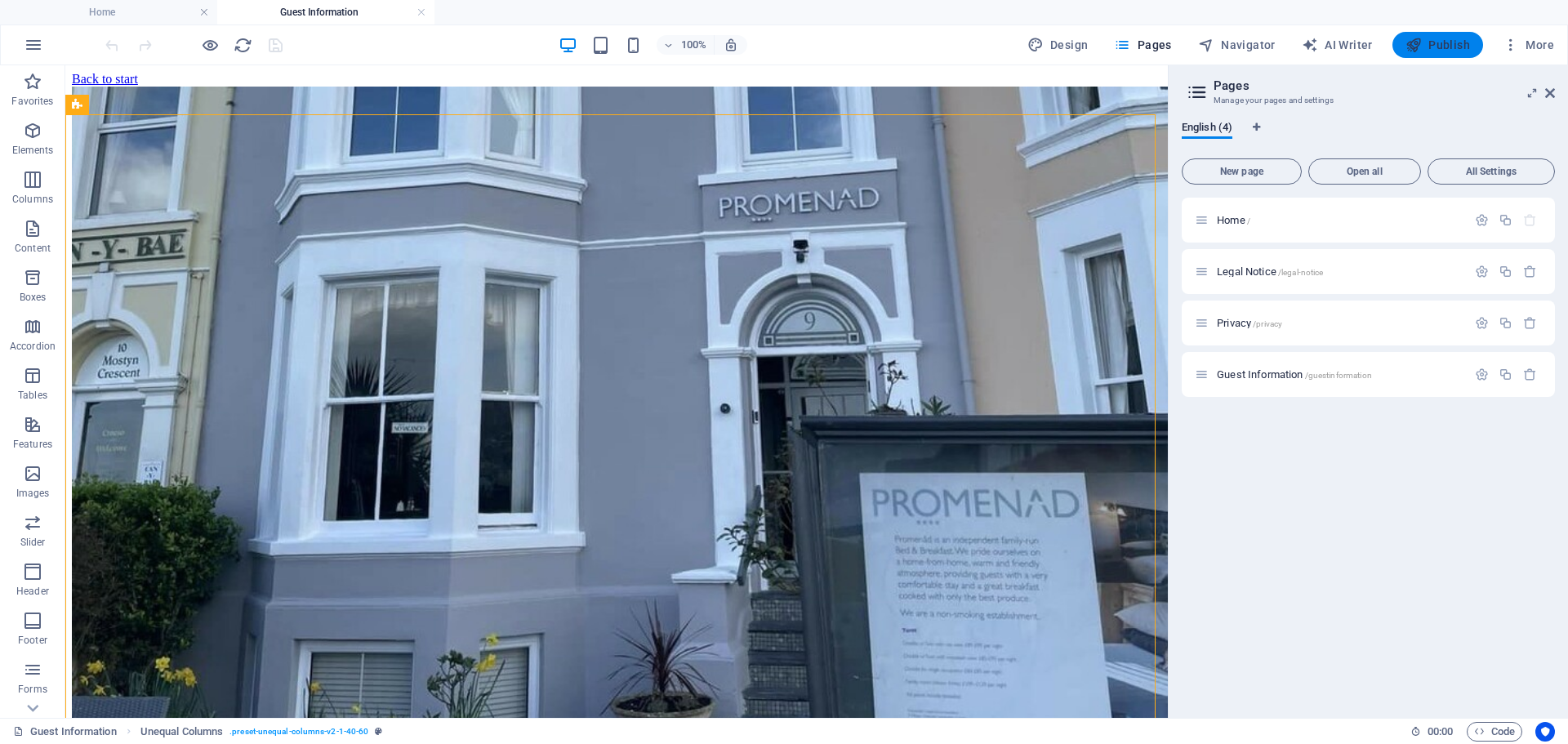
click at [1444, 45] on span "Publish" at bounding box center [1437, 44] width 65 height 17
